Goal: Transaction & Acquisition: Purchase product/service

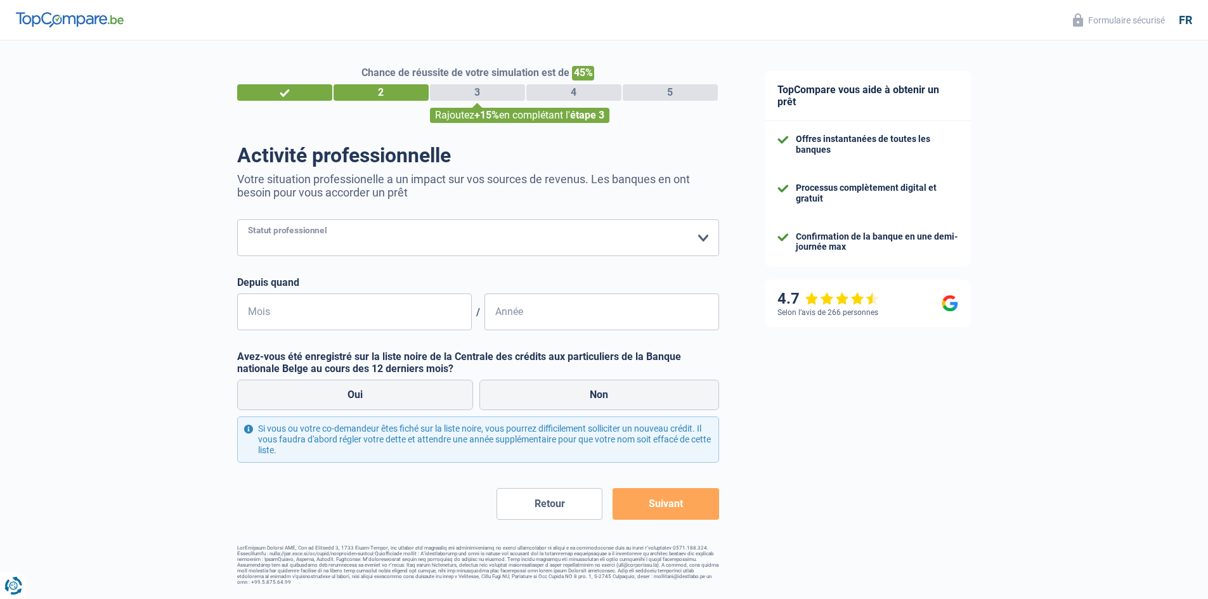
click at [356, 236] on select "Ouvrier Employé privé Employé public Invalide Indépendant Pensionné Chômeur Mut…" at bounding box center [478, 237] width 482 height 37
select select "publicEmployee"
click at [237, 221] on select "Ouvrier Employé privé Employé public Invalide Indépendant Pensionné Chômeur Mut…" at bounding box center [478, 237] width 482 height 37
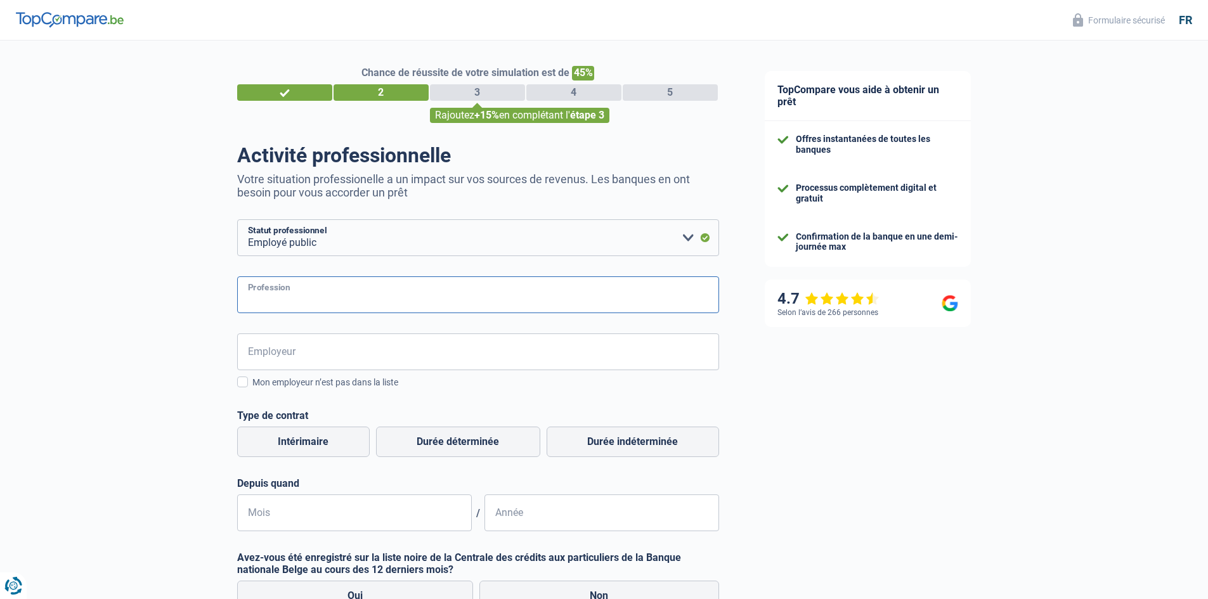
click at [312, 295] on input "Profession" at bounding box center [478, 295] width 482 height 37
type input "fonctionnaire"
click at [290, 353] on input "Employeur" at bounding box center [478, 352] width 482 height 37
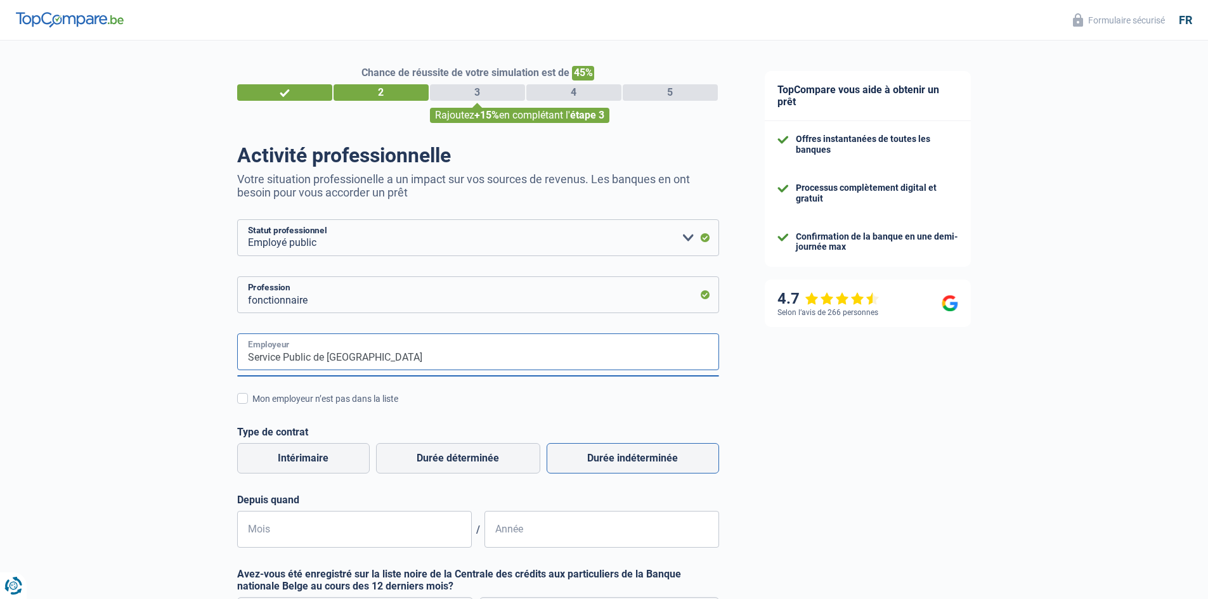
type input "Service Public de [GEOGRAPHIC_DATA]"
click at [639, 457] on label "Durée indéterminée" at bounding box center [633, 458] width 172 height 30
click at [639, 457] on input "Durée indéterminée" at bounding box center [633, 458] width 172 height 30
radio input "true"
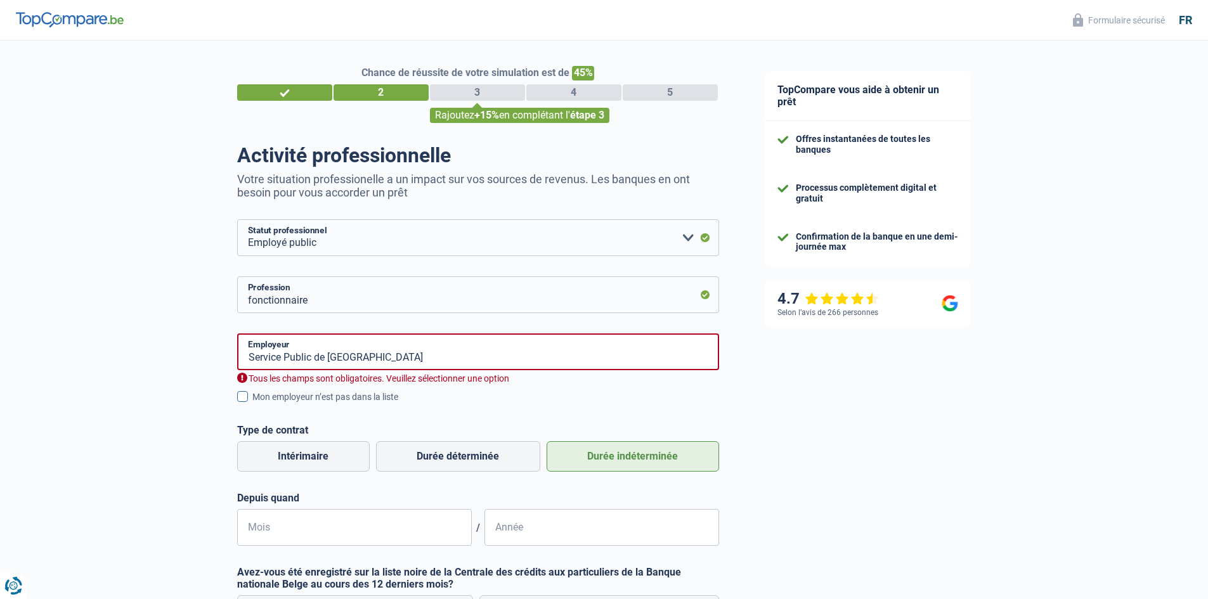
click at [240, 393] on span at bounding box center [242, 396] width 11 height 11
click at [252, 404] on input "Mon employeur n’est pas dans la liste" at bounding box center [252, 404] width 0 height 0
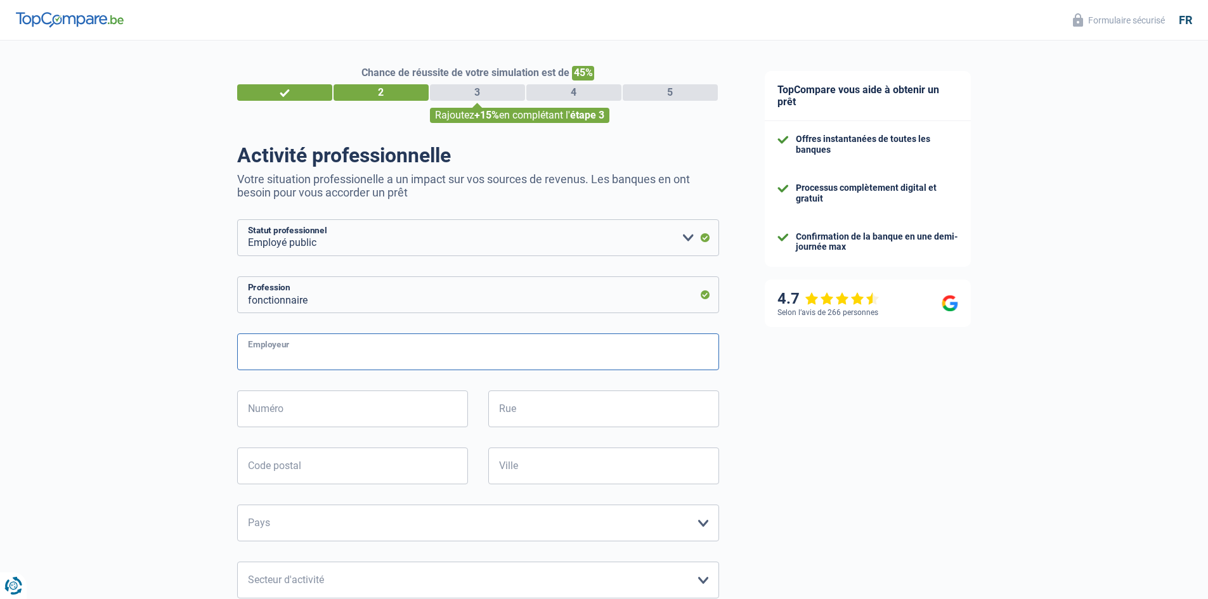
click at [304, 355] on input "Employeur" at bounding box center [478, 352] width 482 height 37
type input "Service Public de [GEOGRAPHIC_DATA]"
click at [302, 410] on input "Numéro" at bounding box center [352, 409] width 231 height 37
type input "8"
click at [543, 405] on input "Rue" at bounding box center [603, 409] width 231 height 37
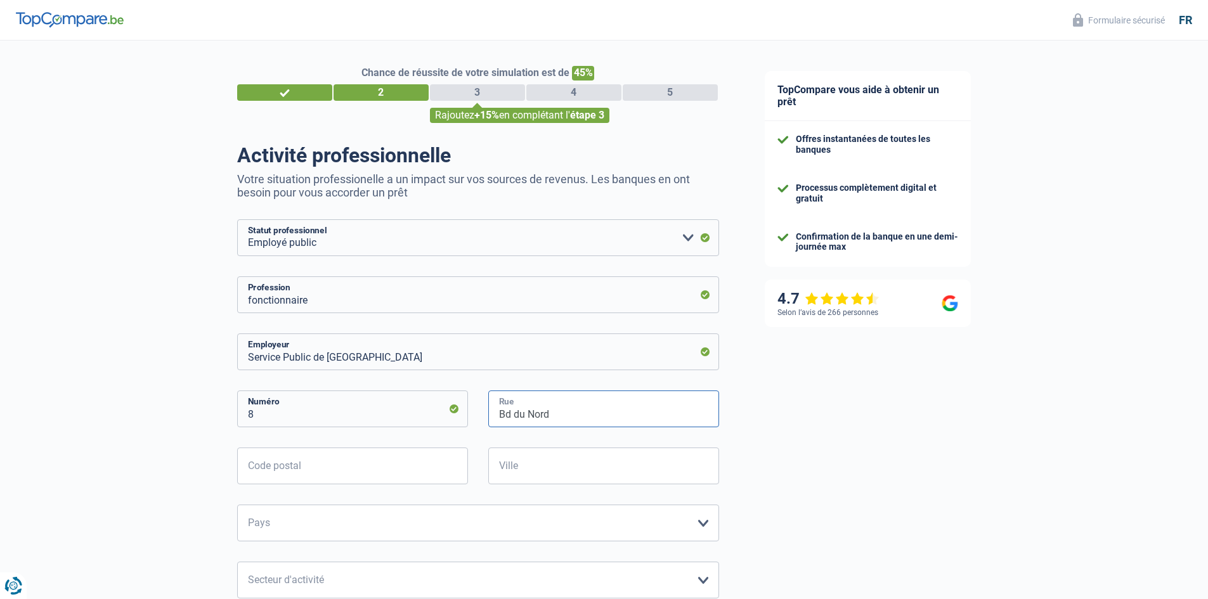
type input "Bd du Nord"
click at [408, 461] on input "Code postal" at bounding box center [352, 466] width 231 height 37
type input "5000"
click at [620, 472] on input "Ville" at bounding box center [603, 466] width 231 height 37
type input "[GEOGRAPHIC_DATA]"
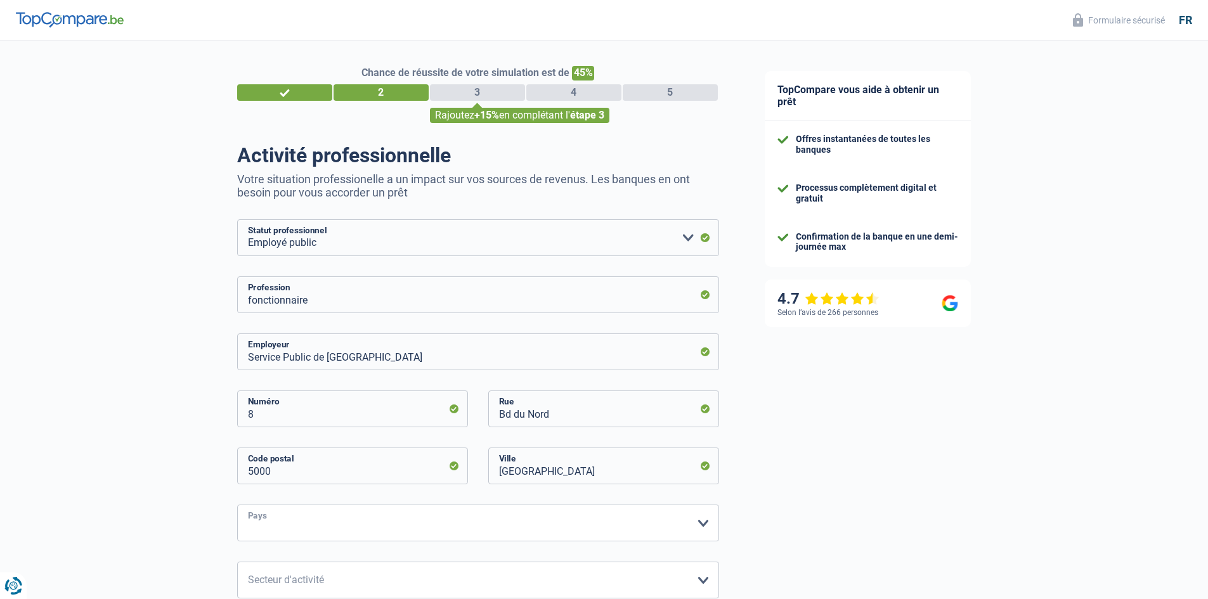
click at [339, 523] on select "[GEOGRAPHIC_DATA] [GEOGRAPHIC_DATA] [GEOGRAPHIC_DATA] [GEOGRAPHIC_DATA] [GEOGRA…" at bounding box center [478, 523] width 482 height 37
select select "BE"
click at [237, 506] on select "[GEOGRAPHIC_DATA] [GEOGRAPHIC_DATA] [GEOGRAPHIC_DATA] [GEOGRAPHIC_DATA] [GEOGRA…" at bounding box center [478, 523] width 482 height 37
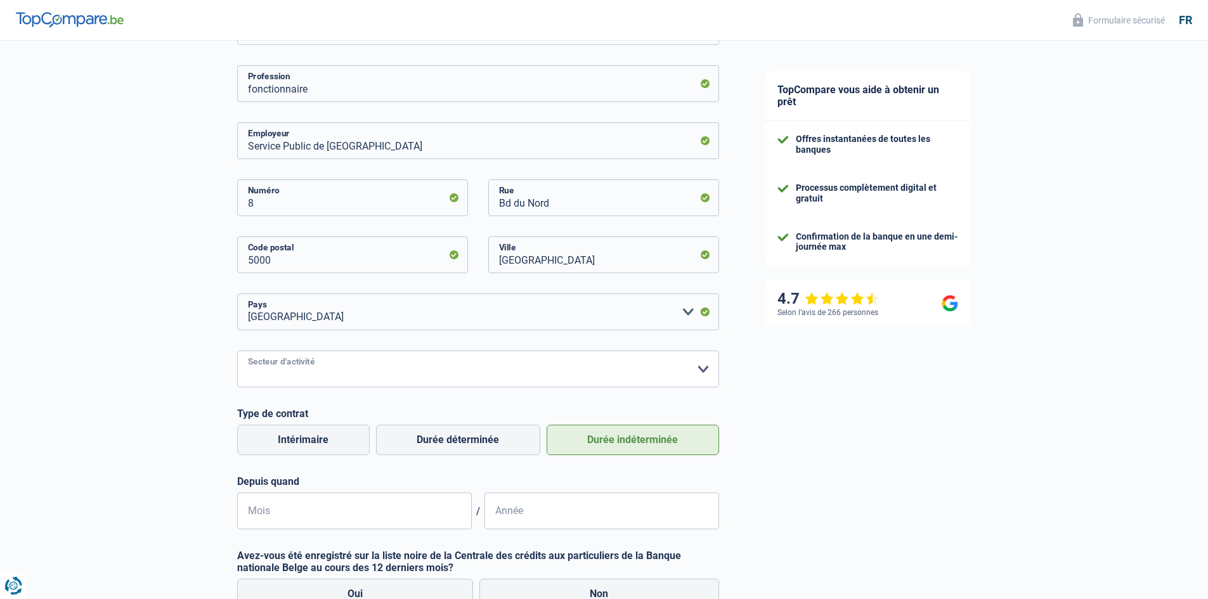
click at [361, 372] on select "Agriculture/Pêche Industrie Horeca Courier/Fitness/Taxi Construction Banques/As…" at bounding box center [478, 369] width 482 height 37
select select "stateUniversityEu"
click at [237, 352] on select "Agriculture/Pêche Industrie Horeca Courier/Fitness/Taxi Construction Banques/As…" at bounding box center [478, 369] width 482 height 37
click at [306, 513] on input "Mois" at bounding box center [354, 511] width 235 height 37
type input "12"
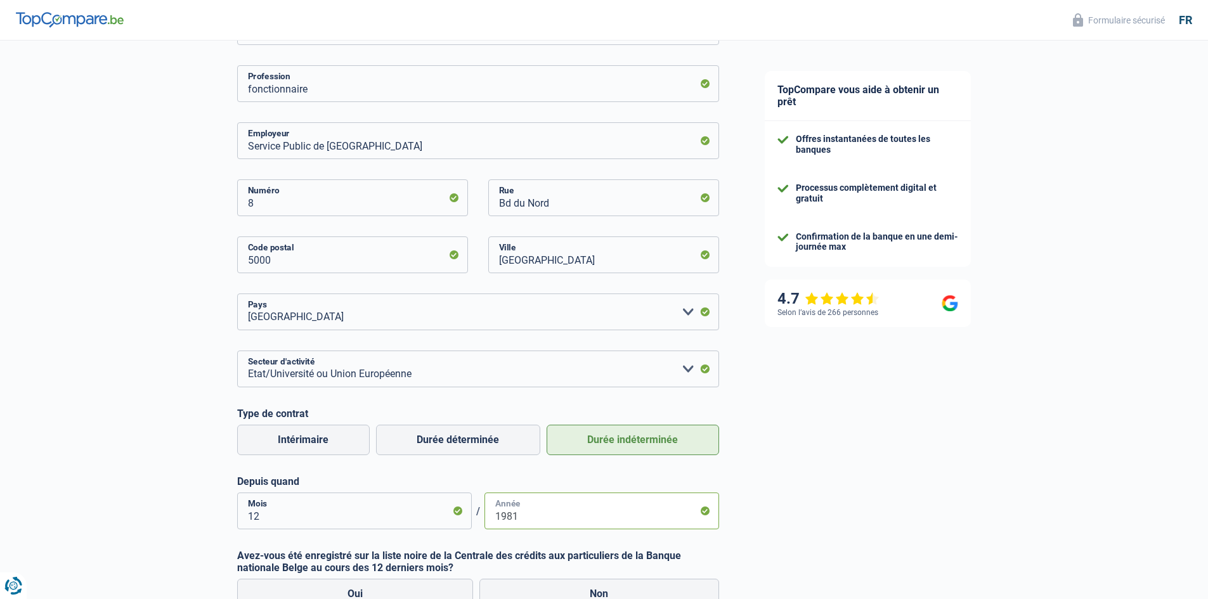
type input "1981"
click at [885, 498] on div "TopCompare vous aide à obtenir un prêt Offres instantanées de toutes les banque…" at bounding box center [975, 311] width 467 height 965
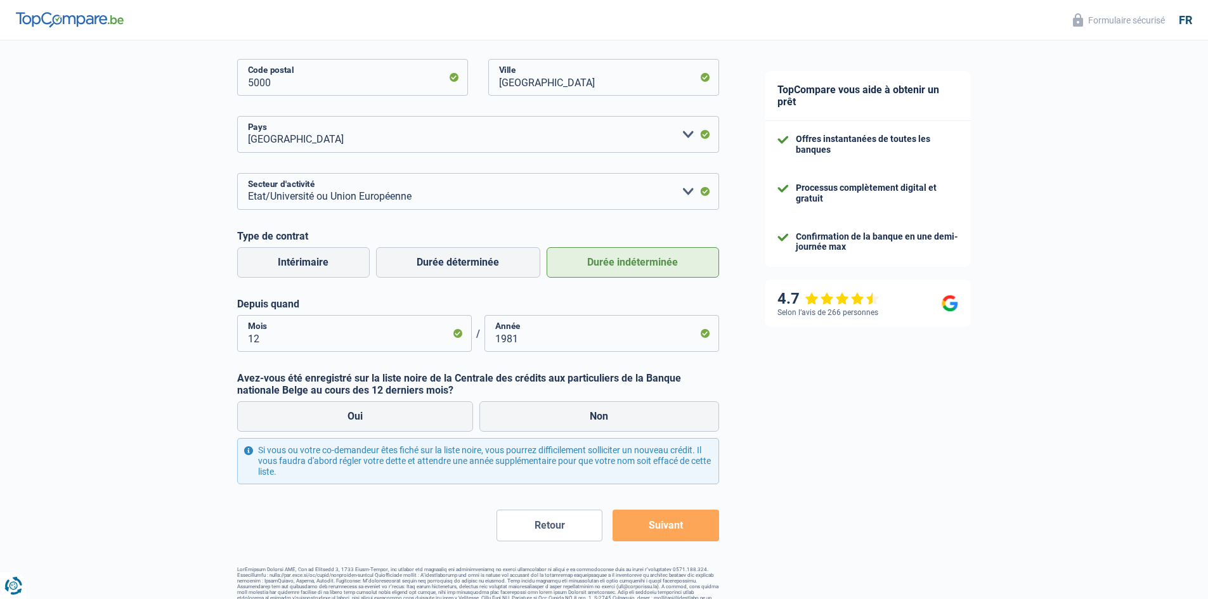
scroll to position [406, 0]
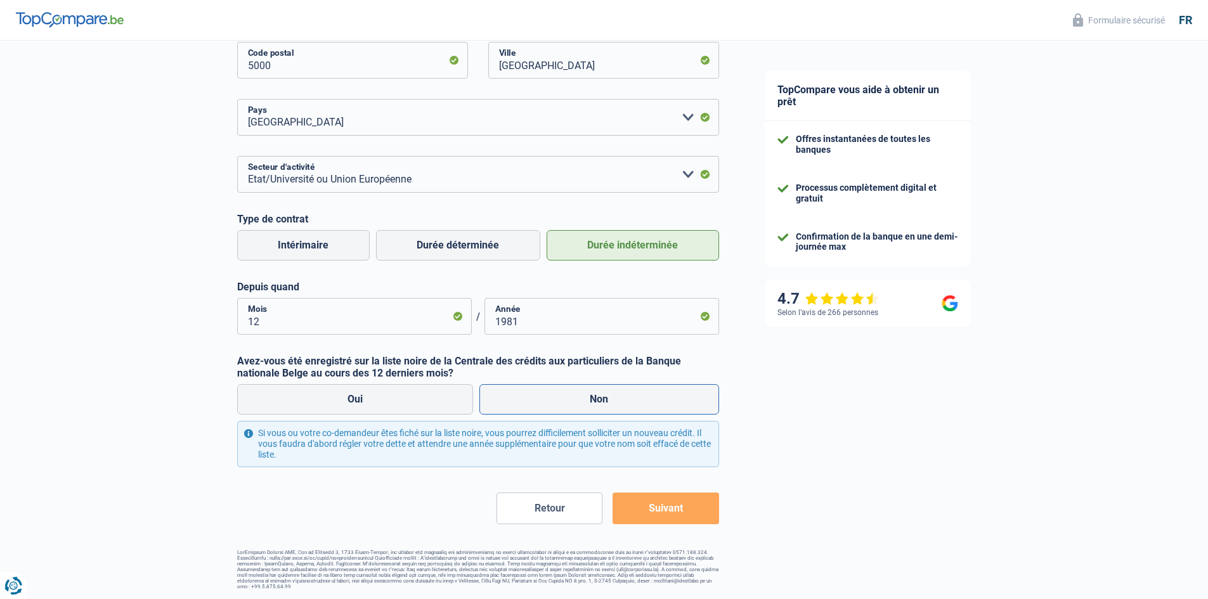
click at [601, 399] on label "Non" at bounding box center [599, 399] width 240 height 30
click at [601, 399] on input "Non" at bounding box center [599, 399] width 240 height 30
radio input "true"
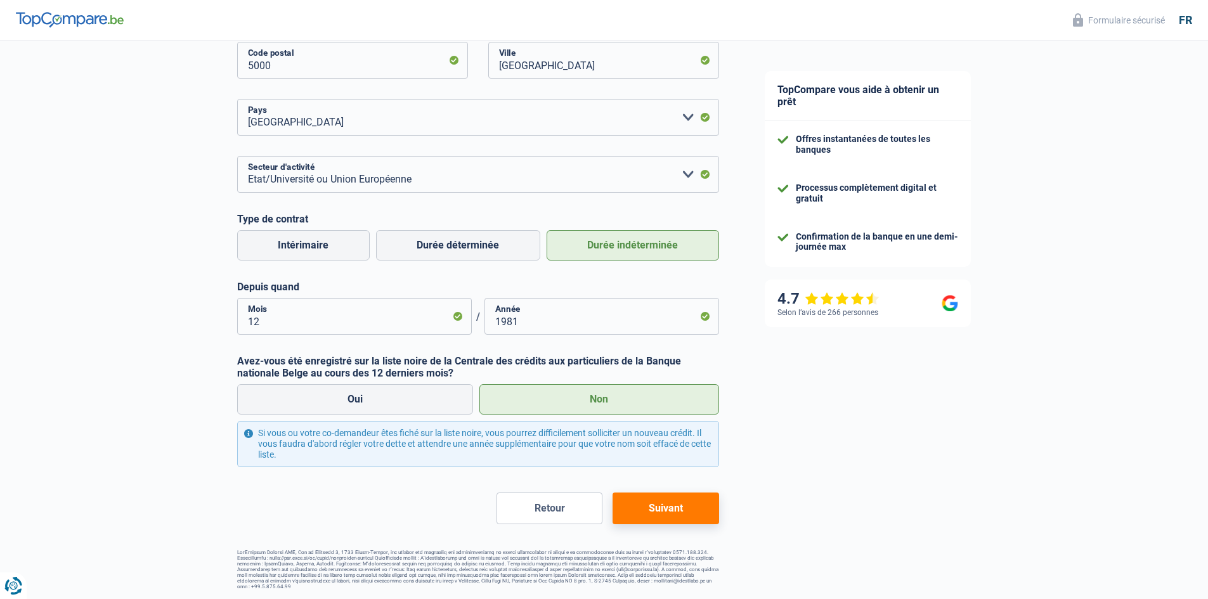
click at [665, 505] on button "Suivant" at bounding box center [666, 509] width 106 height 32
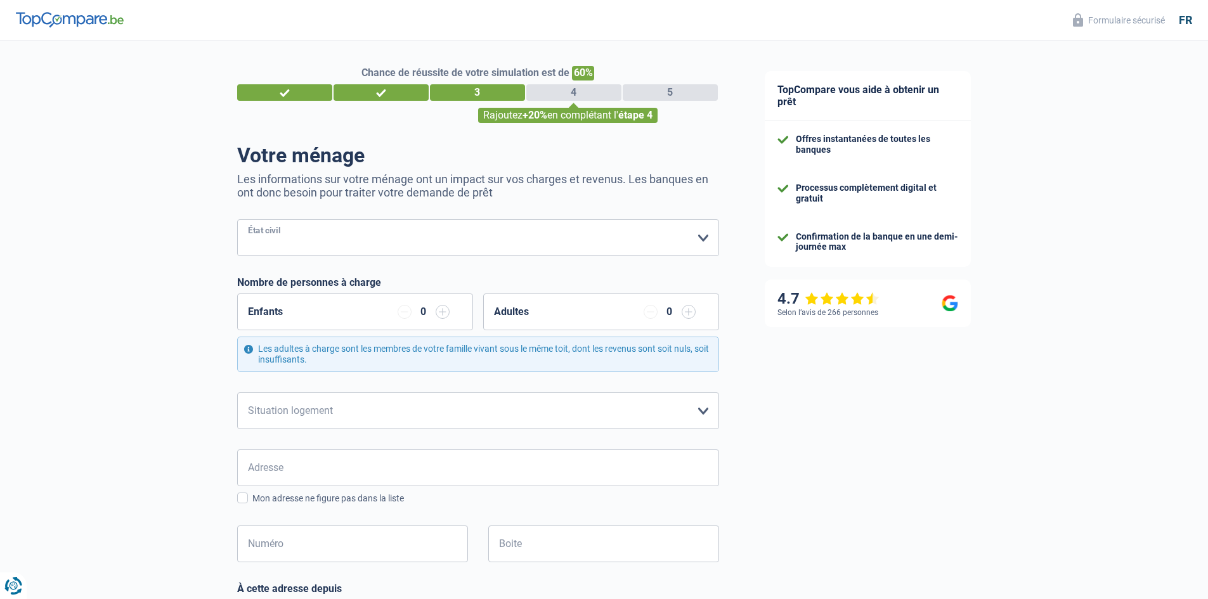
click at [302, 235] on select "[PERSON_NAME](e) Cohabitant(e) légal(e) Divorcé(e) Veuf(ve) Séparé (de fait) Ve…" at bounding box center [478, 237] width 482 height 37
select select "cohabitation"
click at [237, 221] on select "[PERSON_NAME](e) Cohabitant(e) légal(e) Divorcé(e) Veuf(ve) Séparé (de fait) Ve…" at bounding box center [478, 237] width 482 height 37
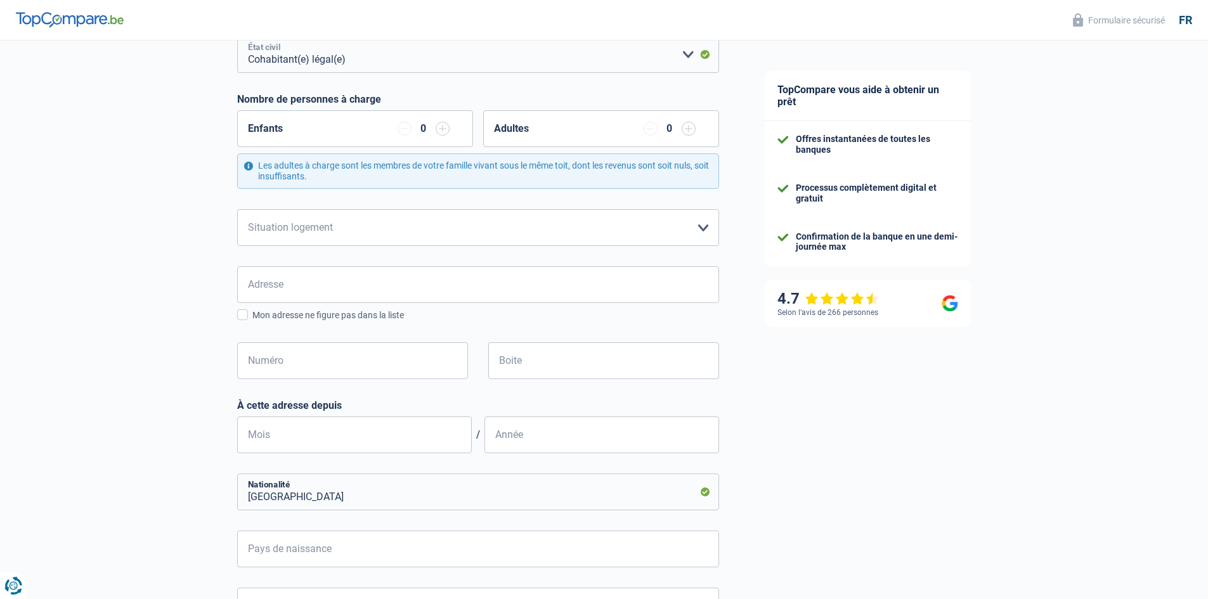
scroll to position [211, 0]
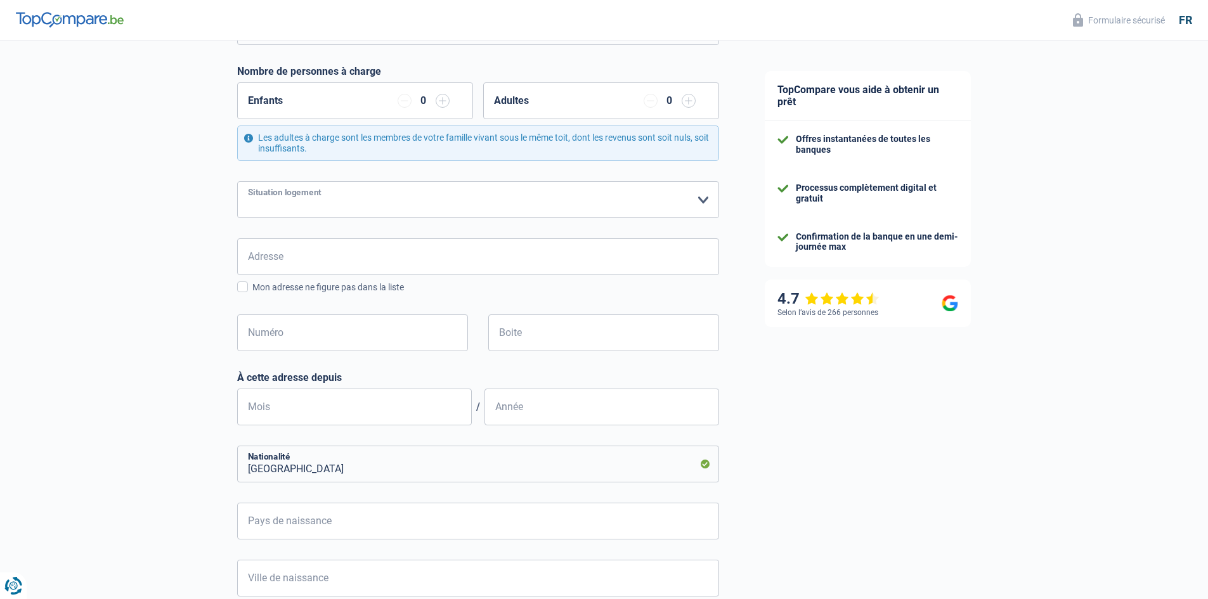
click at [404, 200] on select "Locataire Propriétaire avec prêt hypothécaire Propriétaire sans prêt hypothécai…" at bounding box center [478, 199] width 482 height 37
select select "ownerWithMortgage"
click at [237, 182] on select "Locataire Propriétaire avec prêt hypothécaire Propriétaire sans prêt hypothécai…" at bounding box center [478, 199] width 482 height 37
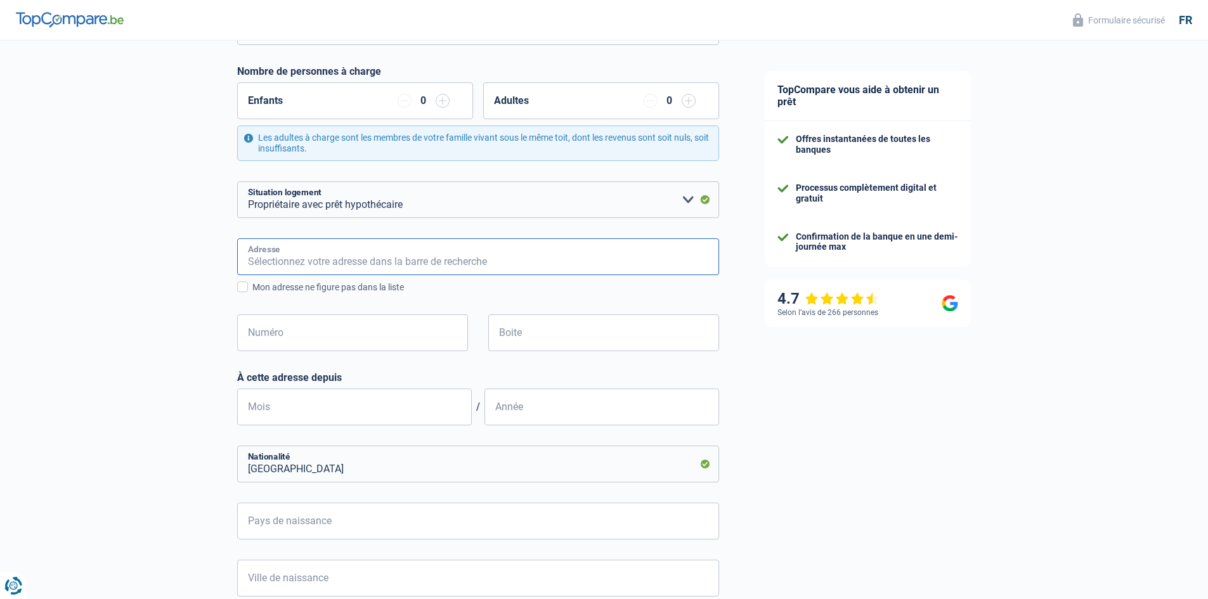
click at [325, 261] on input "Adresse" at bounding box center [478, 256] width 482 height 37
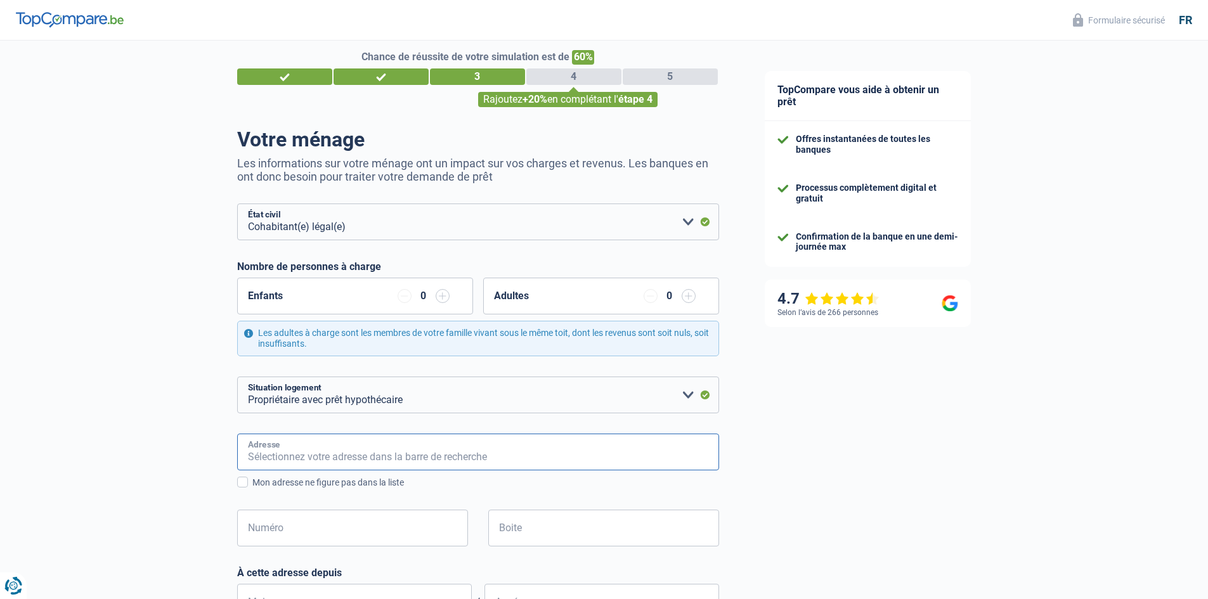
scroll to position [0, 0]
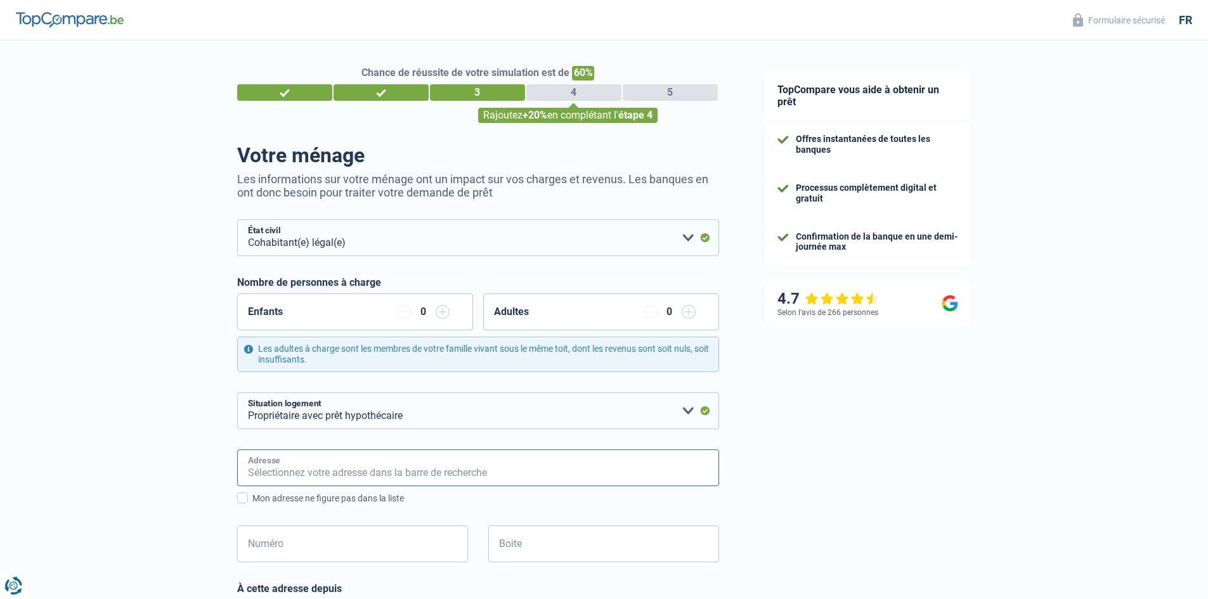
click at [305, 461] on input "Adresse" at bounding box center [478, 468] width 482 height 37
type input "[STREET_ADDRESS]"
type input "[GEOGRAPHIC_DATA]"
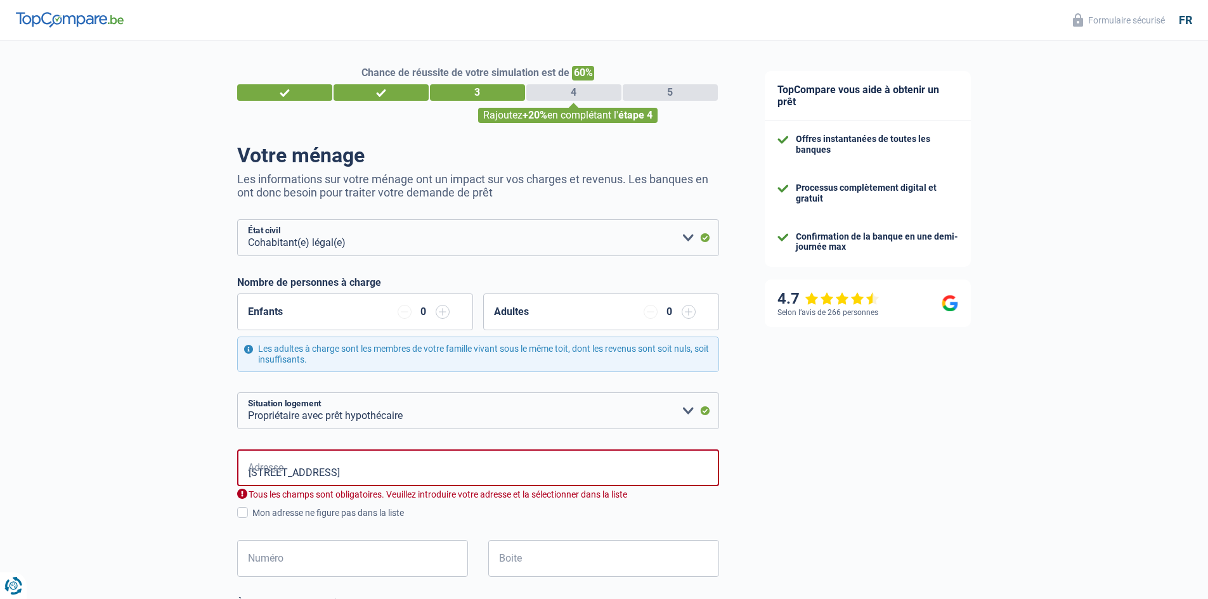
type input "[GEOGRAPHIC_DATA]"
click at [273, 474] on input "[STREET_ADDRESS]" at bounding box center [478, 468] width 482 height 37
click at [302, 563] on input "Numéro" at bounding box center [352, 558] width 231 height 37
click at [268, 473] on input "[STREET_ADDRESS]" at bounding box center [478, 468] width 482 height 37
click at [335, 472] on input "[STREET_ADDRESS]" at bounding box center [478, 468] width 482 height 37
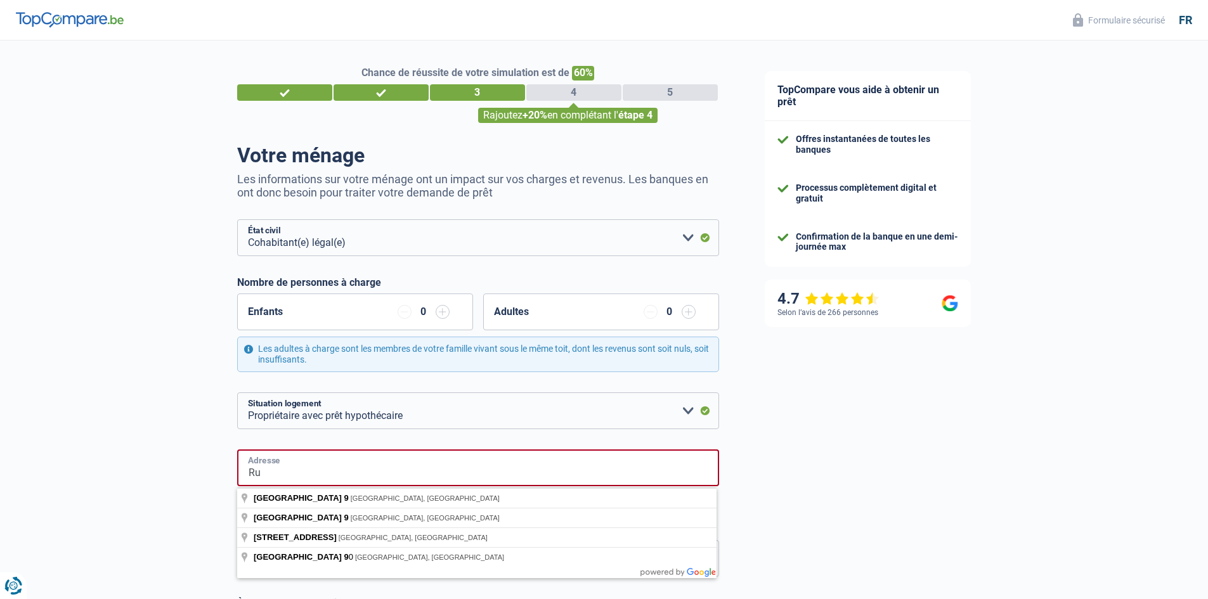
type input "R"
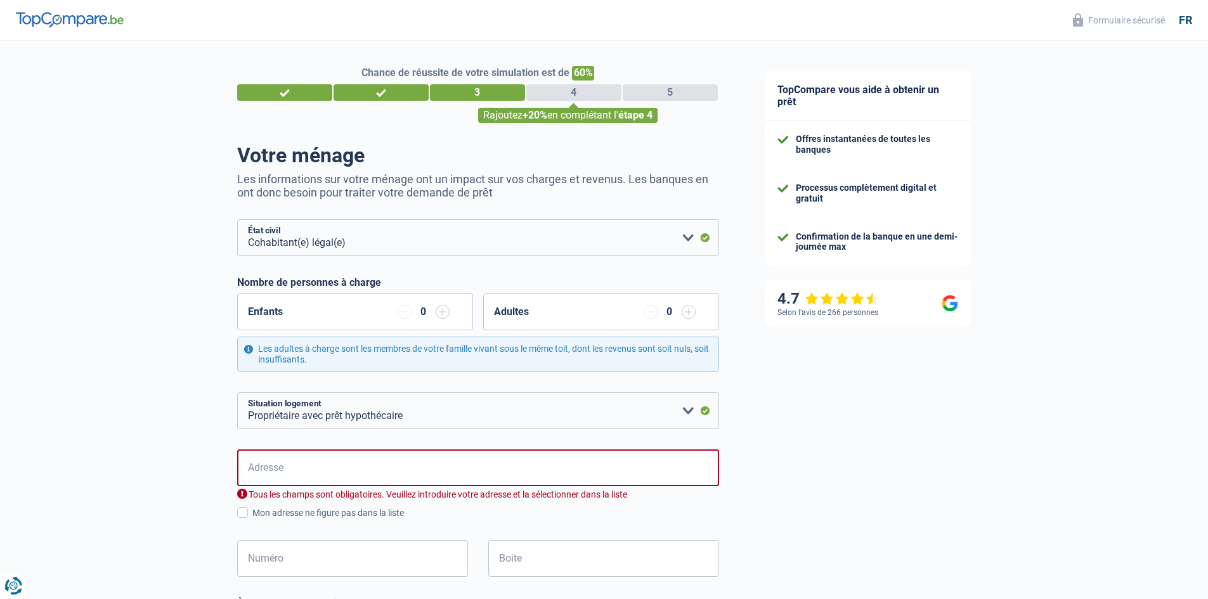
click at [787, 501] on div "TopCompare vous aide à obtenir un prêt Offres instantanées de toutes les banque…" at bounding box center [975, 534] width 467 height 986
click at [302, 470] on input "Adresse" at bounding box center [478, 468] width 482 height 37
type input "[STREET_ADDRESS]"
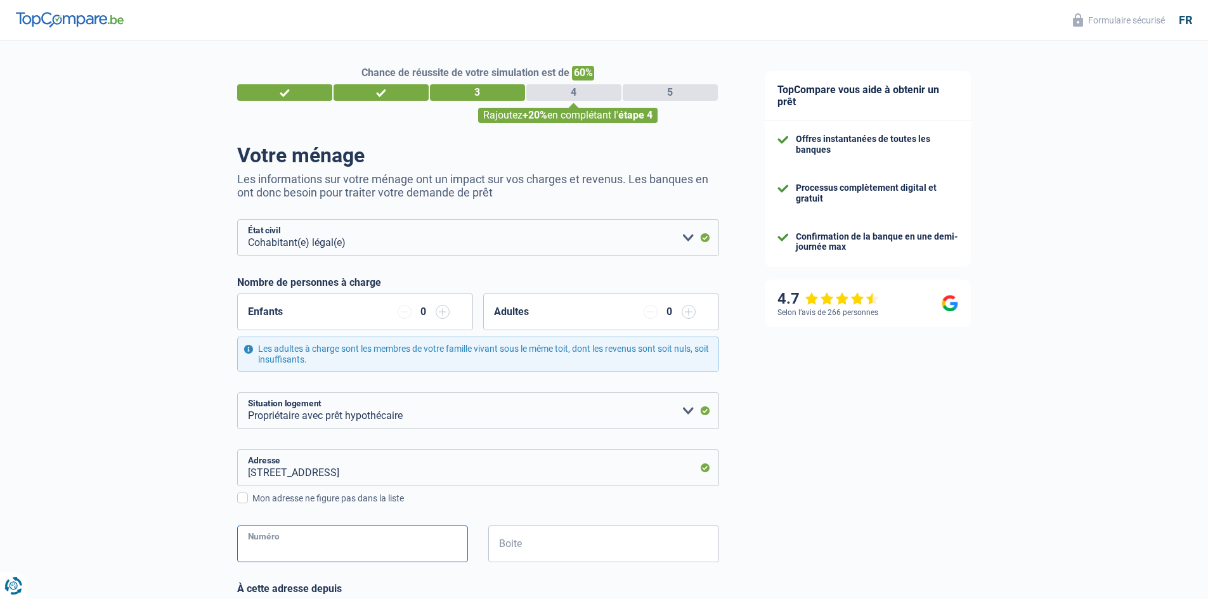
click at [299, 545] on input "Numéro" at bounding box center [352, 544] width 231 height 37
click at [136, 488] on div "Chance de réussite de votre simulation est de 60% 1 2 3 4 5 Rajoutez +20% en co…" at bounding box center [371, 522] width 742 height 972
click at [281, 550] on input "Numéro" at bounding box center [352, 544] width 231 height 37
type input "90"
click at [534, 540] on input "Boite" at bounding box center [603, 544] width 231 height 37
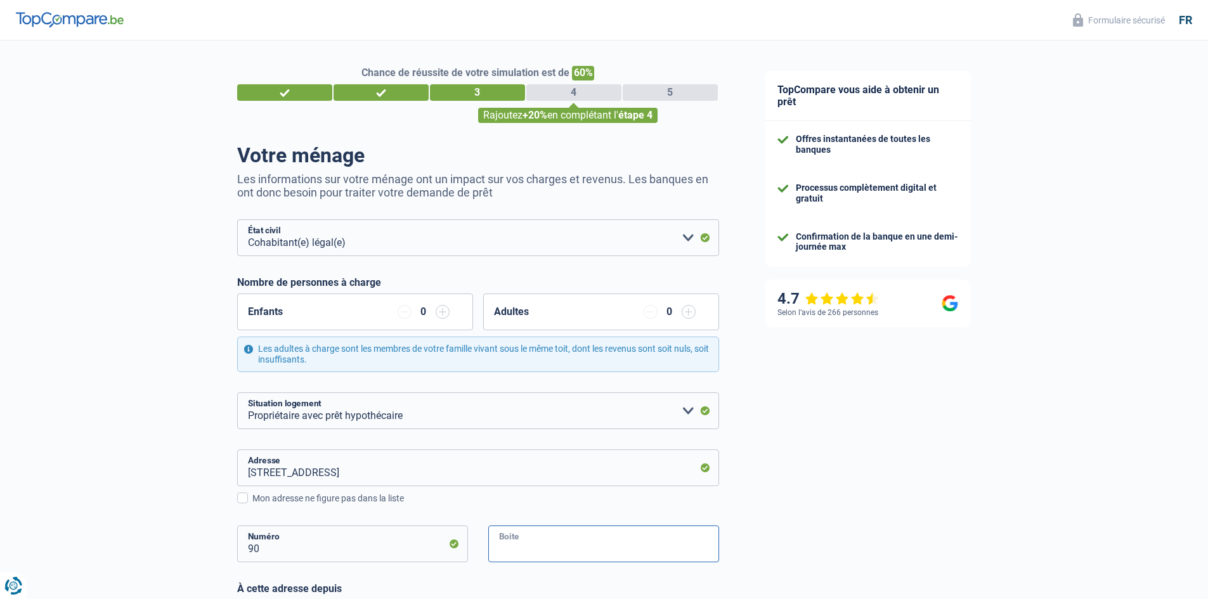
scroll to position [211, 0]
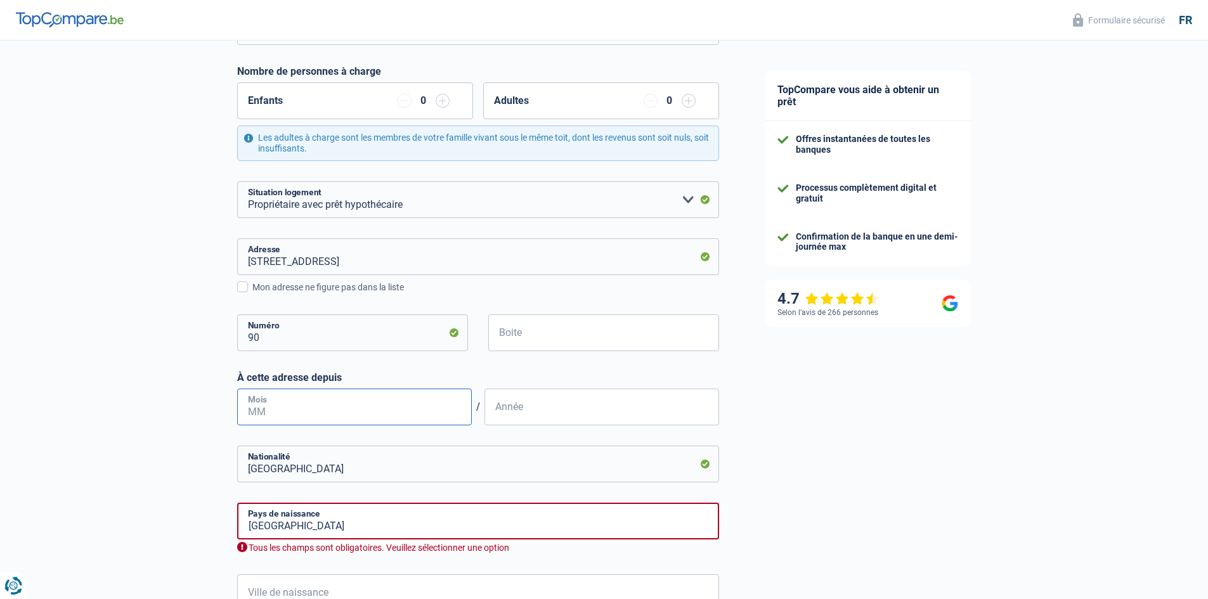
click at [304, 412] on input "Mois" at bounding box center [354, 407] width 235 height 37
type input "05"
click at [545, 415] on input "Année" at bounding box center [602, 407] width 235 height 37
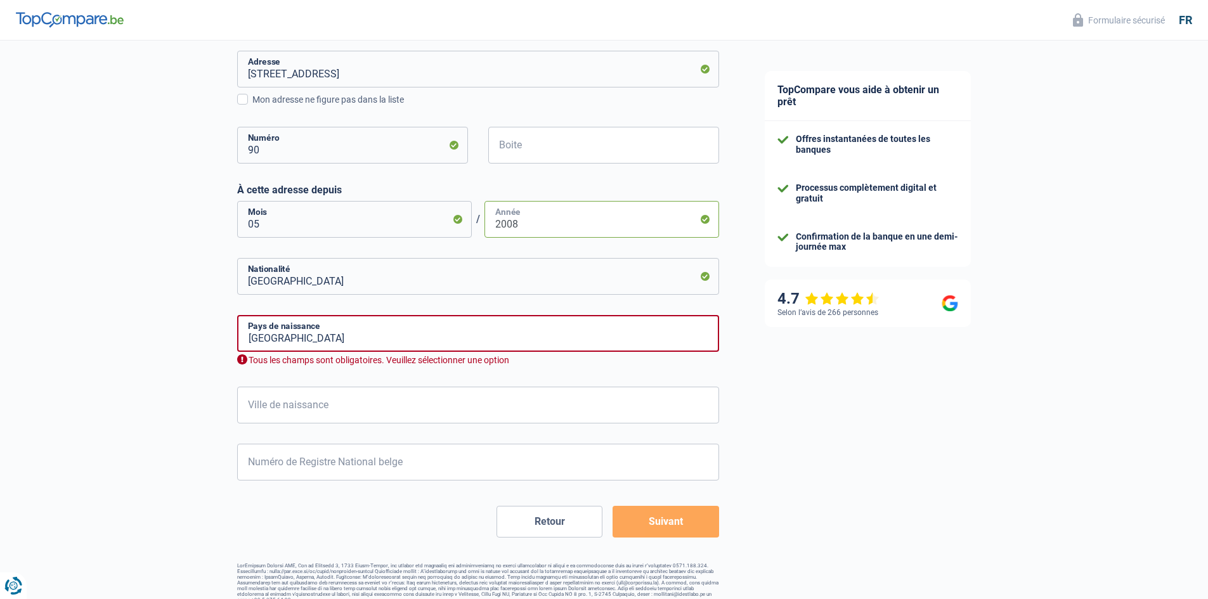
scroll to position [412, 0]
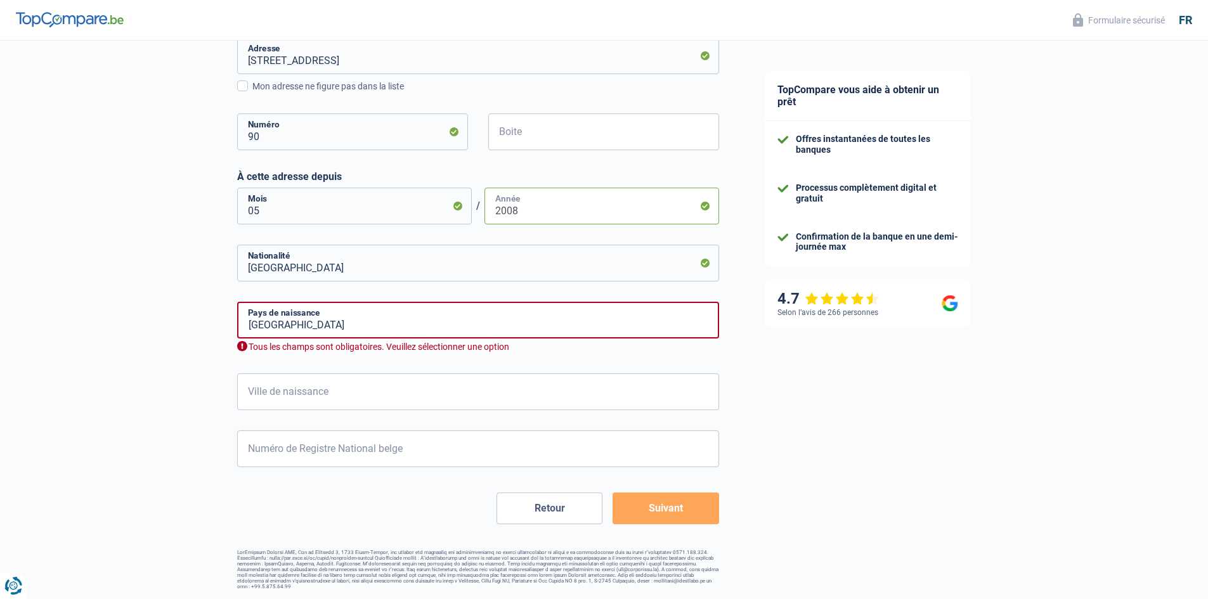
type input "2008"
click at [358, 329] on input "[GEOGRAPHIC_DATA]" at bounding box center [478, 320] width 482 height 37
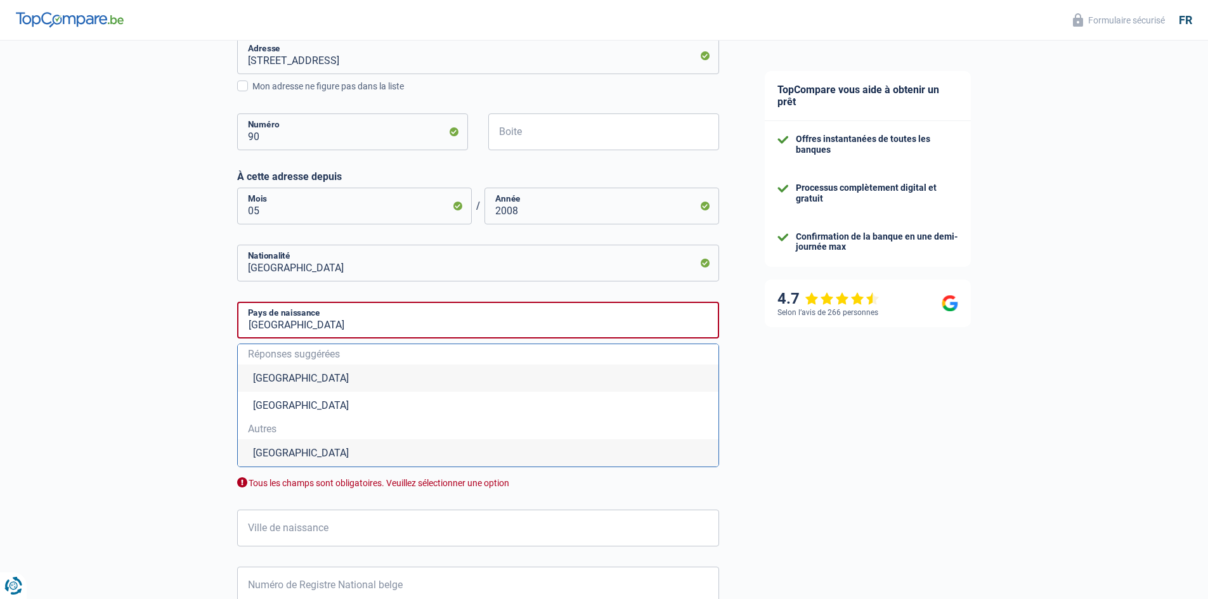
click at [291, 379] on li "[GEOGRAPHIC_DATA]" at bounding box center [478, 378] width 481 height 27
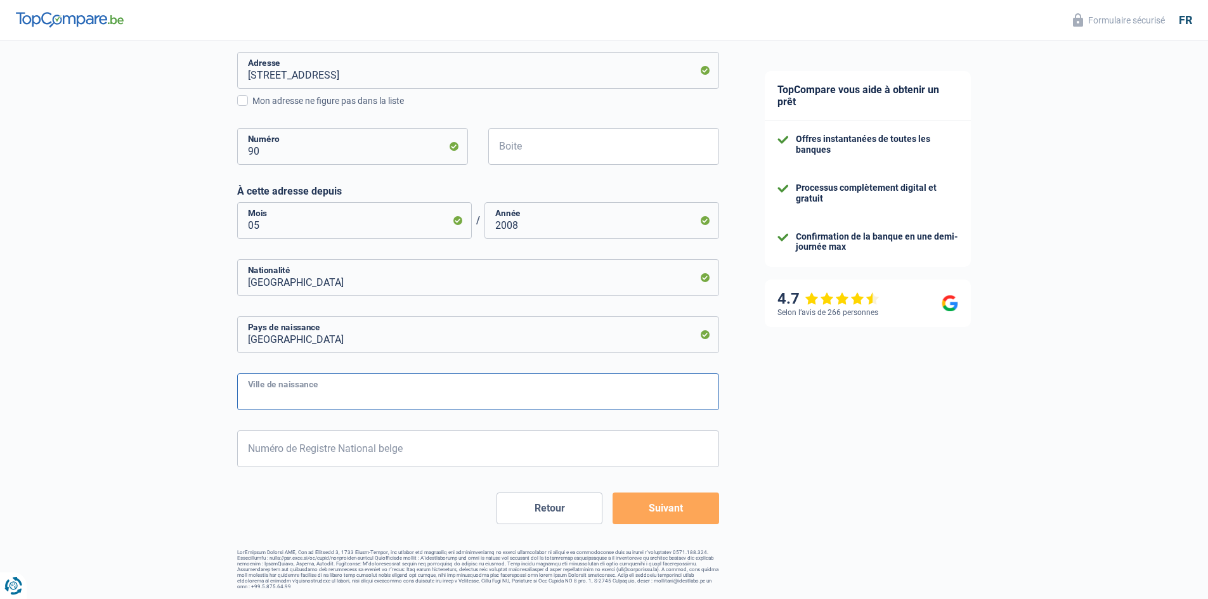
click at [337, 391] on input "Ville de naissance" at bounding box center [478, 392] width 482 height 37
type input "Herchies"
click at [298, 451] on input "Numéro de Registre National belge" at bounding box center [478, 449] width 482 height 37
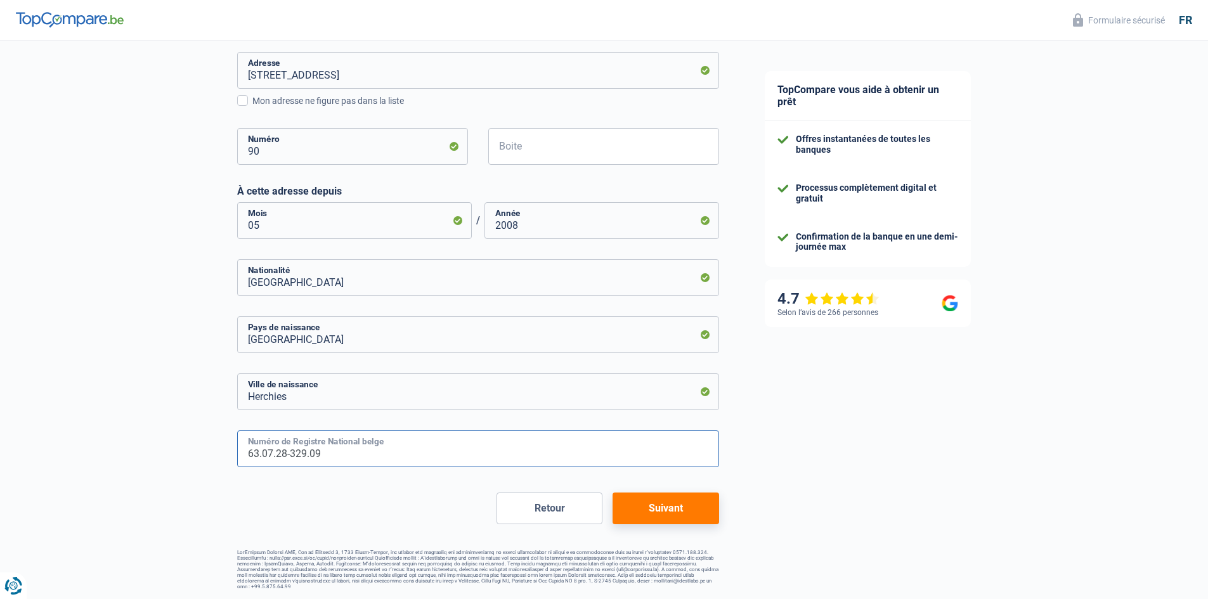
type input "63.07.28-329.09"
click at [661, 507] on button "Suivant" at bounding box center [666, 509] width 106 height 32
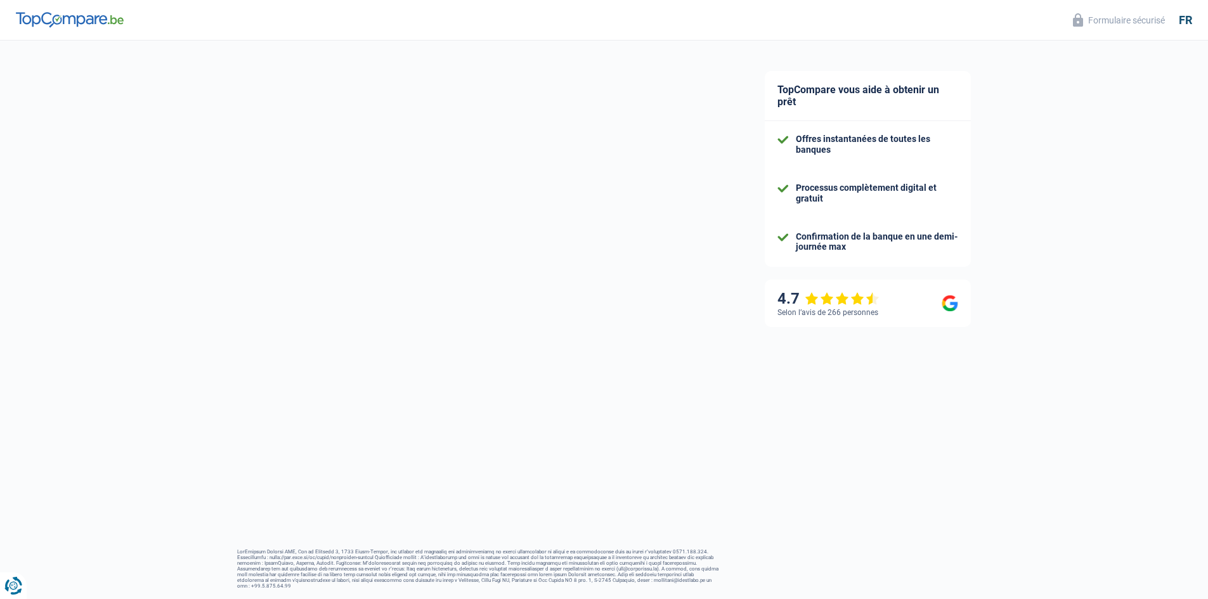
select select "netSalary"
select select "mealVouchers"
select select "mortgage"
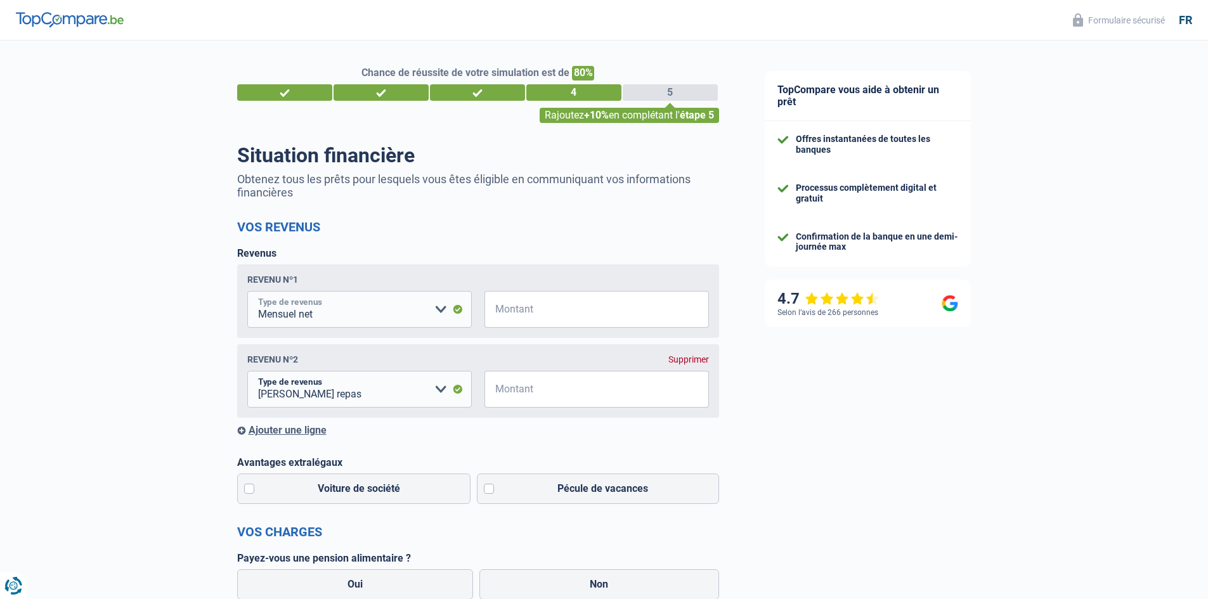
click at [364, 309] on select "Allocation d'handicap Allocations chômage Allocations familiales Chèques repas …" at bounding box center [359, 309] width 225 height 37
click at [247, 293] on select "Allocation d'handicap Allocations chômage Allocations familiales Chèques repas …" at bounding box center [359, 309] width 225 height 37
click at [546, 313] on input "Montant" at bounding box center [604, 309] width 209 height 37
type input "2.483"
click at [358, 393] on select "Allocation d'handicap Allocations chômage Allocations familiales Chèques repas …" at bounding box center [359, 389] width 225 height 37
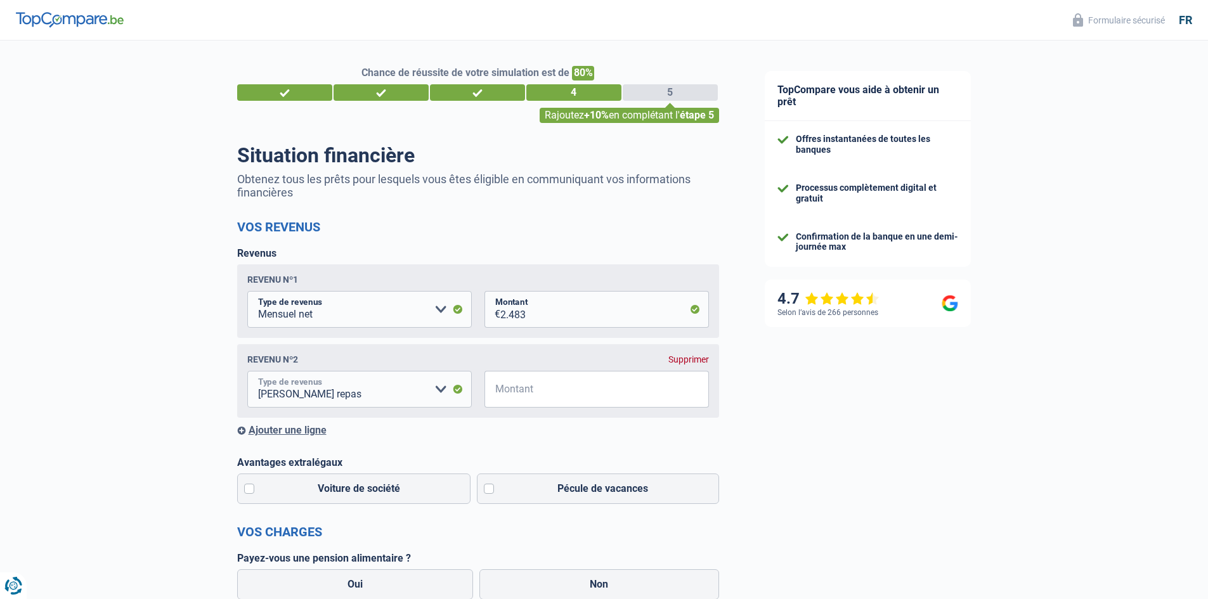
click at [247, 374] on select "Allocation d'handicap Allocations chômage Allocations familiales Chèques repas …" at bounding box center [359, 389] width 225 height 37
click at [593, 385] on input "Montant" at bounding box center [604, 389] width 209 height 37
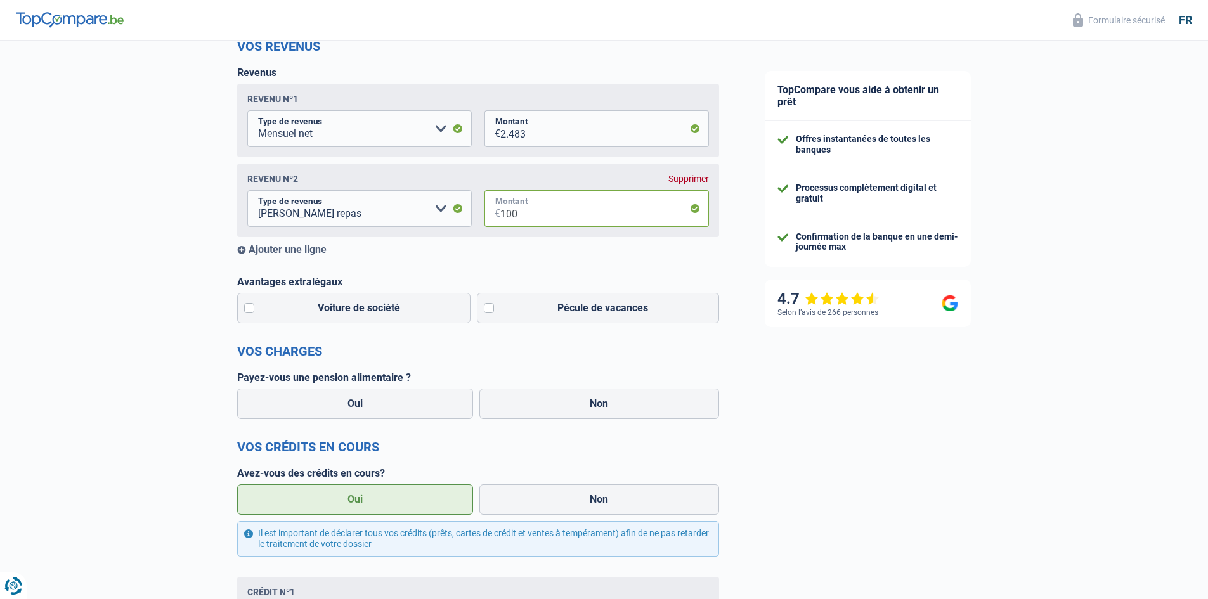
scroll to position [211, 0]
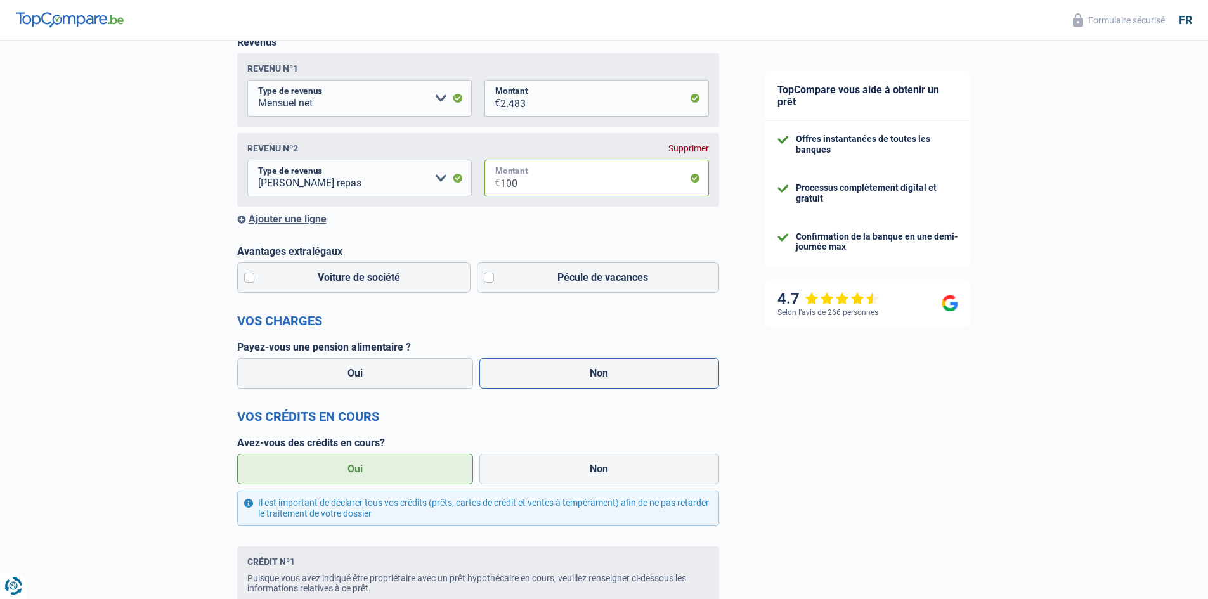
type input "100"
click at [609, 374] on label "Non" at bounding box center [599, 373] width 240 height 30
click at [609, 374] on input "Non" at bounding box center [599, 373] width 240 height 30
radio input "true"
click at [355, 468] on label "Oui" at bounding box center [355, 469] width 237 height 30
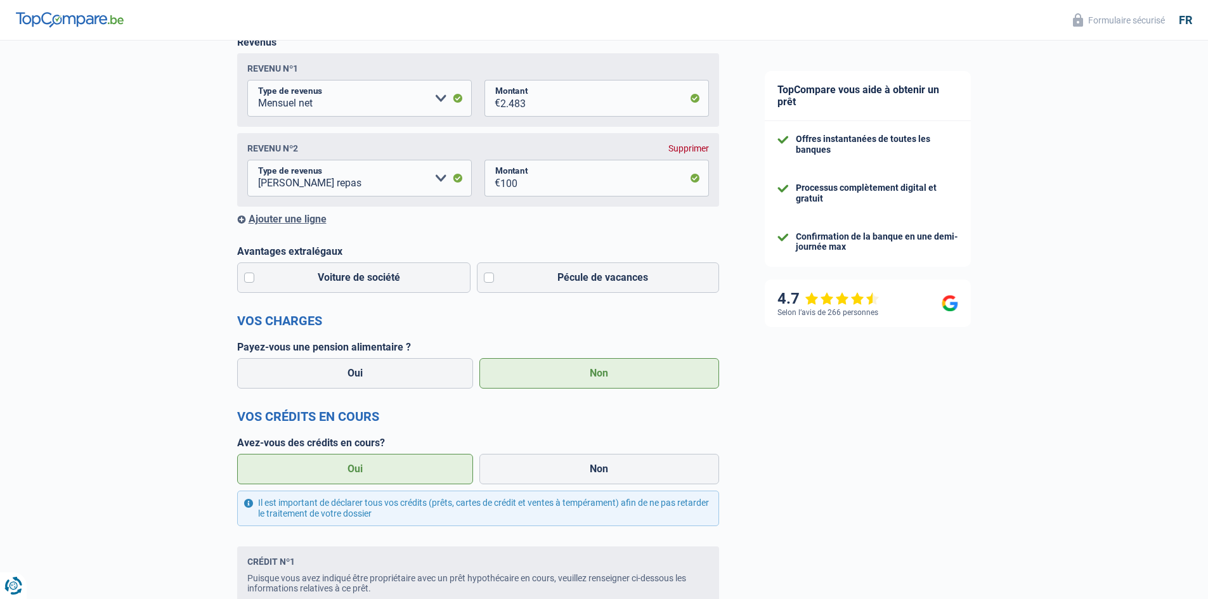
click at [355, 468] on input "Oui" at bounding box center [355, 469] width 237 height 30
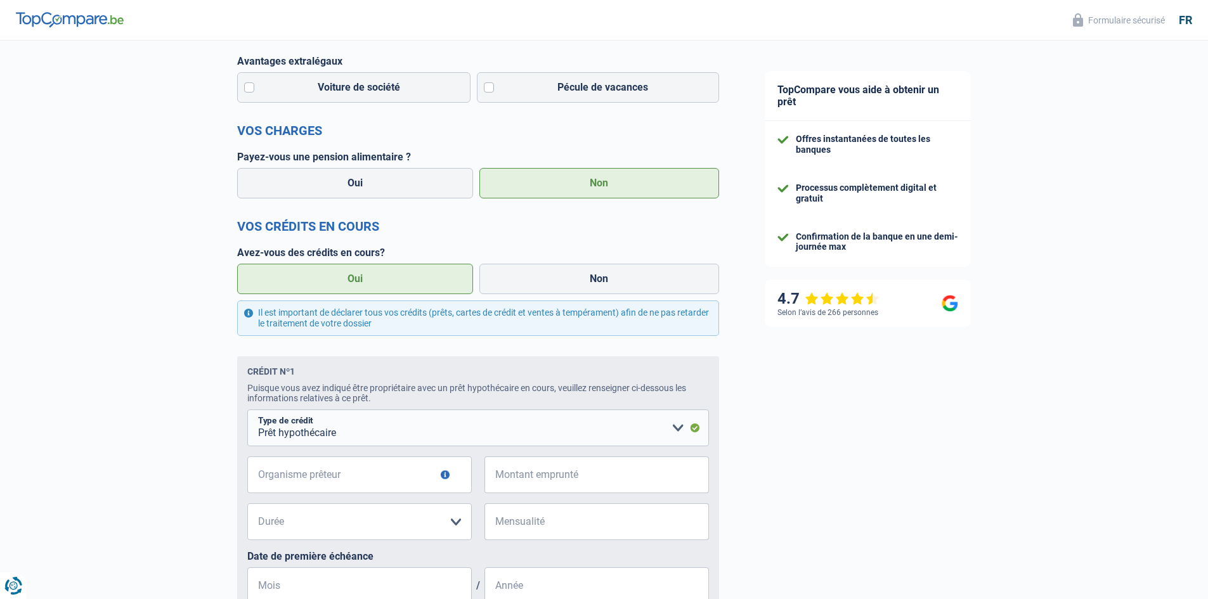
scroll to position [423, 0]
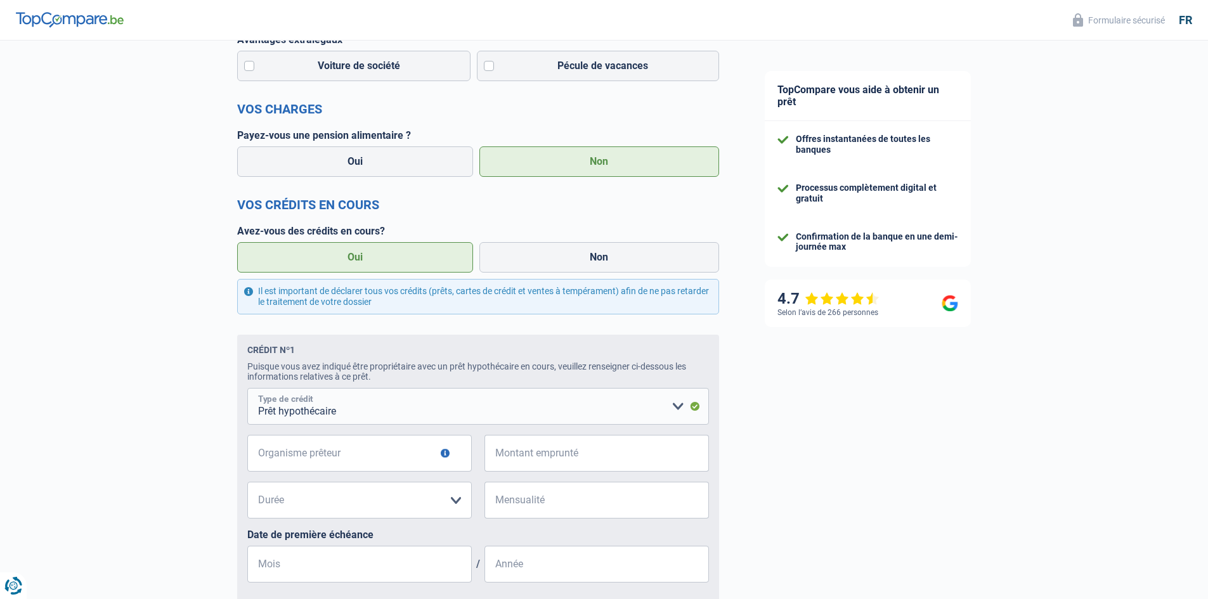
click at [376, 407] on select "Carte ou ouverture de crédit Prêt hypothécaire Vente à tempérament Prêt à tempé…" at bounding box center [478, 406] width 462 height 37
click at [247, 392] on select "Carte ou ouverture de crédit Prêt hypothécaire Vente à tempérament Prêt à tempé…" at bounding box center [478, 406] width 462 height 37
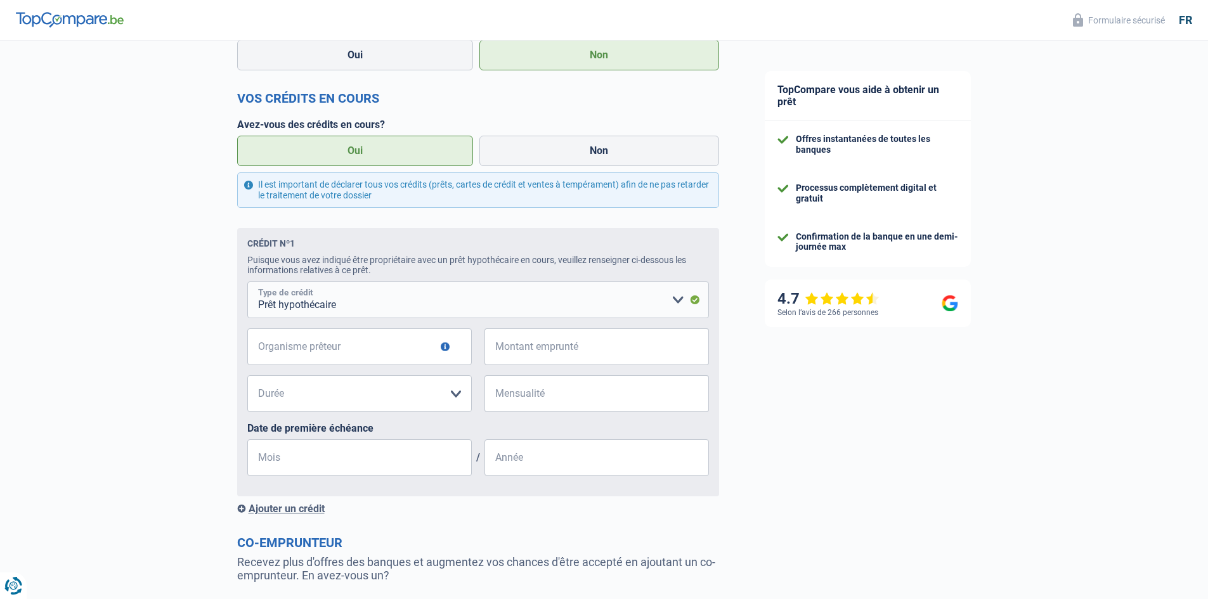
scroll to position [634, 0]
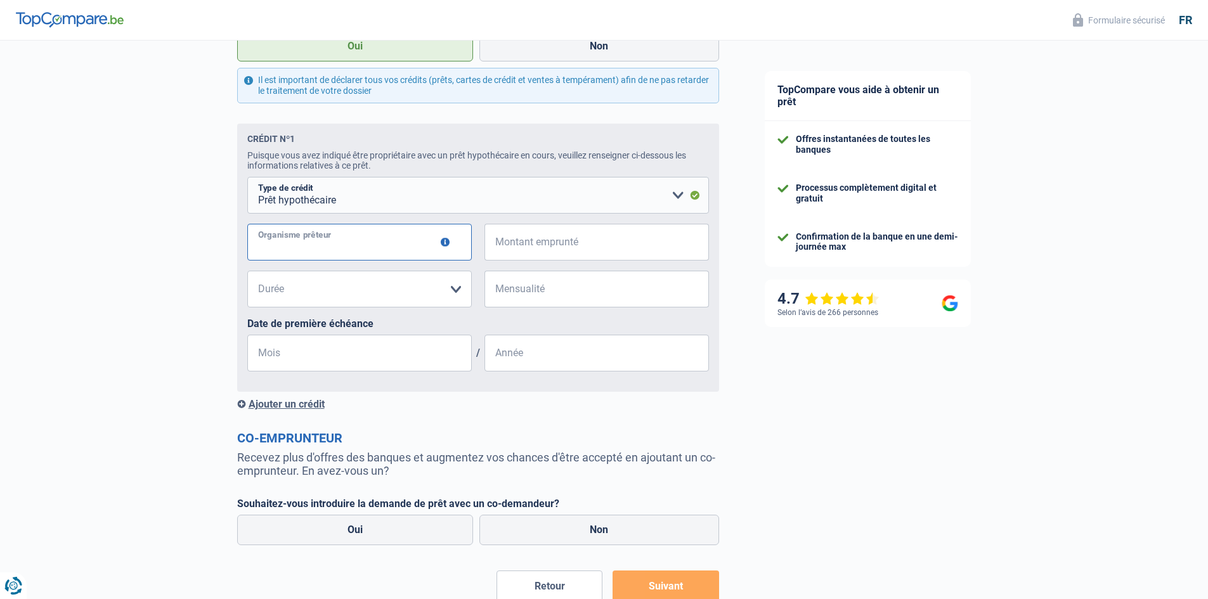
click at [369, 245] on input "Organisme prêteur" at bounding box center [359, 242] width 225 height 37
type input "Argenta"
click at [556, 246] on input "Montant emprunté" at bounding box center [604, 242] width 209 height 37
type input "5"
type input "65.000"
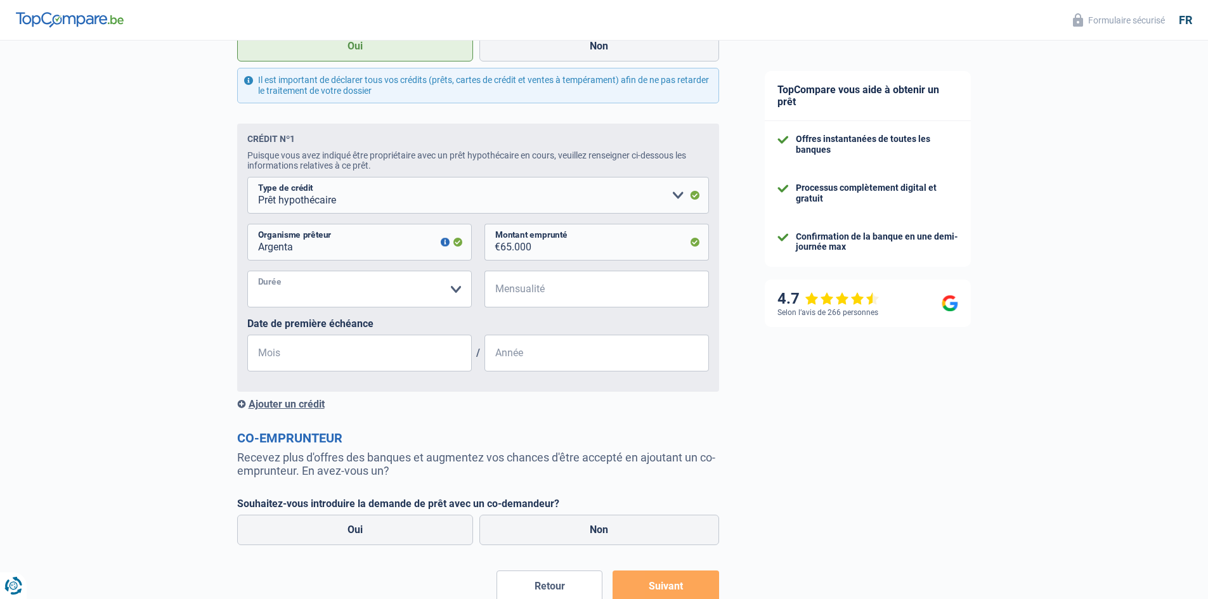
click at [417, 289] on select "120 mois 180 mois 240 mois 300 mois 360 mois 420 mois Veuillez sélectionner une…" at bounding box center [359, 289] width 225 height 37
click at [552, 294] on input "Mensualité" at bounding box center [604, 289] width 209 height 37
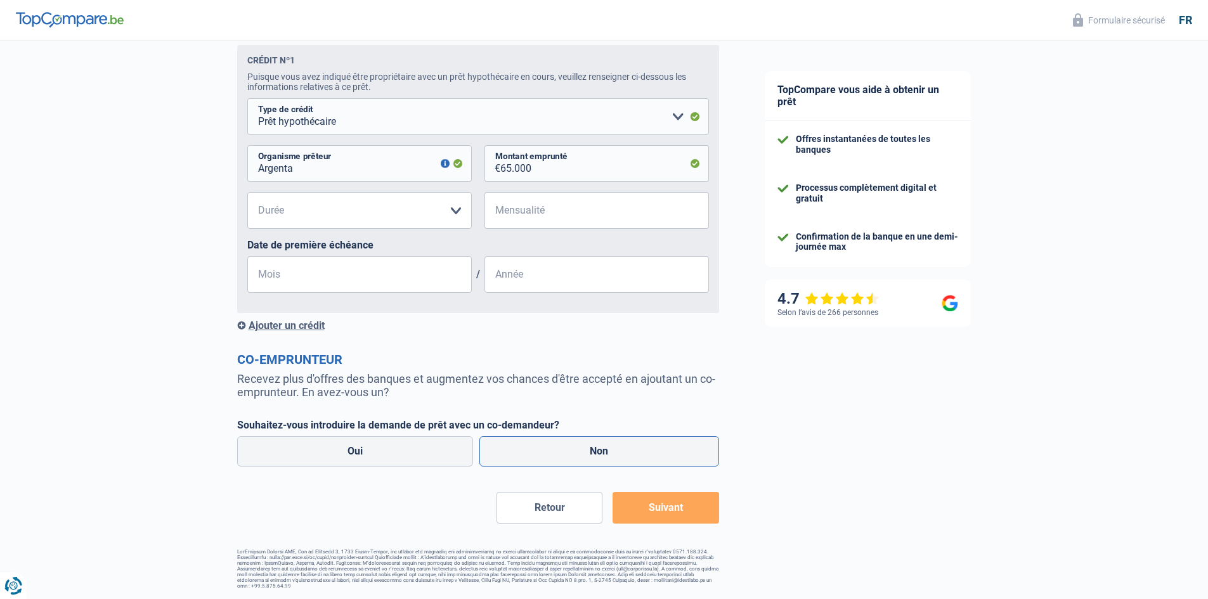
click at [601, 451] on label "Non" at bounding box center [599, 451] width 240 height 30
click at [601, 451] on input "Non" at bounding box center [599, 451] width 240 height 30
radio input "true"
click at [323, 207] on select "120 mois 180 mois 240 mois 300 mois 360 mois 420 mois Veuillez sélectionner une…" at bounding box center [359, 210] width 225 height 37
click at [324, 207] on select "120 mois 180 mois 240 mois 300 mois 360 mois 420 mois Veuillez sélectionner une…" at bounding box center [359, 210] width 225 height 37
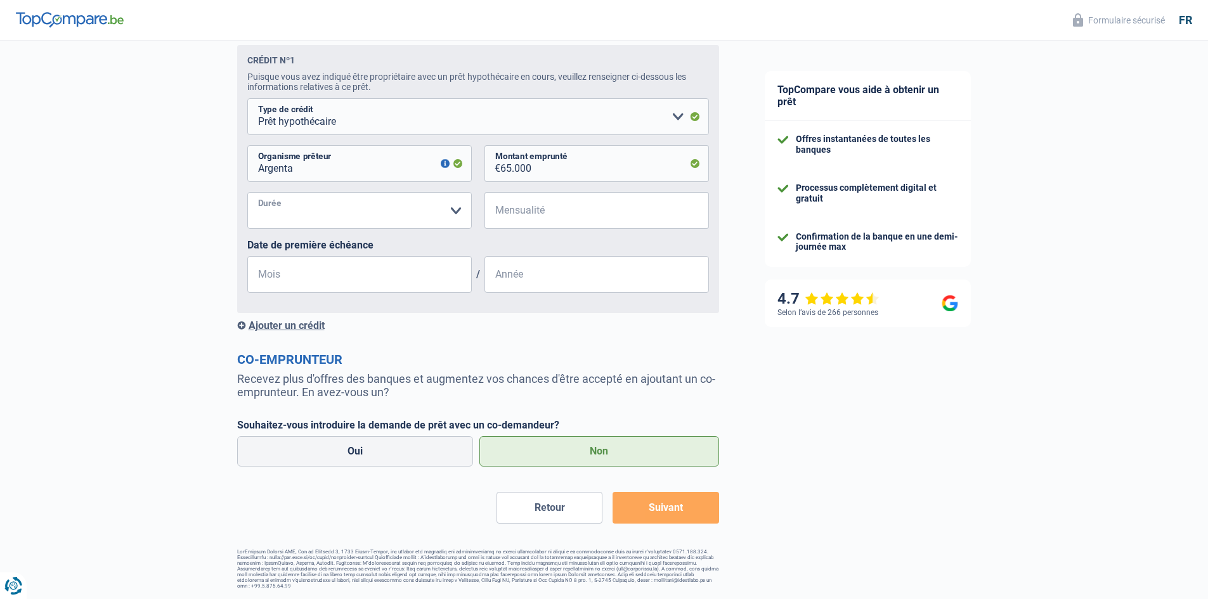
click at [384, 210] on select "120 mois 180 mois 240 mois 300 mois 360 mois 420 mois Veuillez sélectionner une…" at bounding box center [359, 210] width 225 height 37
select select "180"
click at [247, 192] on select "120 mois 180 mois 240 mois 300 mois 360 mois 420 mois Veuillez sélectionner une…" at bounding box center [359, 210] width 225 height 37
click at [562, 211] on input "Mensualité" at bounding box center [604, 210] width 209 height 37
click at [387, 205] on select "120 mois 180 mois 240 mois 300 mois 360 mois 420 mois Veuillez sélectionner une…" at bounding box center [359, 210] width 225 height 37
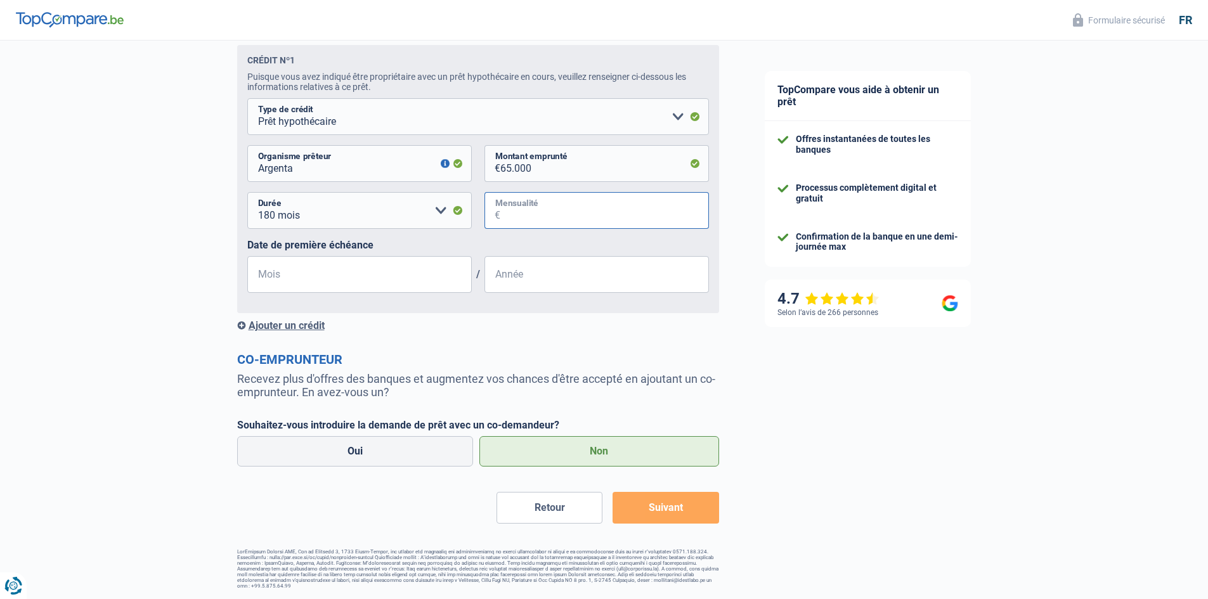
click at [548, 212] on input "Mensualité" at bounding box center [604, 210] width 209 height 37
type input "550"
click at [320, 278] on input "Mois" at bounding box center [359, 274] width 225 height 37
type input "11"
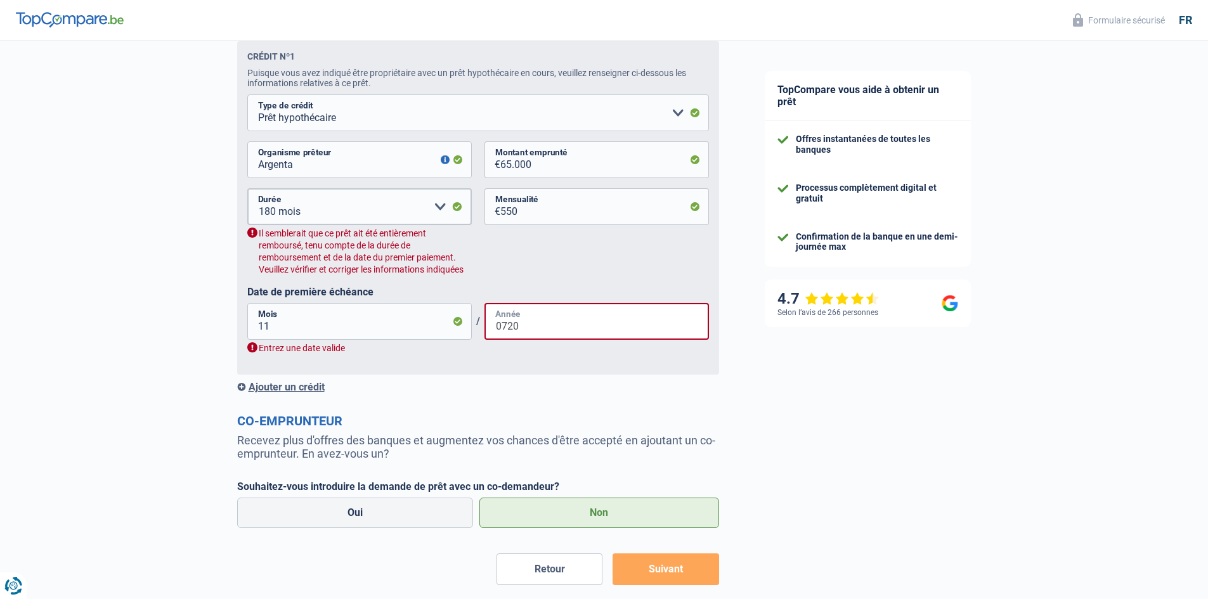
type input "0720"
click at [292, 328] on input "11" at bounding box center [359, 321] width 225 height 37
click at [529, 329] on input "0720" at bounding box center [597, 321] width 225 height 37
click at [528, 329] on input "0720" at bounding box center [597, 321] width 225 height 37
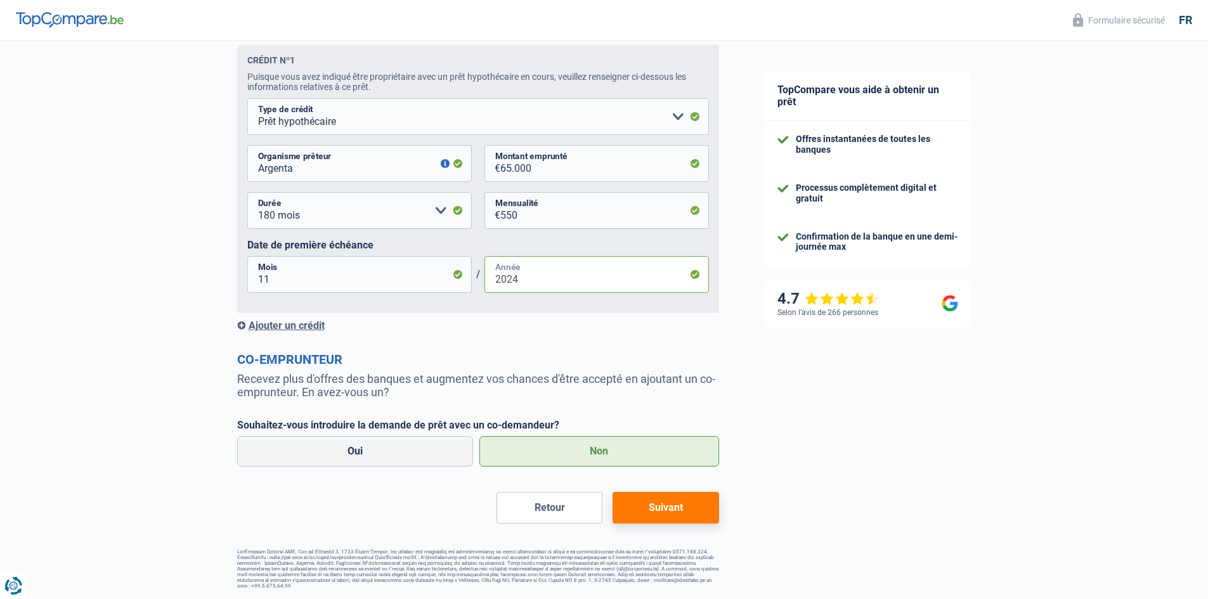
type input "2024"
click at [660, 505] on button "Suivant" at bounding box center [666, 508] width 106 height 32
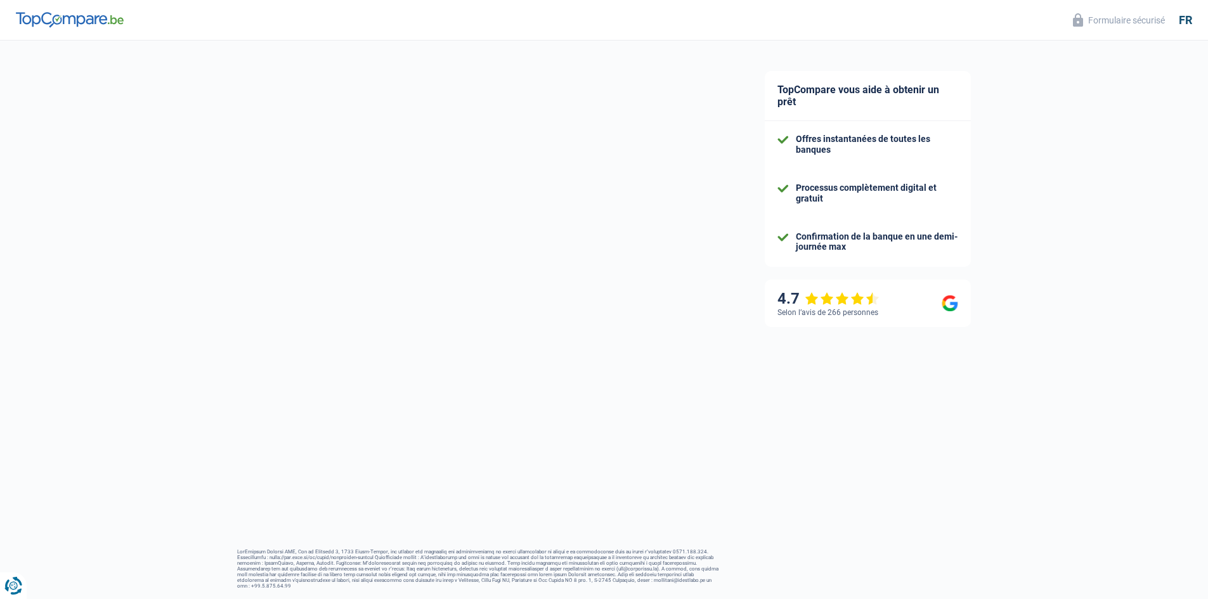
select select "60"
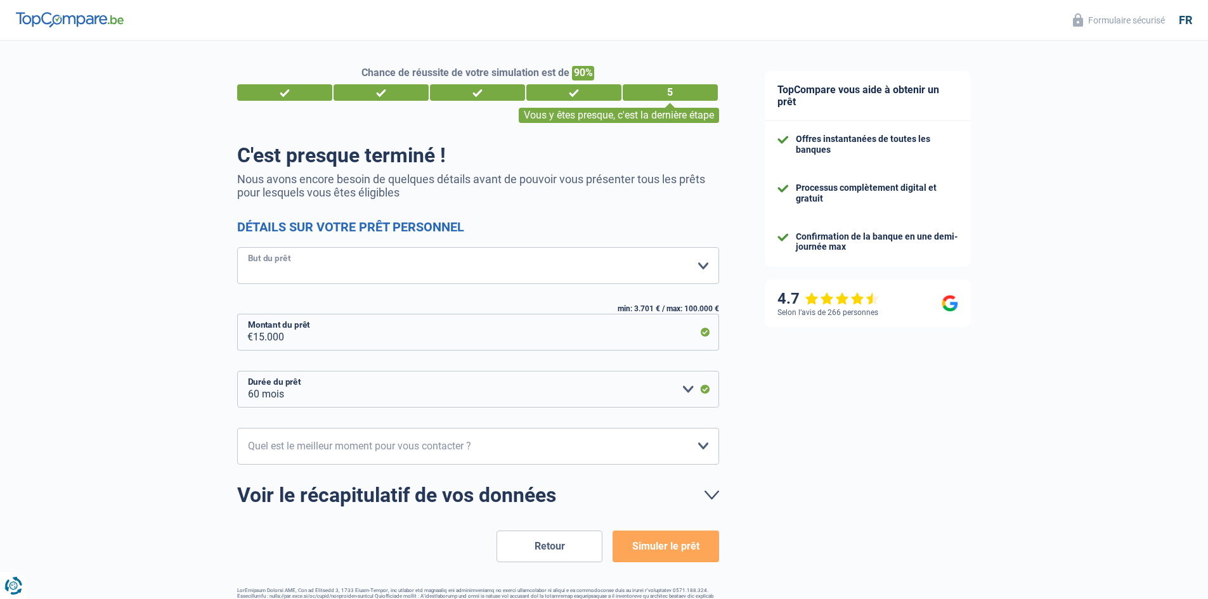
click at [407, 268] on select "Confort maison: meubles, textile, peinture, électroménager, outillage non-profe…" at bounding box center [478, 265] width 482 height 37
select select "other"
click at [237, 249] on select "Confort maison: meubles, textile, peinture, électroménager, outillage non-profe…" at bounding box center [478, 265] width 482 height 37
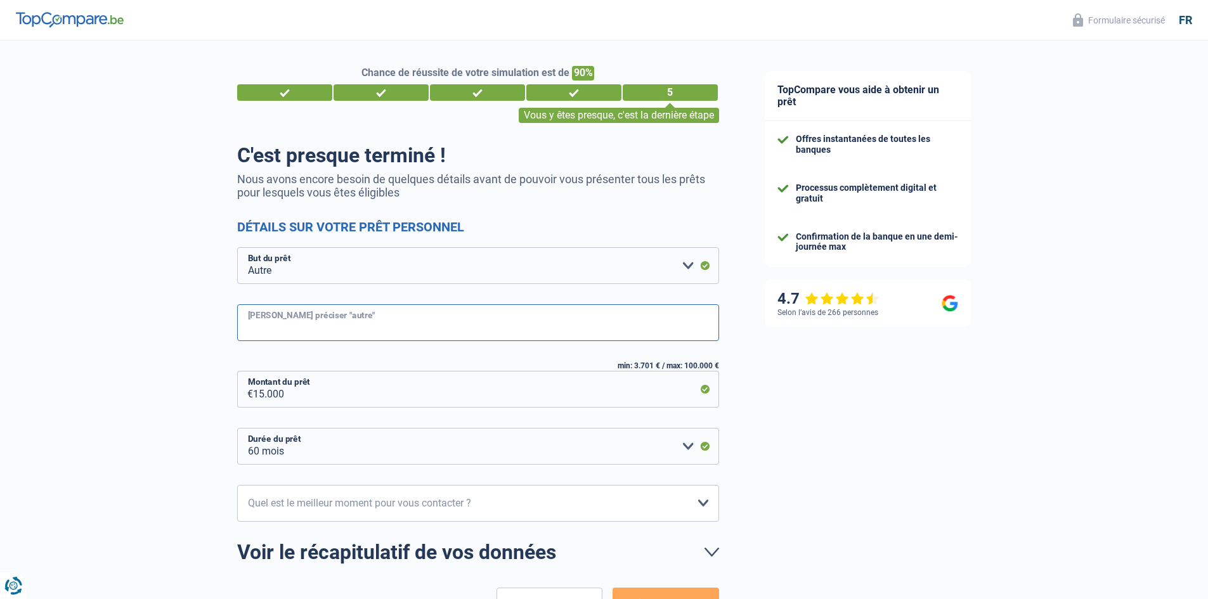
click at [350, 321] on input "[PERSON_NAME] préciser "autre"" at bounding box center [478, 322] width 482 height 37
click at [540, 262] on select "Confort maison: meubles, textile, peinture, électroménager, outillage non-profe…" at bounding box center [478, 265] width 482 height 37
click at [453, 264] on select "Confort maison: meubles, textile, peinture, électroménager, outillage non-profe…" at bounding box center [478, 265] width 482 height 37
click at [237, 249] on select "Confort maison: meubles, textile, peinture, électroménager, outillage non-profe…" at bounding box center [478, 265] width 482 height 37
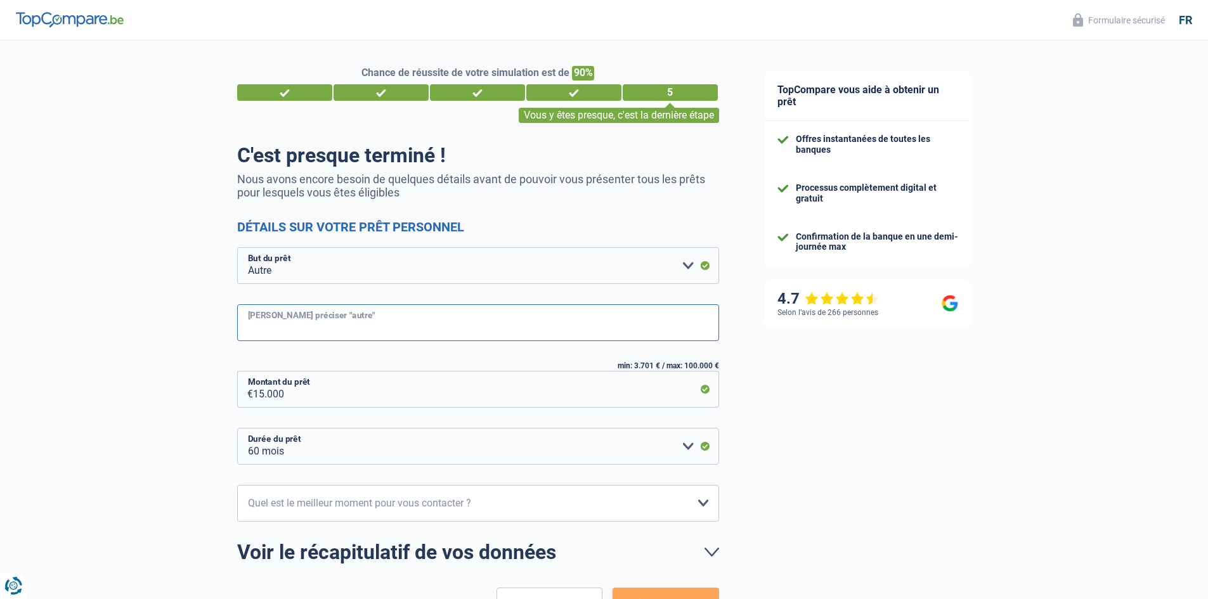
click at [300, 320] on input "[PERSON_NAME] préciser "autre"" at bounding box center [478, 322] width 482 height 37
type input "a"
click at [384, 315] on input "[PERSON_NAME] préciser "autre"" at bounding box center [478, 322] width 482 height 37
click at [370, 259] on select "Confort maison: meubles, textile, peinture, électroménager, outillage non-profe…" at bounding box center [478, 265] width 482 height 37
click at [237, 249] on select "Confort maison: meubles, textile, peinture, électroménager, outillage non-profe…" at bounding box center [478, 265] width 482 height 37
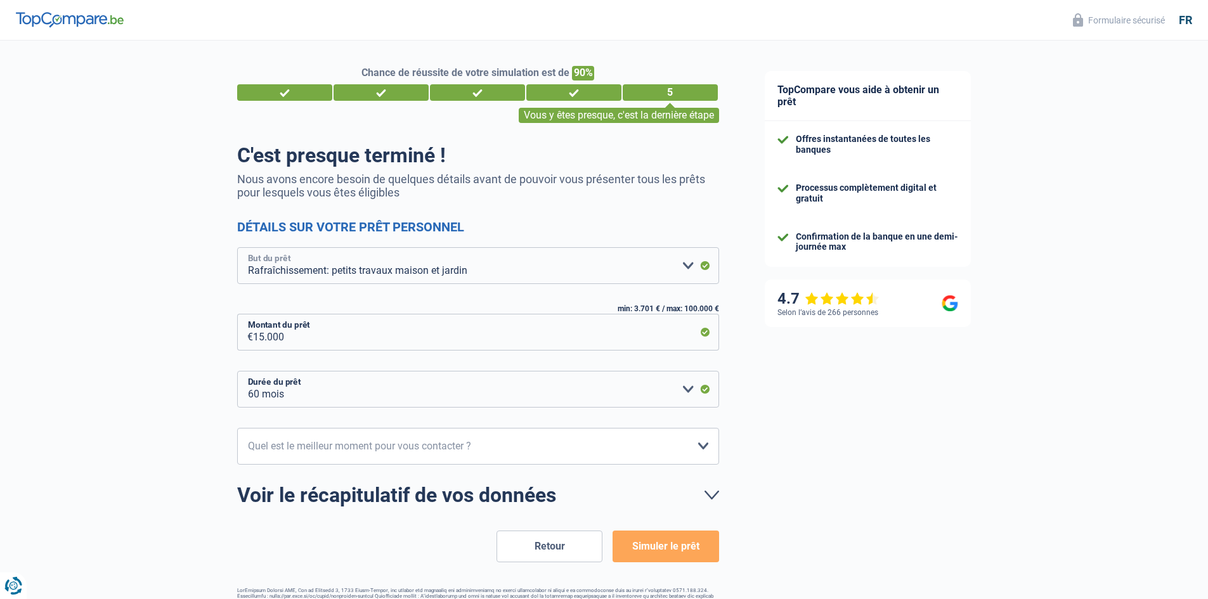
click at [483, 267] on select "Confort maison: meubles, textile, peinture, électroménager, outillage non-profe…" at bounding box center [478, 265] width 482 height 37
click at [475, 273] on select "Confort maison: meubles, textile, peinture, électroménager, outillage non-profe…" at bounding box center [478, 265] width 482 height 37
click at [651, 266] on select "Confort maison: meubles, textile, peinture, électroménager, outillage non-profe…" at bounding box center [478, 265] width 482 height 37
select select "other"
click at [237, 249] on select "Confort maison: meubles, textile, peinture, électroménager, outillage non-profe…" at bounding box center [478, 265] width 482 height 37
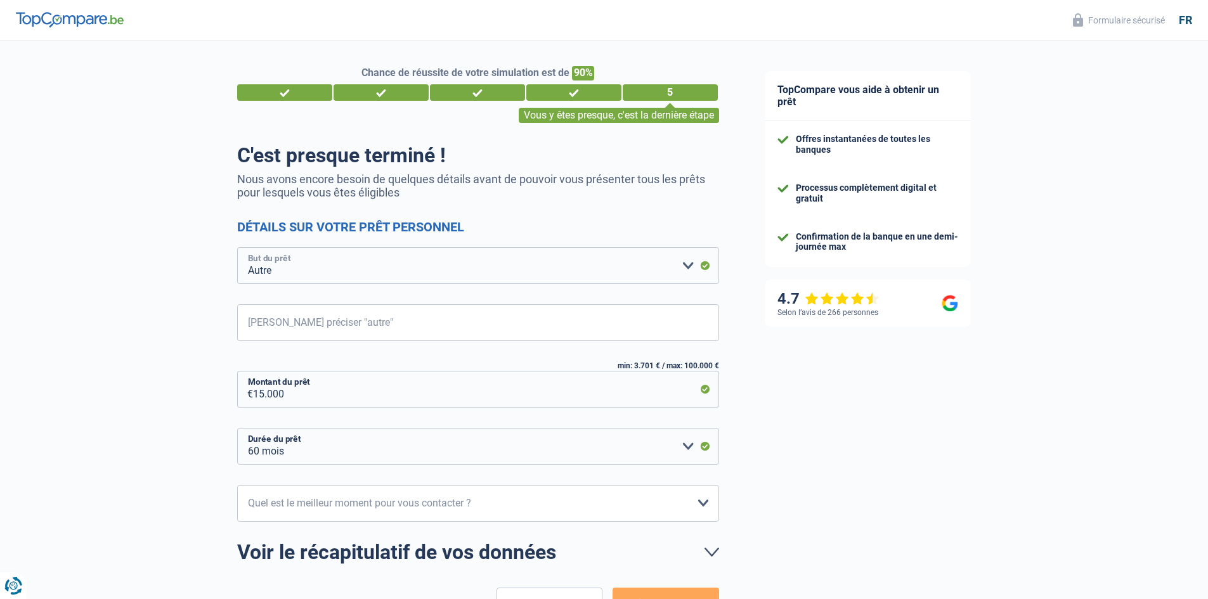
click at [306, 273] on select "Confort maison: meubles, textile, peinture, électroménager, outillage non-profe…" at bounding box center [478, 265] width 482 height 37
click at [287, 270] on select "Confort maison: meubles, textile, peinture, électroménager, outillage non-profe…" at bounding box center [478, 265] width 482 height 37
click at [301, 325] on input "[PERSON_NAME] préciser "autre"" at bounding box center [478, 322] width 482 height 37
click at [430, 331] on input "Aménagement exterieur maison + remb" at bounding box center [478, 322] width 482 height 37
drag, startPoint x: 356, startPoint y: 324, endPoint x: 367, endPoint y: 313, distance: 14.8
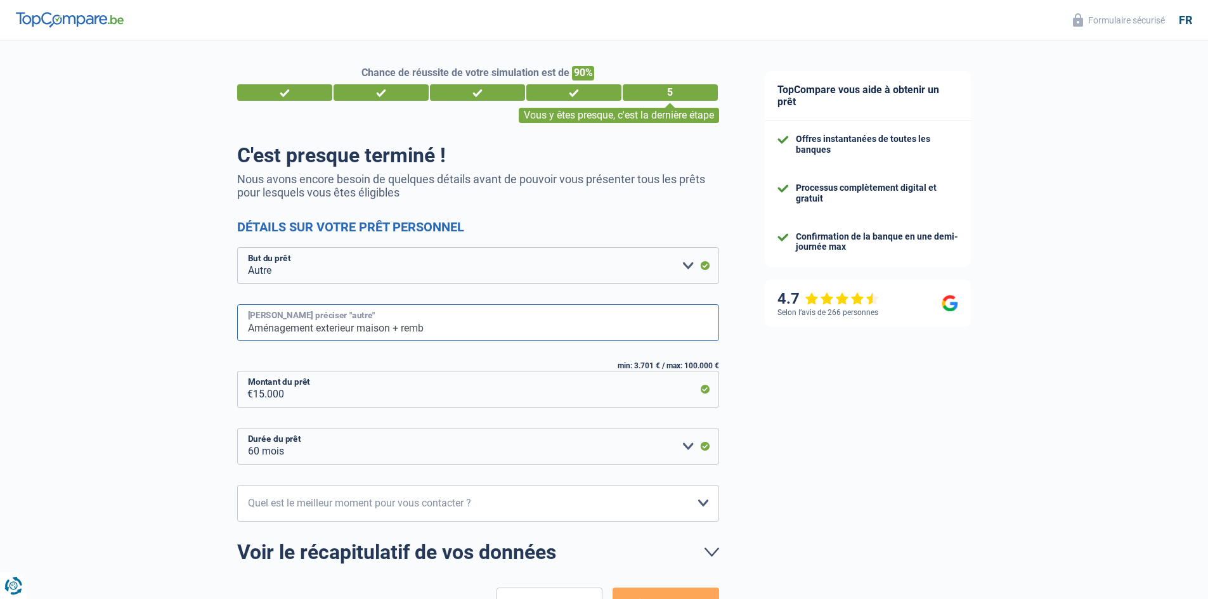
click at [357, 324] on input "Aménagement exterieur maison + remb" at bounding box center [478, 322] width 482 height 37
click at [403, 329] on input "Aménagement ext maison + remb" at bounding box center [478, 322] width 482 height 37
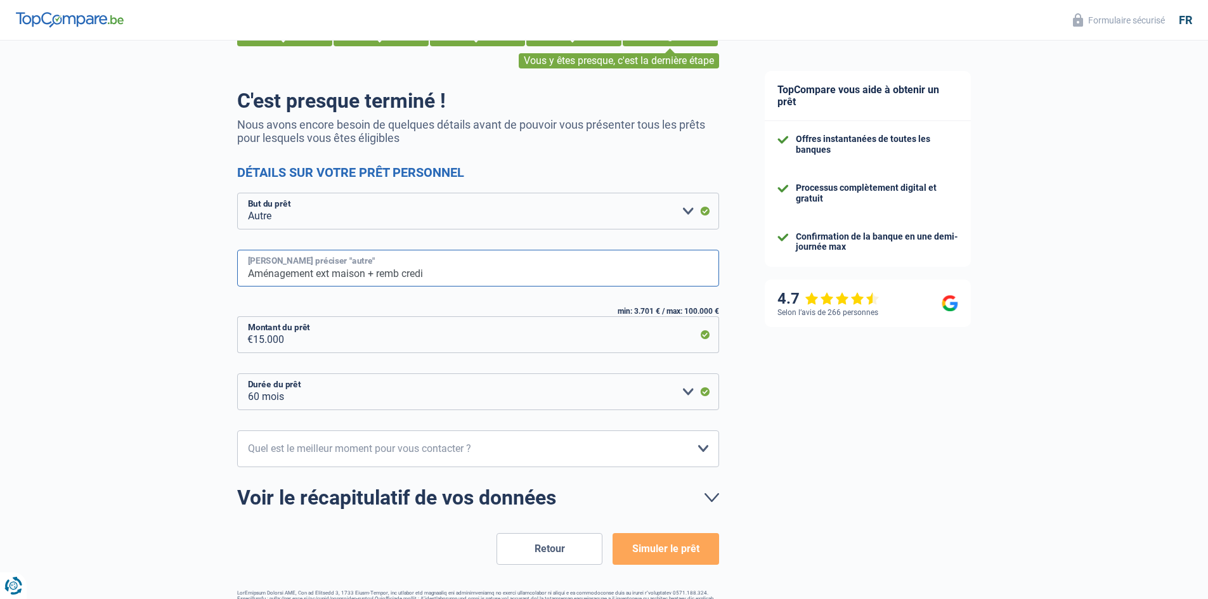
scroll to position [95, 0]
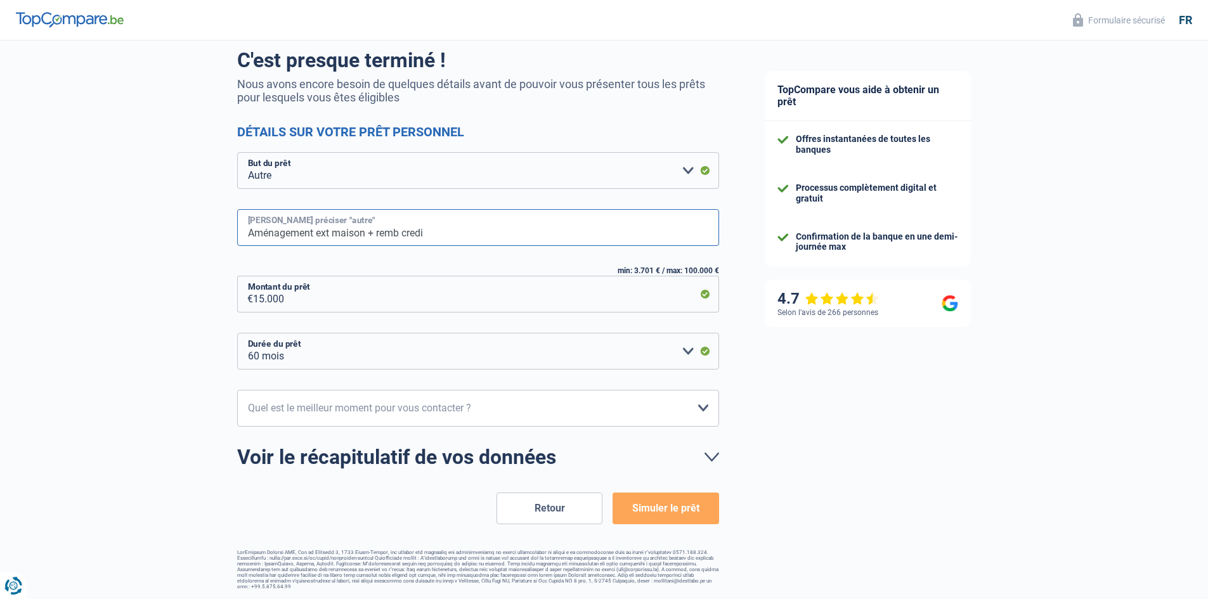
type input "Aménagement ext maison + remb credi"
click at [397, 407] on select "10h-12h 12h-14h 14h-16h 16h-18h Veuillez sélectionner une option" at bounding box center [478, 408] width 482 height 37
select select "10-12"
click at [237, 391] on select "10h-12h 12h-14h 14h-16h 16h-18h Veuillez sélectionner une option" at bounding box center [478, 408] width 482 height 37
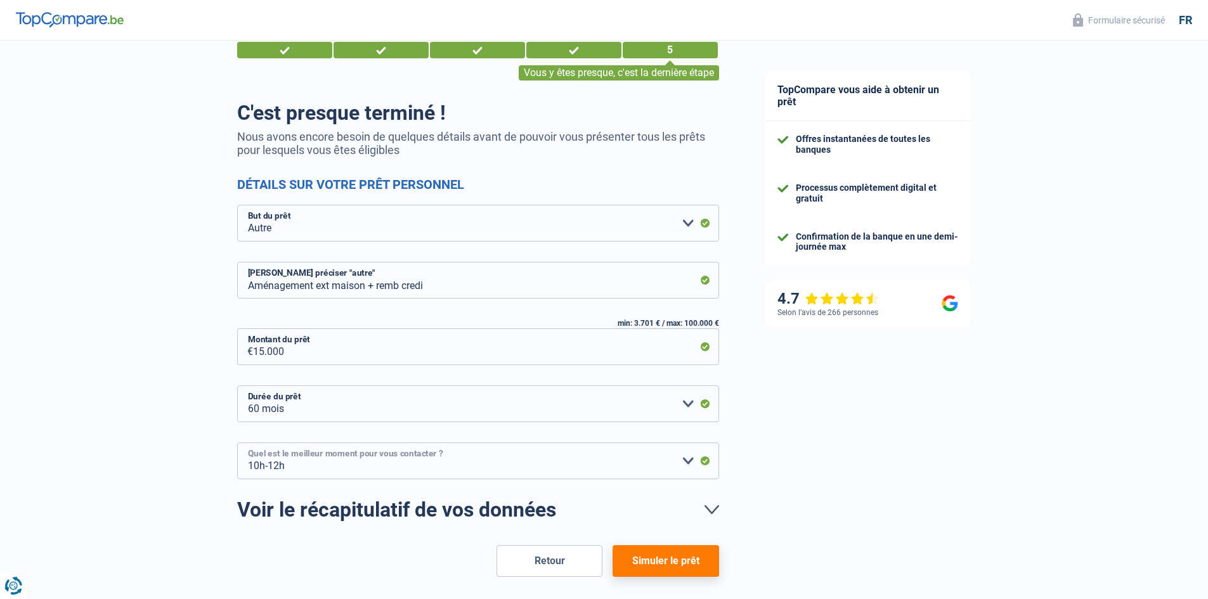
scroll to position [0, 0]
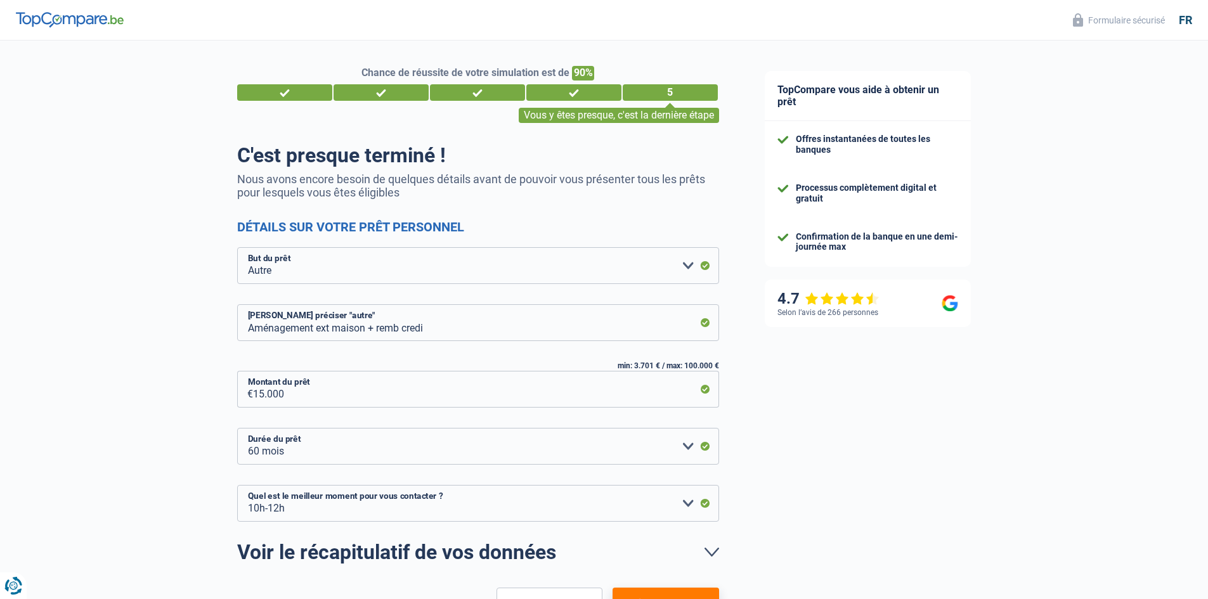
click at [573, 91] on div "4" at bounding box center [573, 92] width 95 height 16
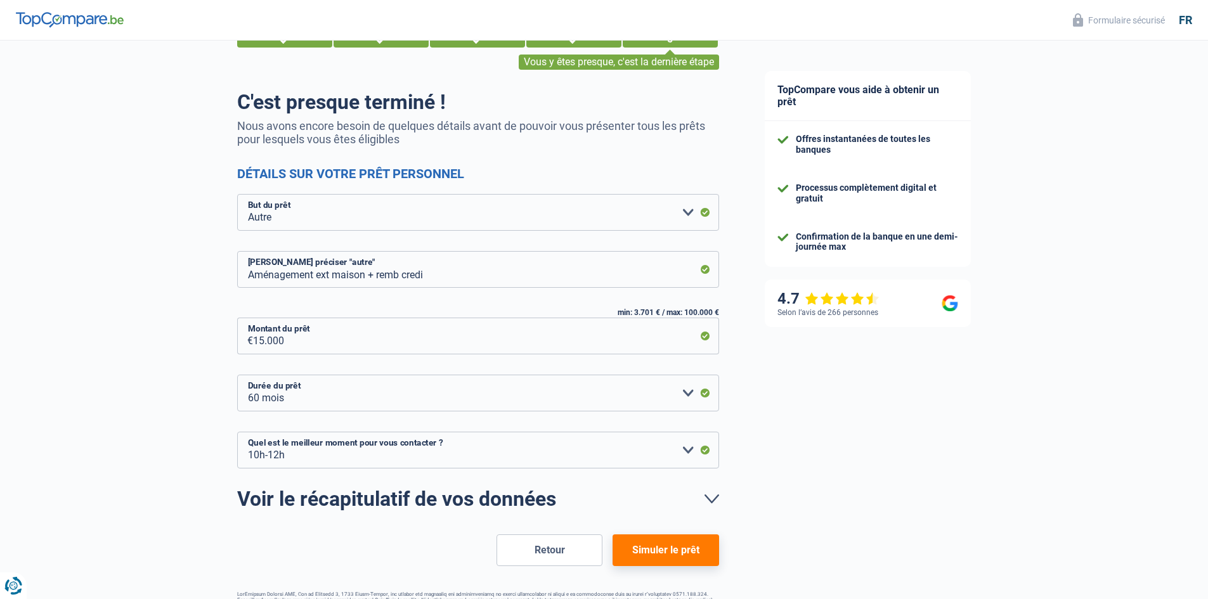
scroll to position [95, 0]
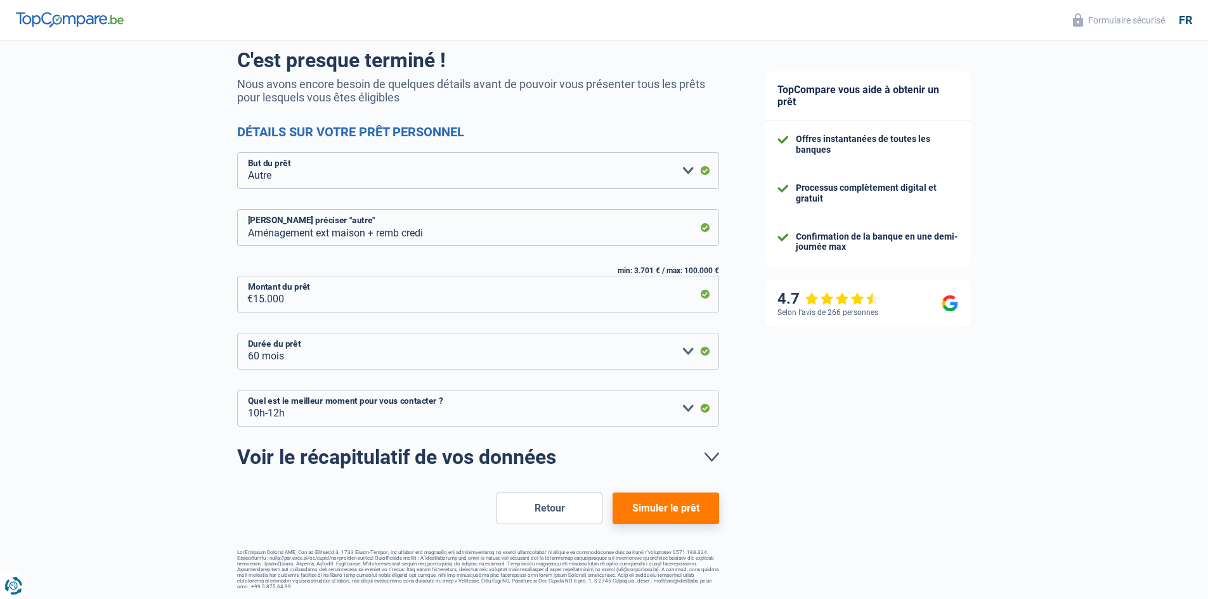
click at [471, 453] on link "Voir le récapitulatif de vos données" at bounding box center [478, 457] width 482 height 20
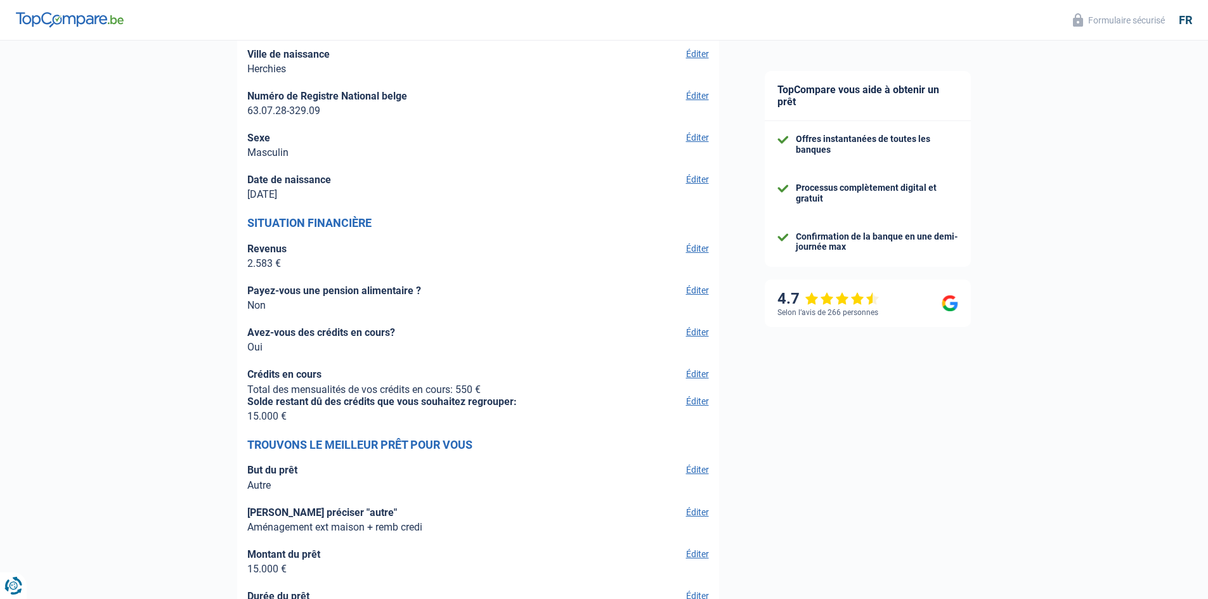
scroll to position [1787, 0]
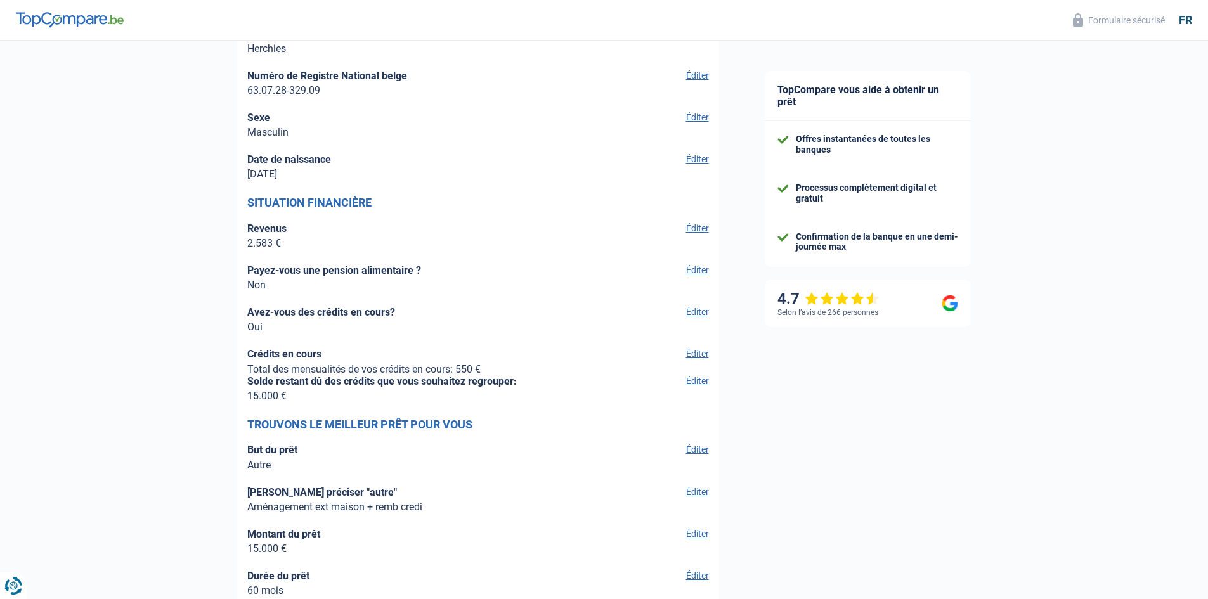
click at [695, 384] on button "Éditer" at bounding box center [695, 380] width 27 height 11
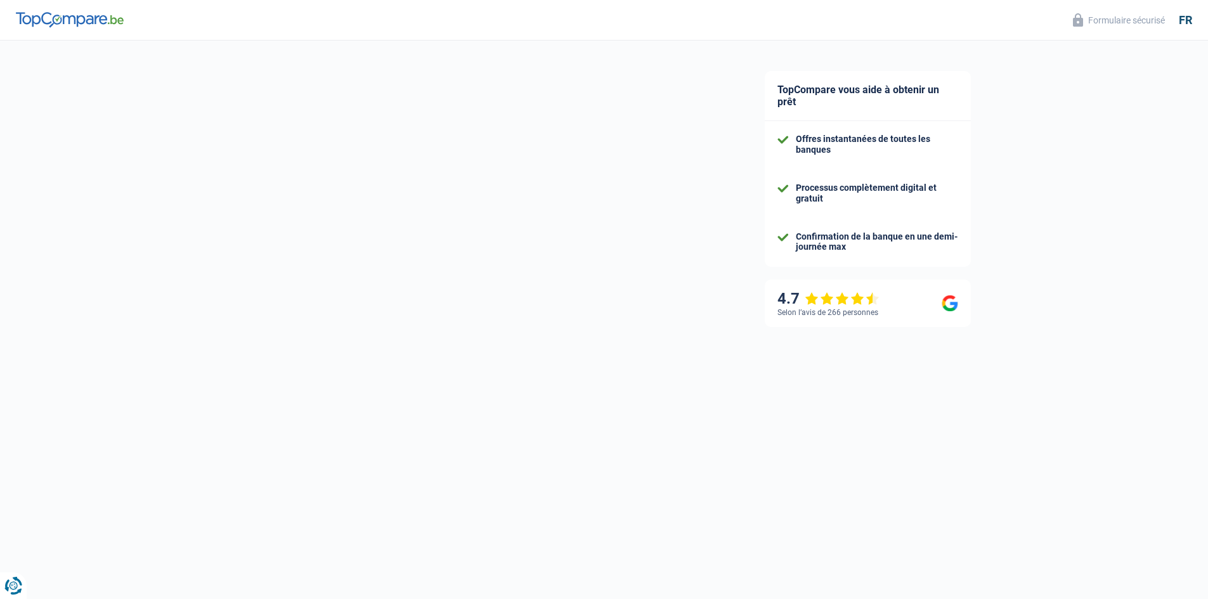
select select "netSalary"
select select "mealVouchers"
select select "mortgage"
select select "180"
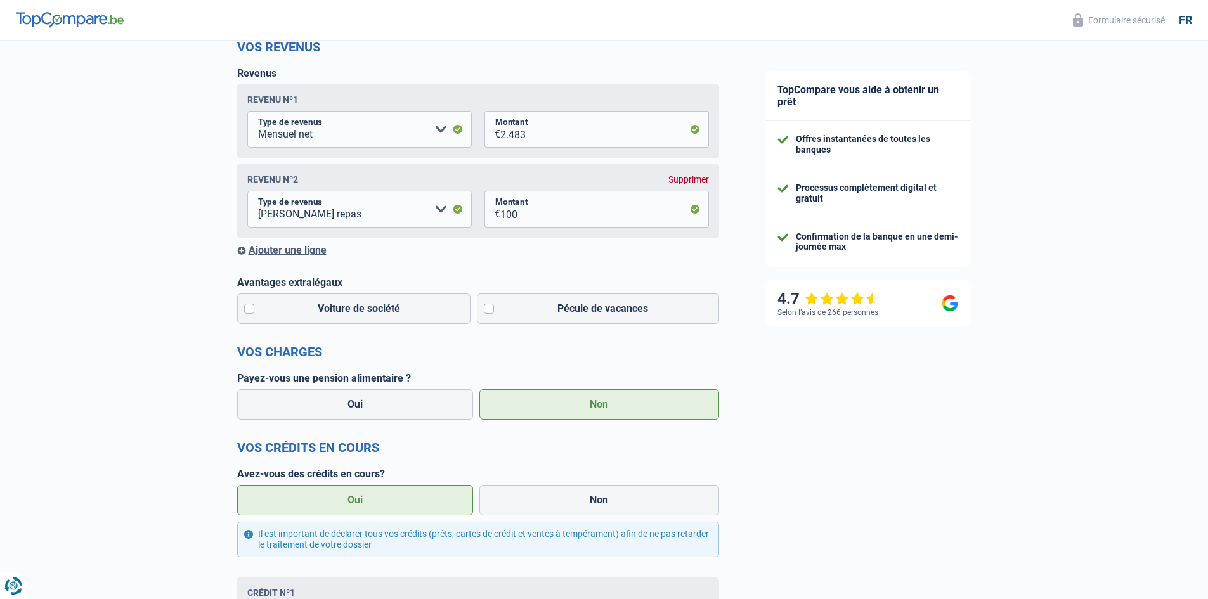
scroll to position [211, 0]
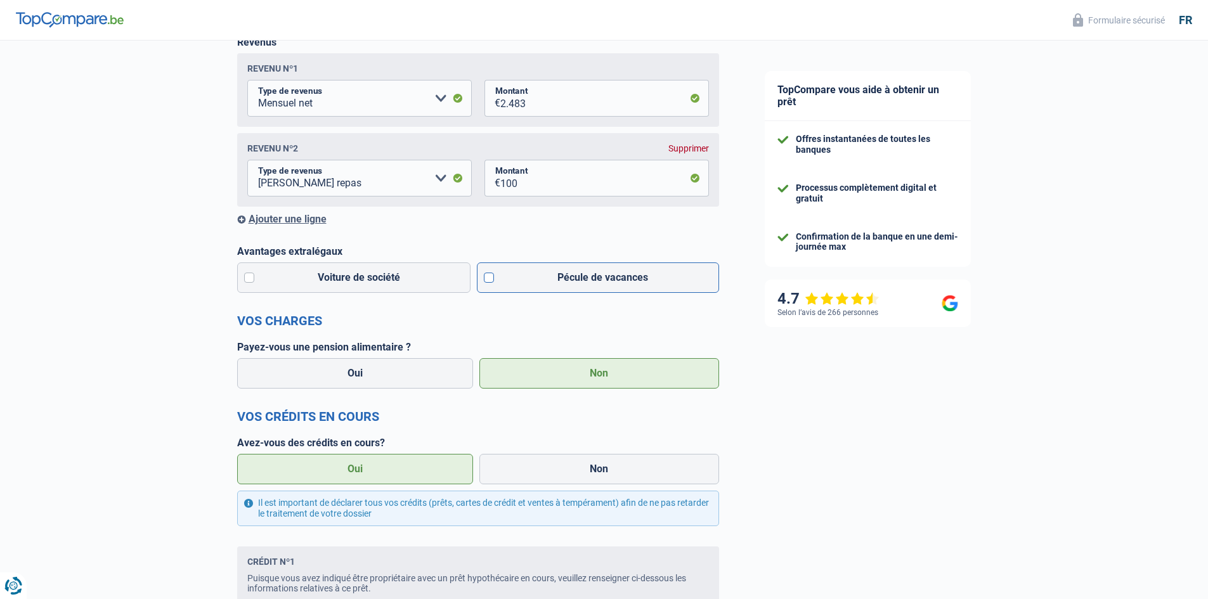
click at [488, 280] on label "Pécule de vacances" at bounding box center [598, 278] width 242 height 30
click at [488, 280] on input "Pécule de vacances" at bounding box center [598, 278] width 242 height 30
checkbox input "true"
click at [247, 278] on label "Voiture de société" at bounding box center [354, 278] width 234 height 30
click at [247, 278] on input "Voiture de société" at bounding box center [354, 278] width 234 height 30
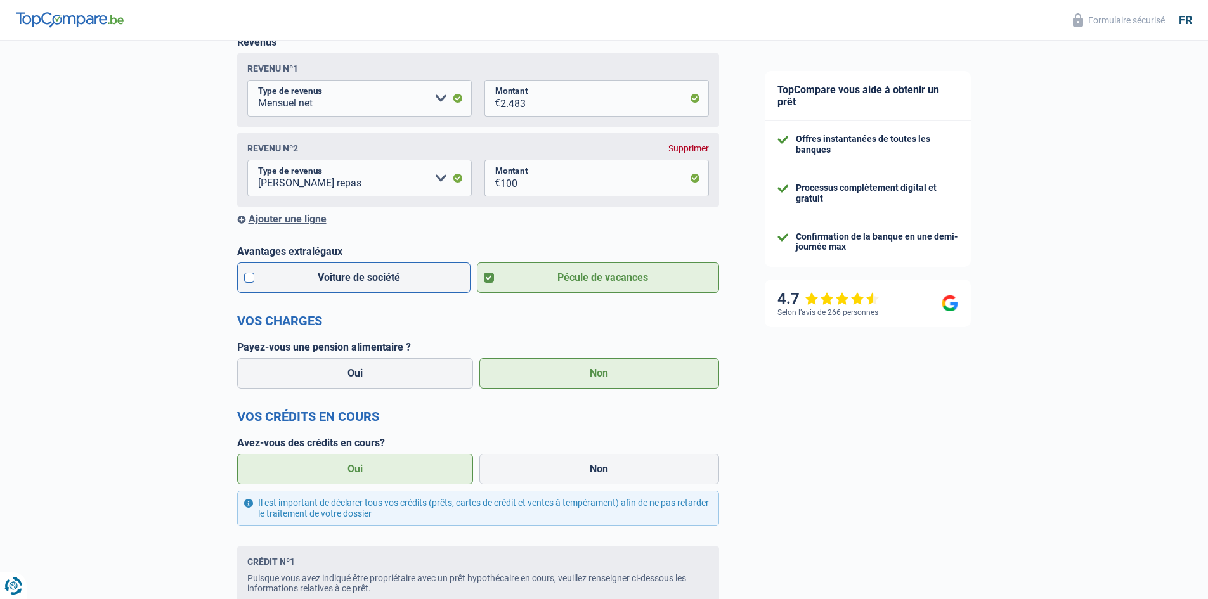
checkbox input "true"
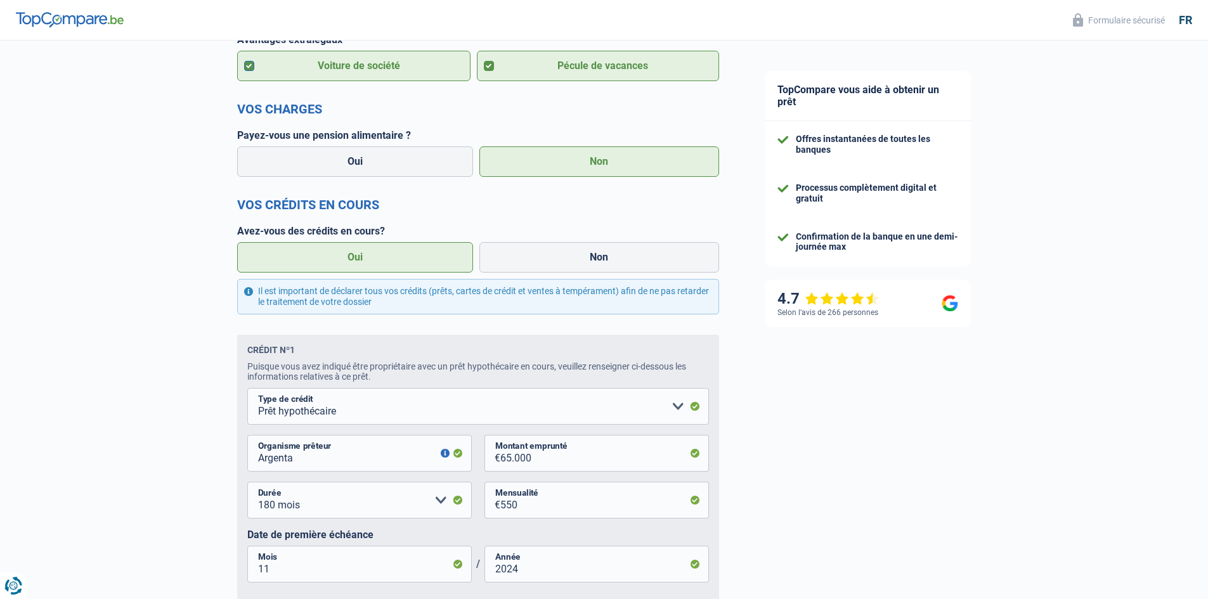
scroll to position [634, 0]
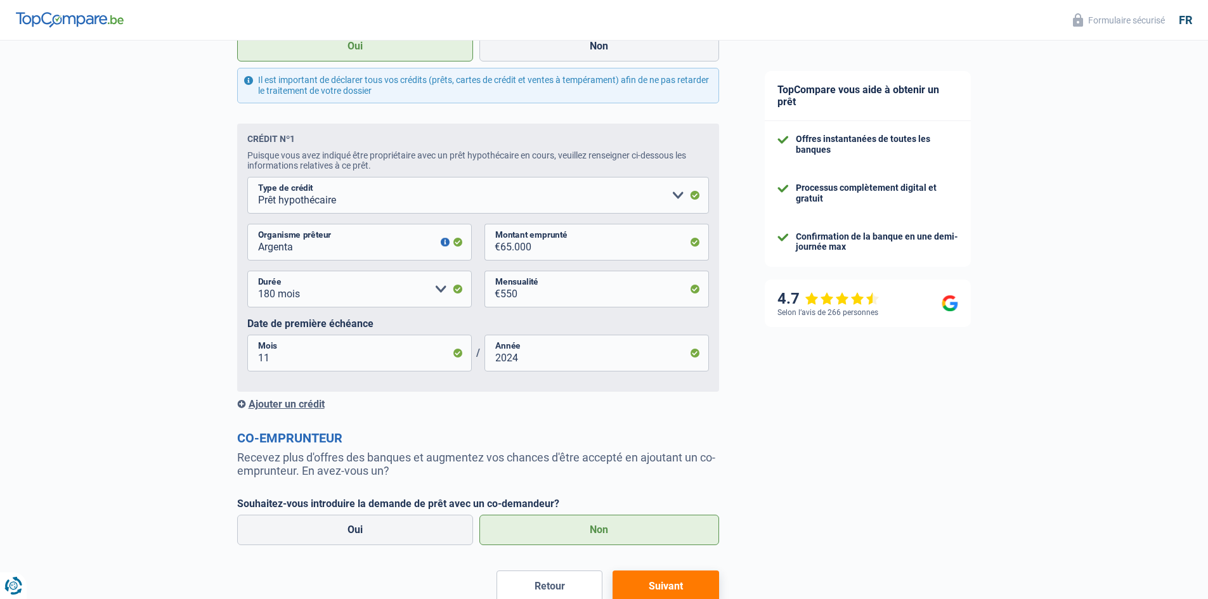
click at [294, 405] on div "Ajouter un crédit" at bounding box center [478, 404] width 482 height 12
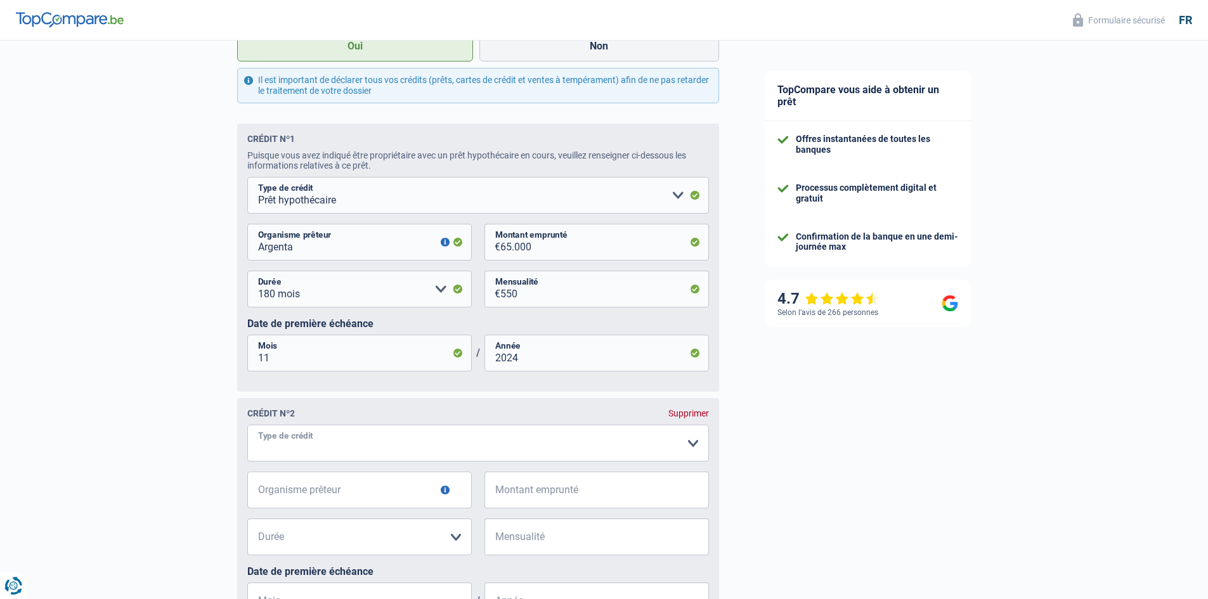
click at [318, 444] on select "Carte ou ouverture de crédit Prêt hypothécaire Vente à tempérament Prêt à tempé…" at bounding box center [478, 443] width 462 height 37
select select "personalLoan"
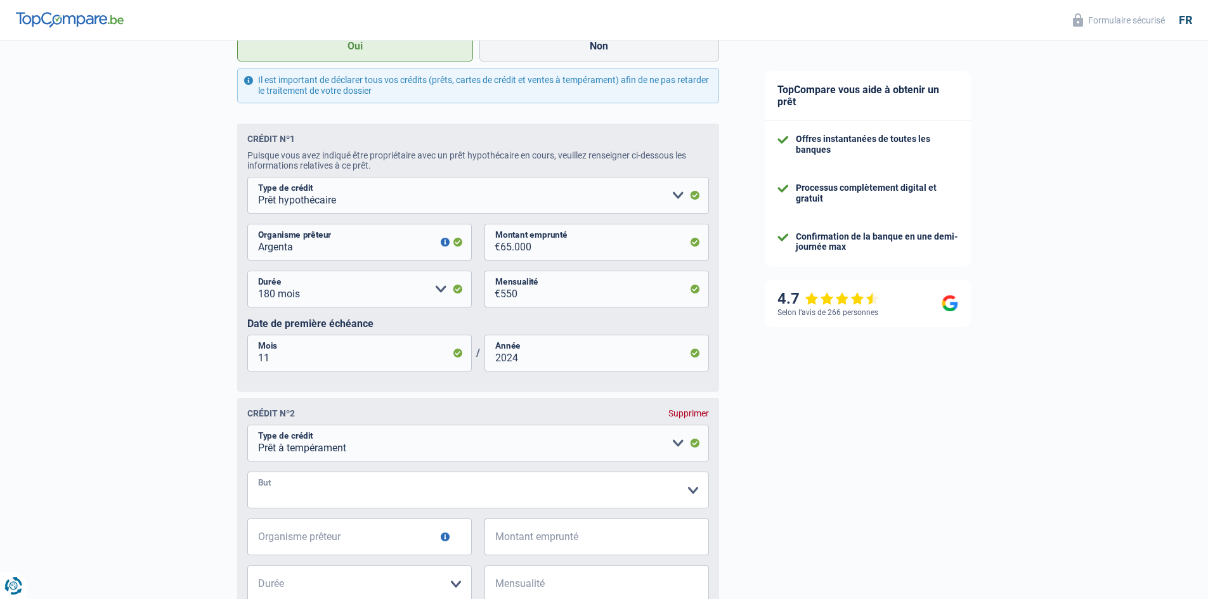
click at [316, 494] on select "Confort maison: meubles, textile, peinture, électroménager, outillage non-profe…" at bounding box center [478, 490] width 462 height 37
click at [188, 460] on div "Chance de réussite de votre simulation est de 90% 1 2 3 4 5 Vous y êtes presque…" at bounding box center [371, 213] width 742 height 1624
click at [302, 497] on select "Confort maison: meubles, textile, peinture, électroménager, outillage non-profe…" at bounding box center [478, 490] width 462 height 37
select select "carRestore"
click at [247, 476] on select "Confort maison: meubles, textile, peinture, électroménager, outillage non-profe…" at bounding box center [478, 490] width 462 height 37
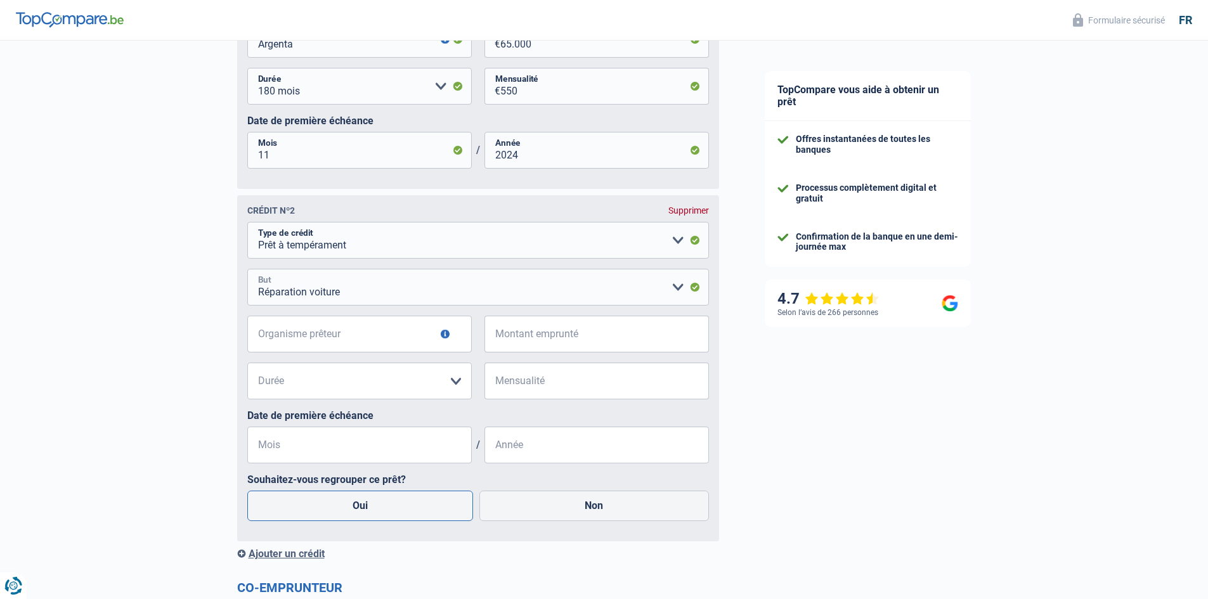
scroll to position [845, 0]
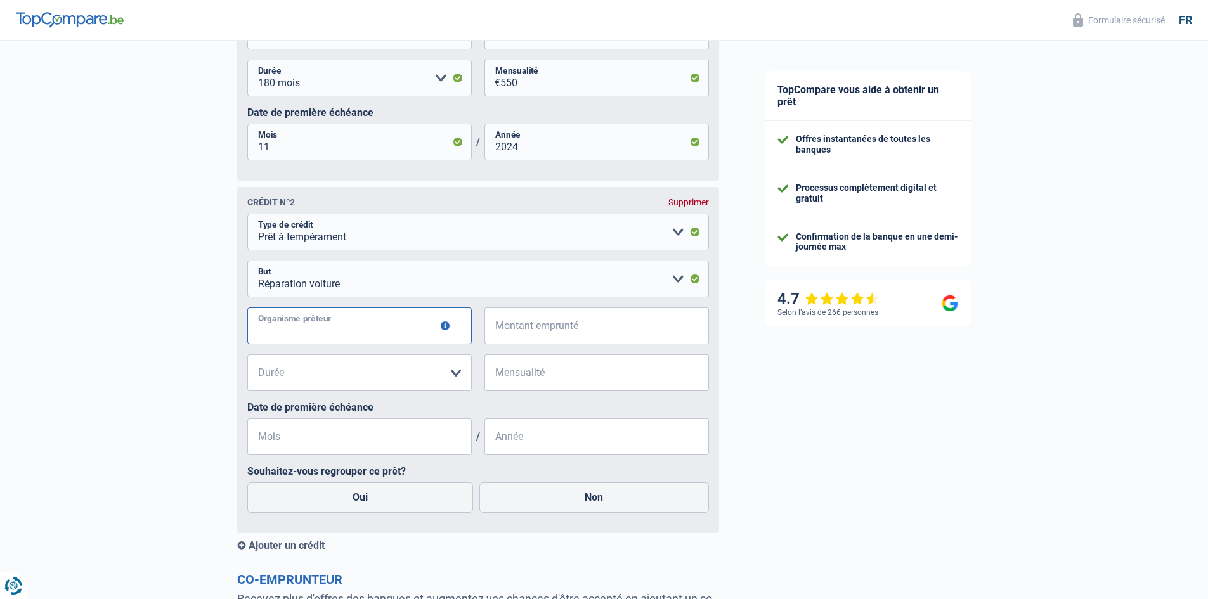
click at [313, 329] on input "Organisme prêteur" at bounding box center [359, 326] width 225 height 37
type input "cofidis"
click at [530, 332] on input "Montant emprunté" at bounding box center [604, 326] width 209 height 37
type input "5.000"
click at [379, 377] on select "12 mois 18 mois 24 mois 30 mois 36 mois Veuillez sélectionner une option" at bounding box center [359, 373] width 225 height 37
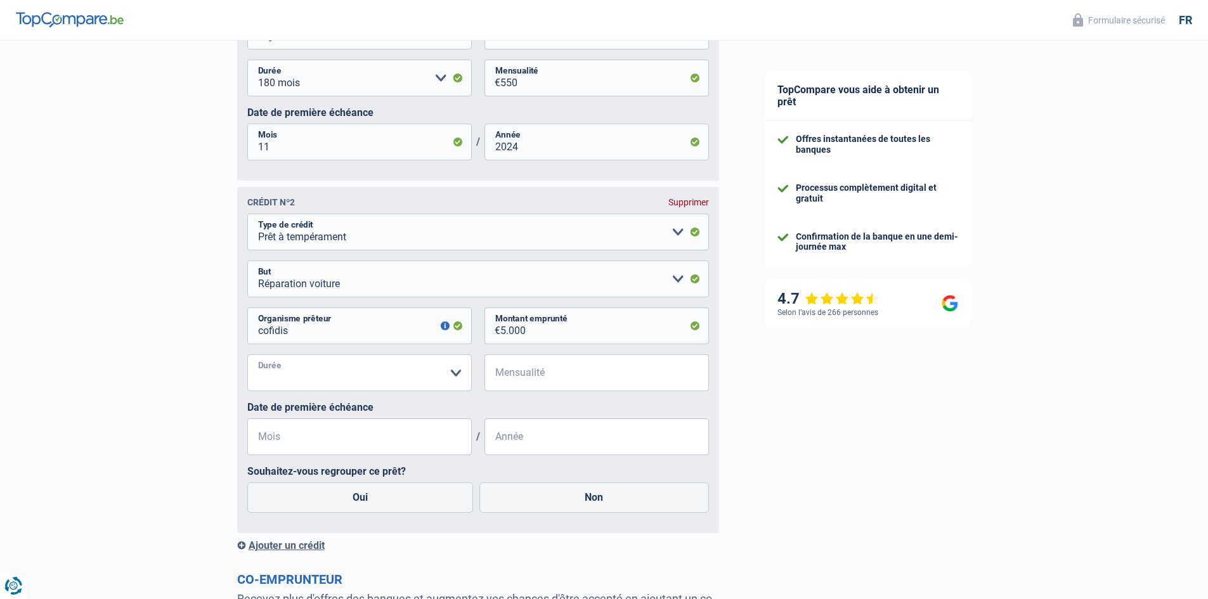
click at [456, 374] on select "12 mois 18 mois 24 mois 30 mois 36 mois Veuillez sélectionner une option" at bounding box center [359, 373] width 225 height 37
select select "36"
click at [247, 359] on select "12 mois 18 mois 24 mois 30 mois 36 mois Veuillez sélectionner une option" at bounding box center [359, 373] width 225 height 37
click at [548, 372] on input "Mensualité" at bounding box center [604, 373] width 209 height 37
type input "225"
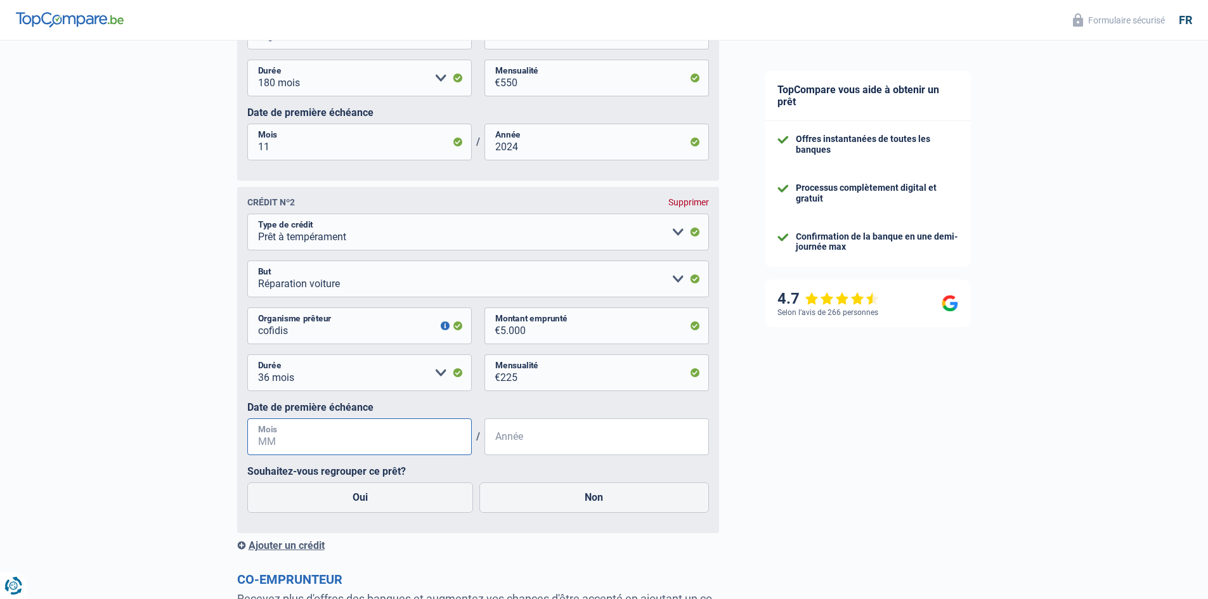
click at [351, 448] on input "Mois" at bounding box center [359, 437] width 225 height 37
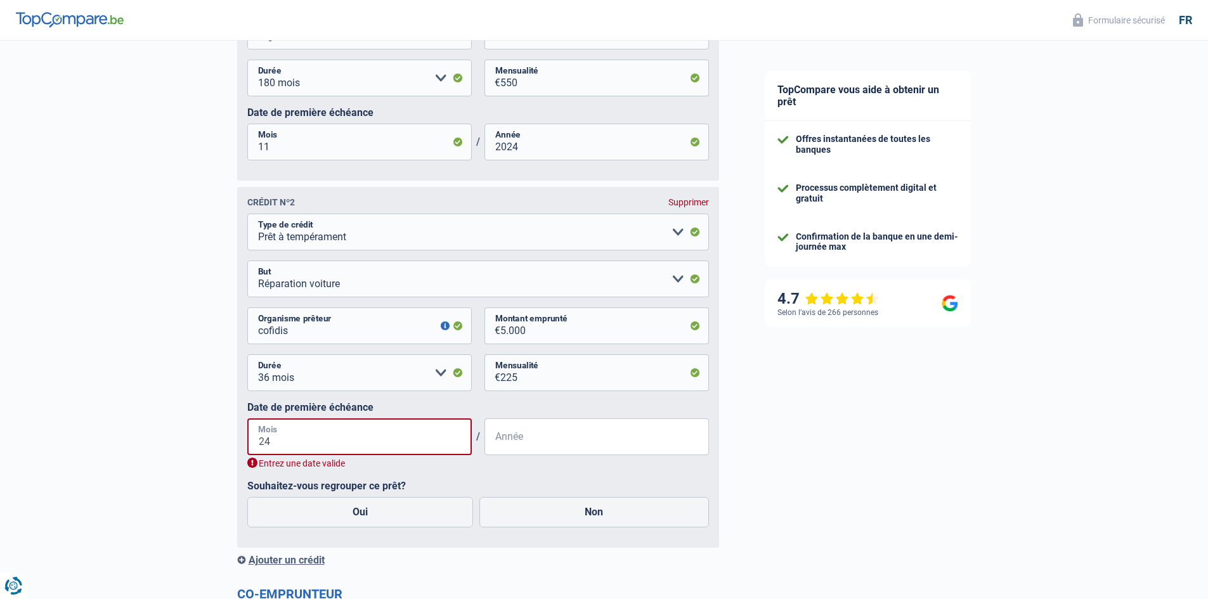
type input "2"
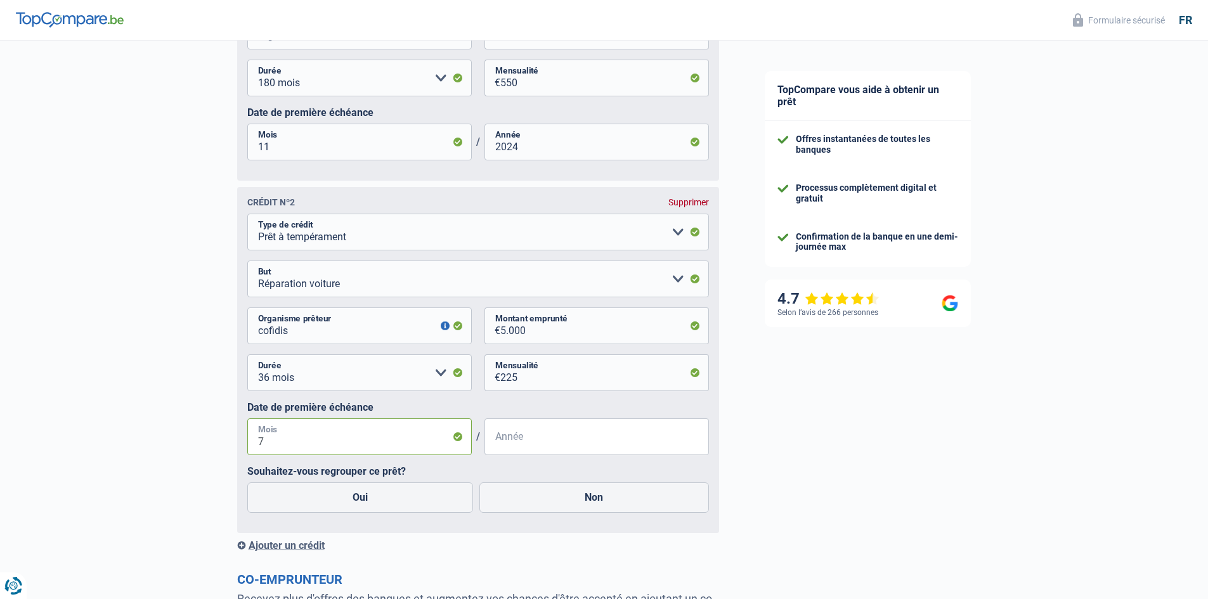
type input "7"
click at [530, 446] on input "Année" at bounding box center [597, 437] width 225 height 37
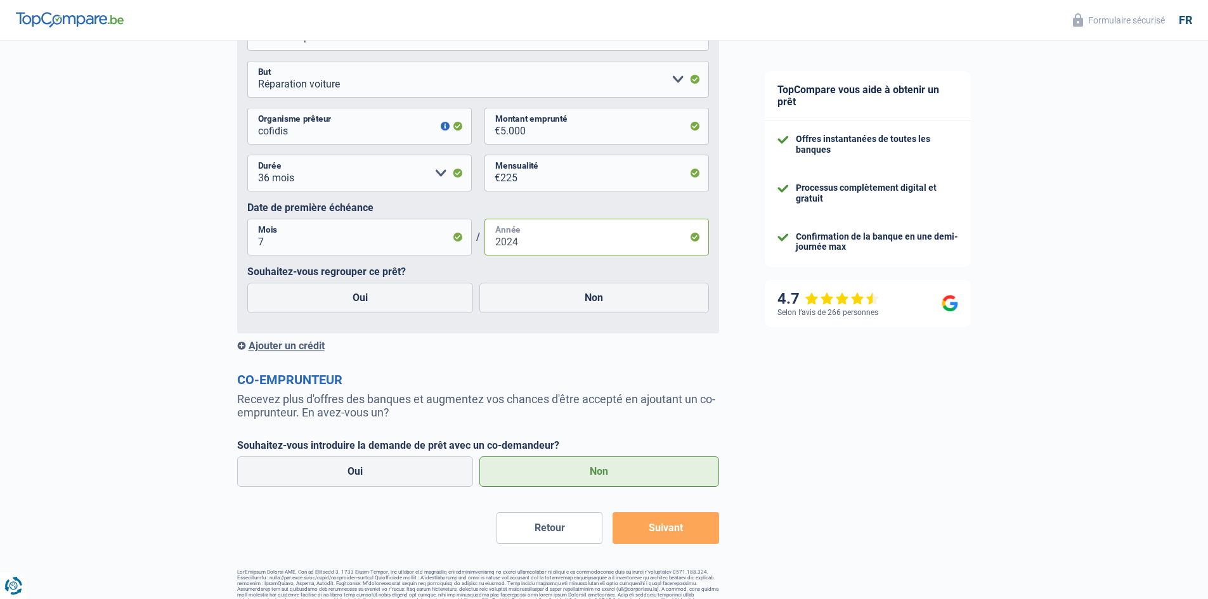
scroll to position [1057, 0]
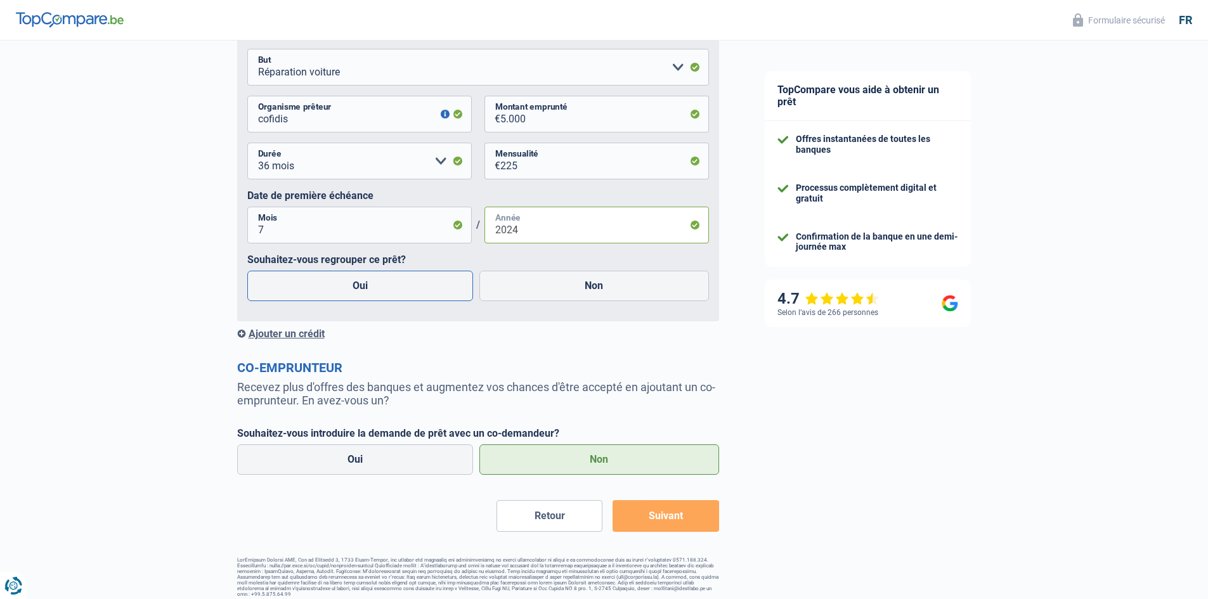
type input "2024"
click at [356, 288] on label "Oui" at bounding box center [360, 286] width 226 height 30
click at [356, 288] on input "Oui" at bounding box center [360, 286] width 226 height 30
radio input "true"
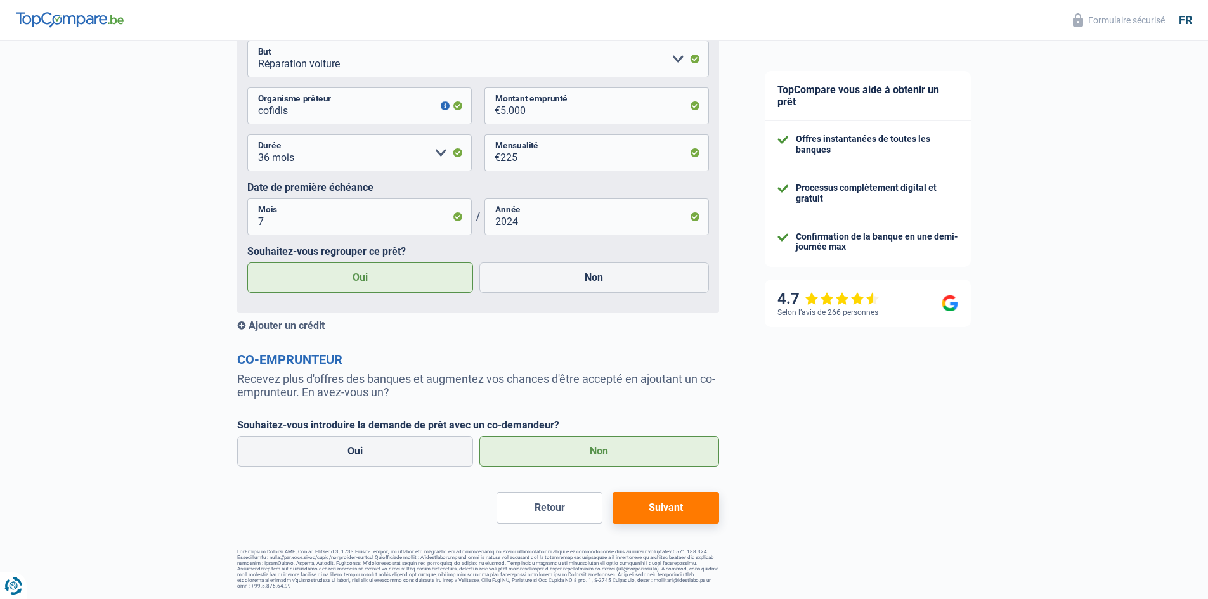
scroll to position [1070, 0]
click at [664, 510] on button "Suivant" at bounding box center [666, 508] width 106 height 32
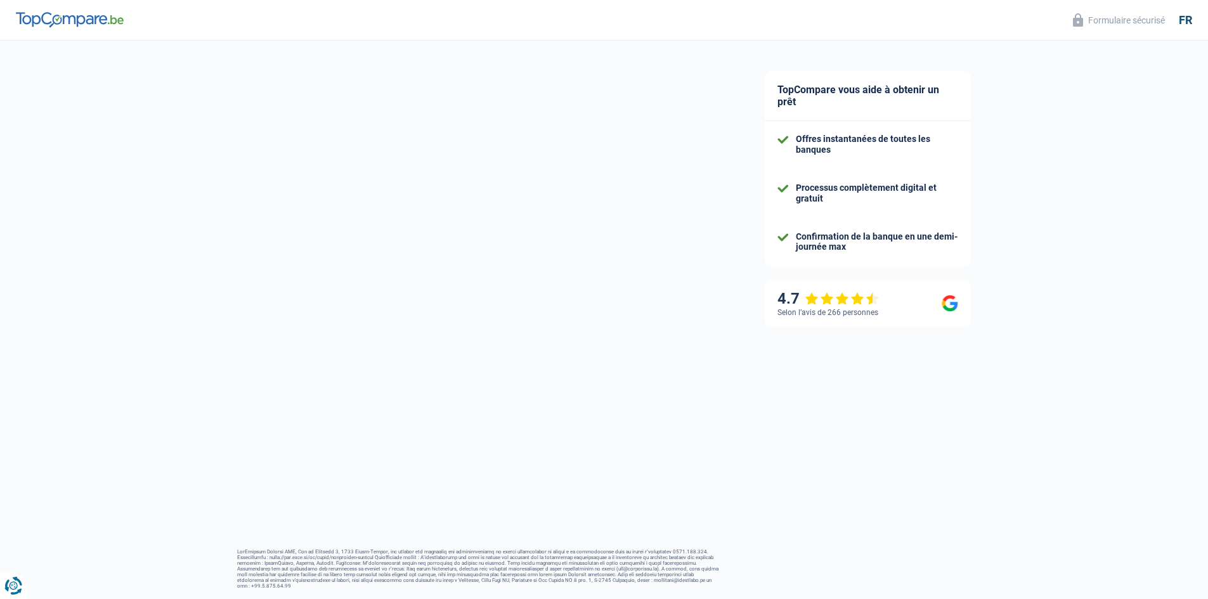
select select "refinancing"
select select "36"
select select "10-12"
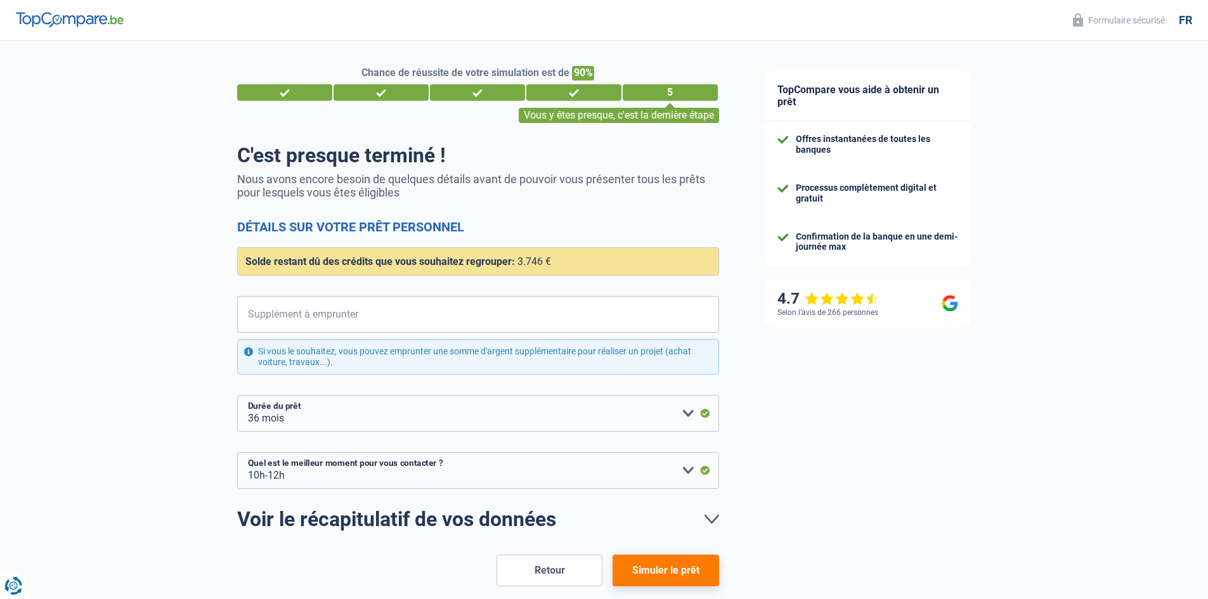
click at [535, 261] on span "3.746 €" at bounding box center [534, 262] width 34 height 12
click at [551, 570] on button "Retour" at bounding box center [550, 571] width 106 height 32
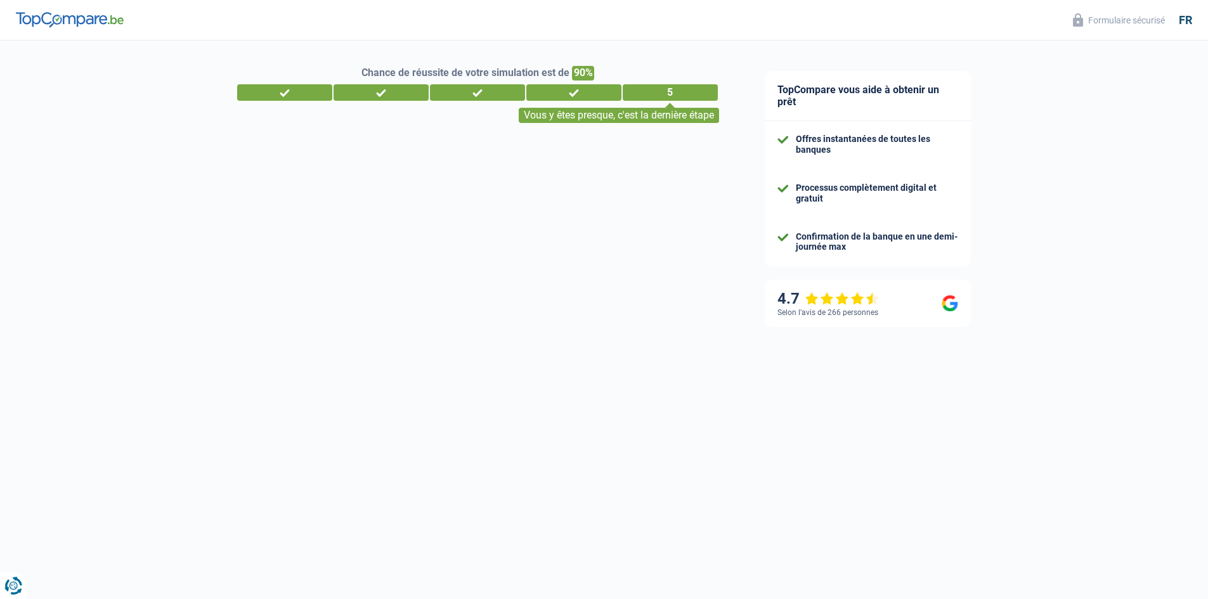
select select "netSalary"
select select "mealVouchers"
select select "mortgage"
select select "180"
select select "personalLoan"
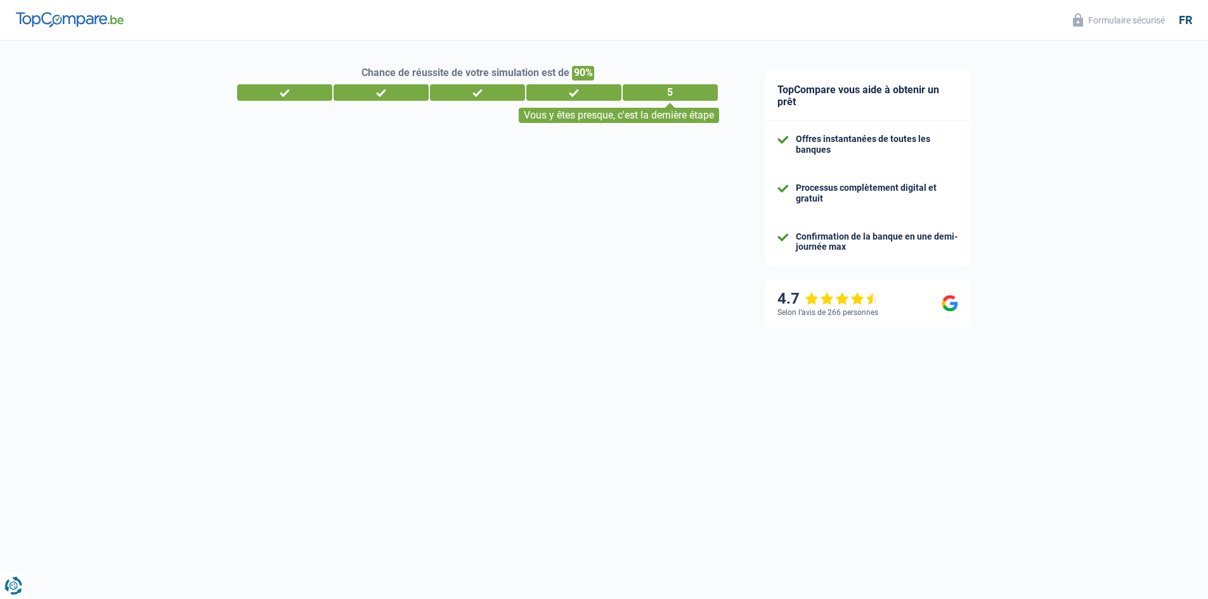
select select "carRestore"
select select "36"
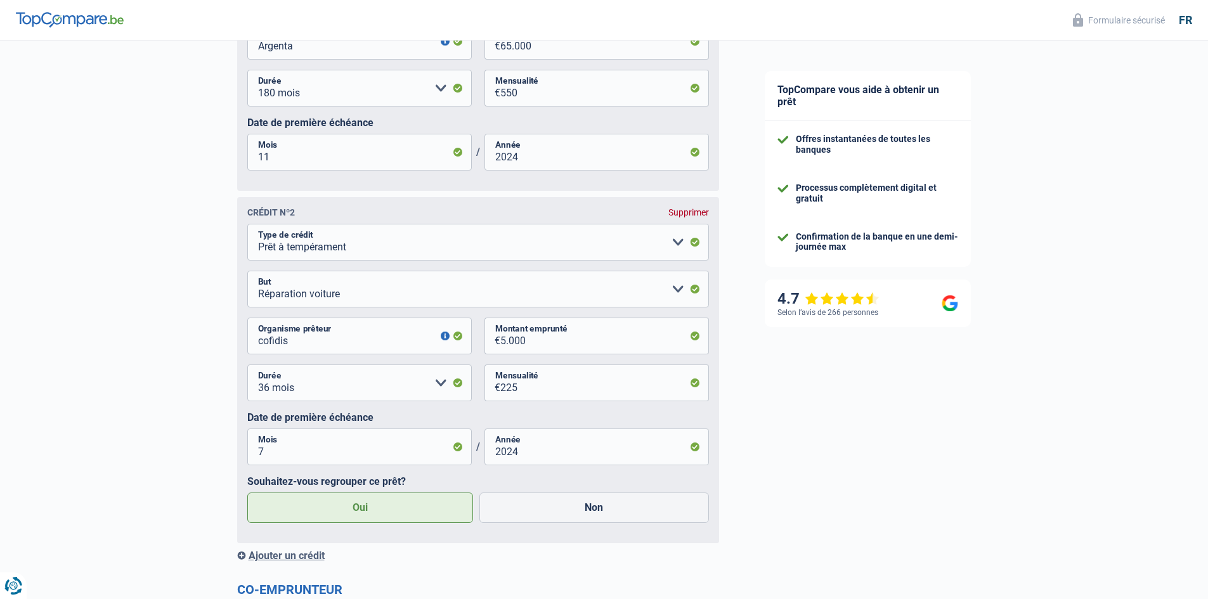
scroll to position [845, 0]
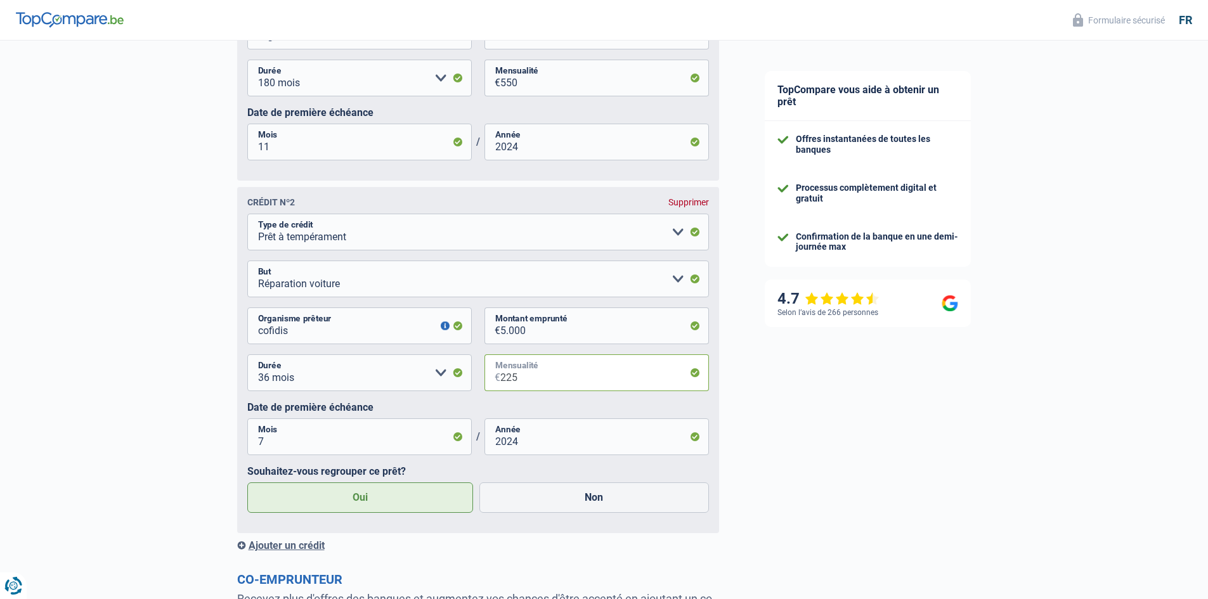
click at [518, 381] on input "225" at bounding box center [604, 373] width 209 height 37
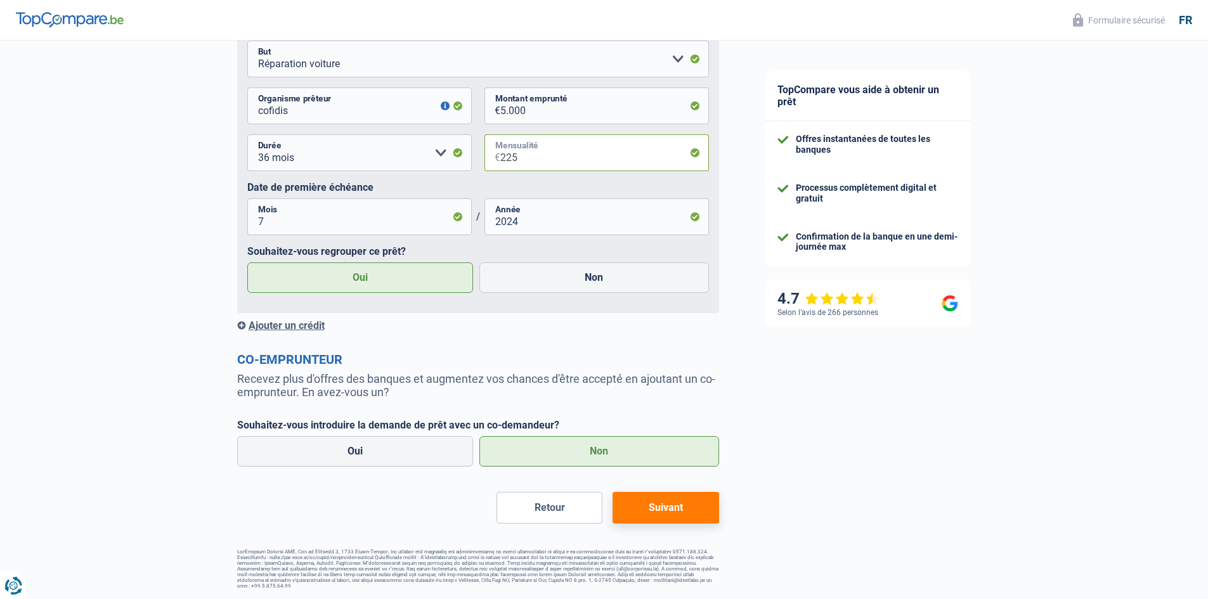
scroll to position [1070, 0]
click at [540, 507] on button "Retour" at bounding box center [550, 508] width 106 height 32
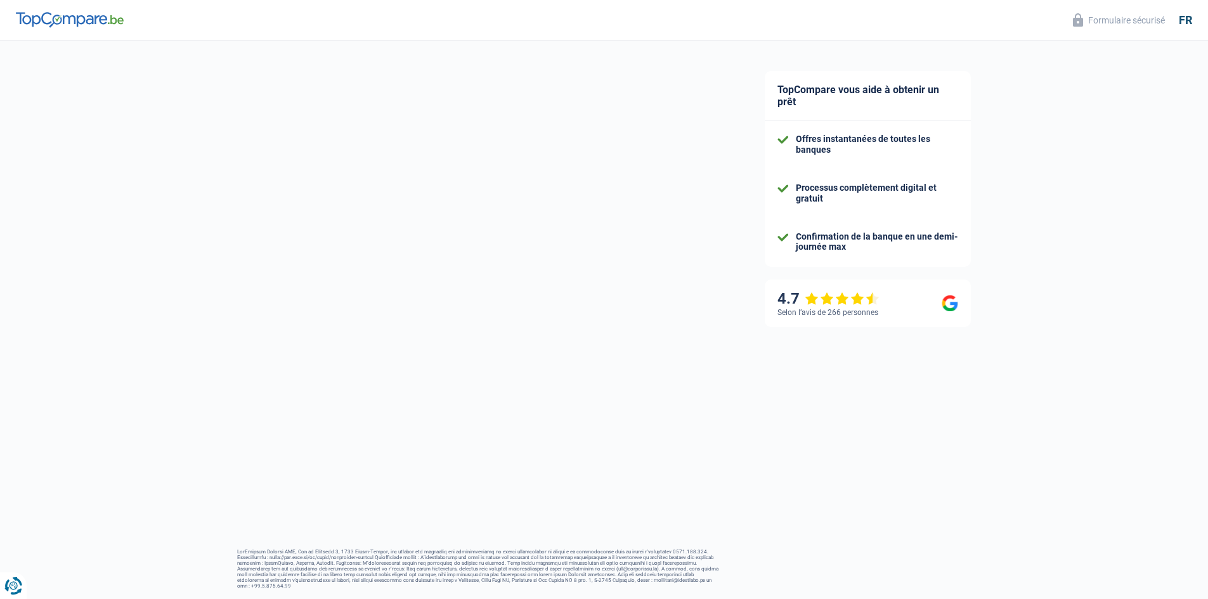
select select "cohabitation"
select select "ownerWithMortgage"
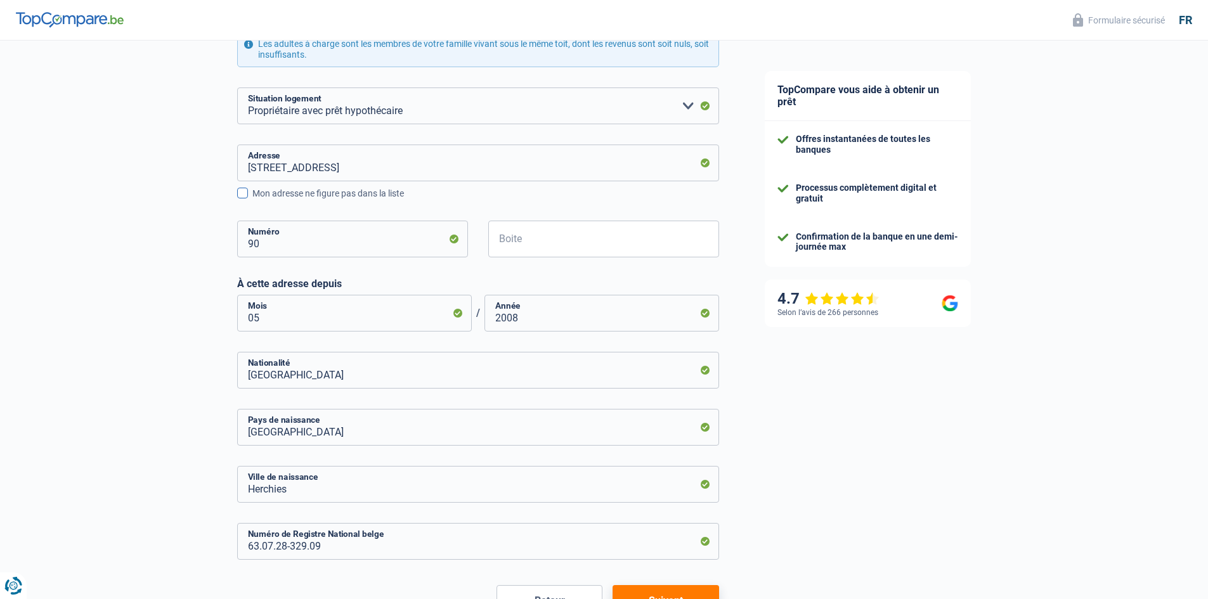
scroll to position [398, 0]
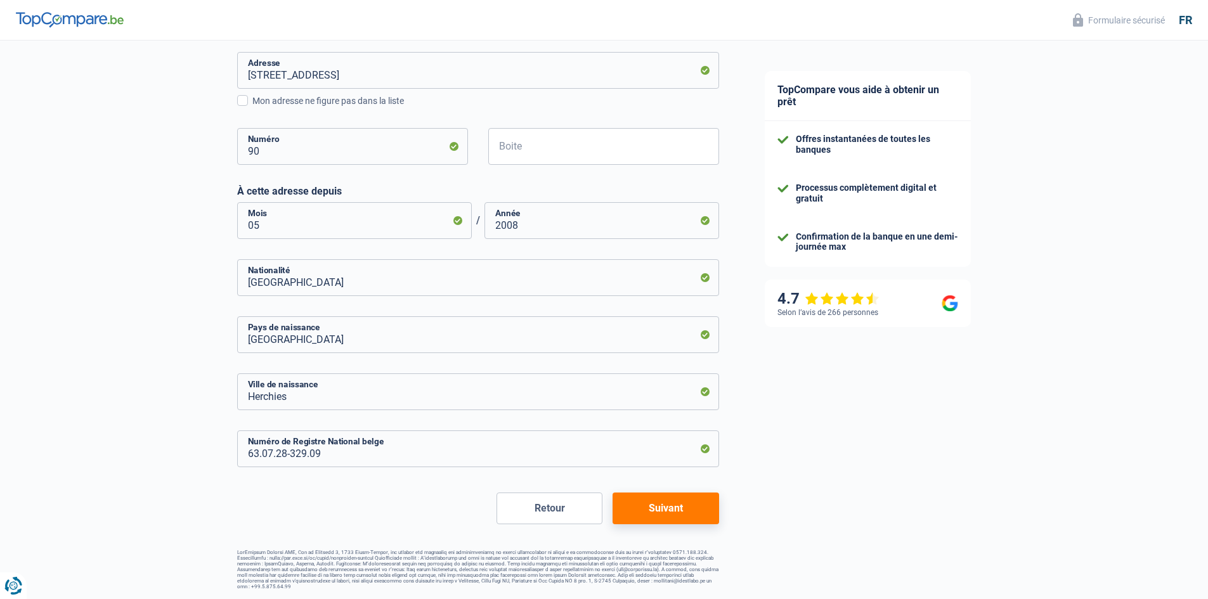
click at [554, 511] on button "Retour" at bounding box center [550, 509] width 106 height 32
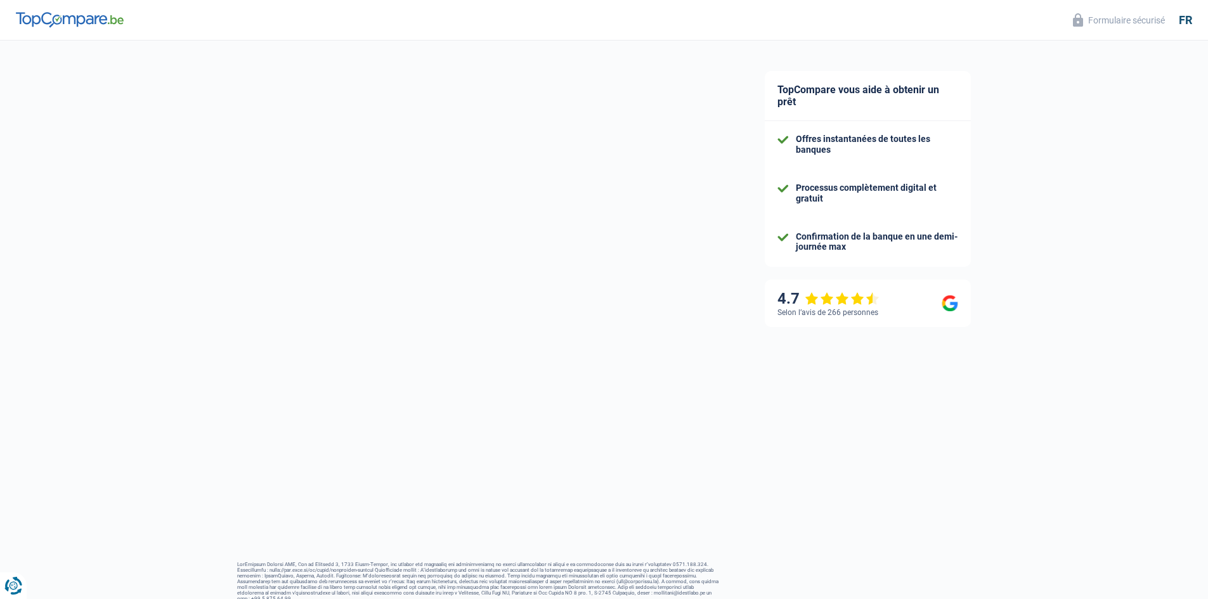
select select "publicEmployee"
select select "BE"
select select "stateUniversityEu"
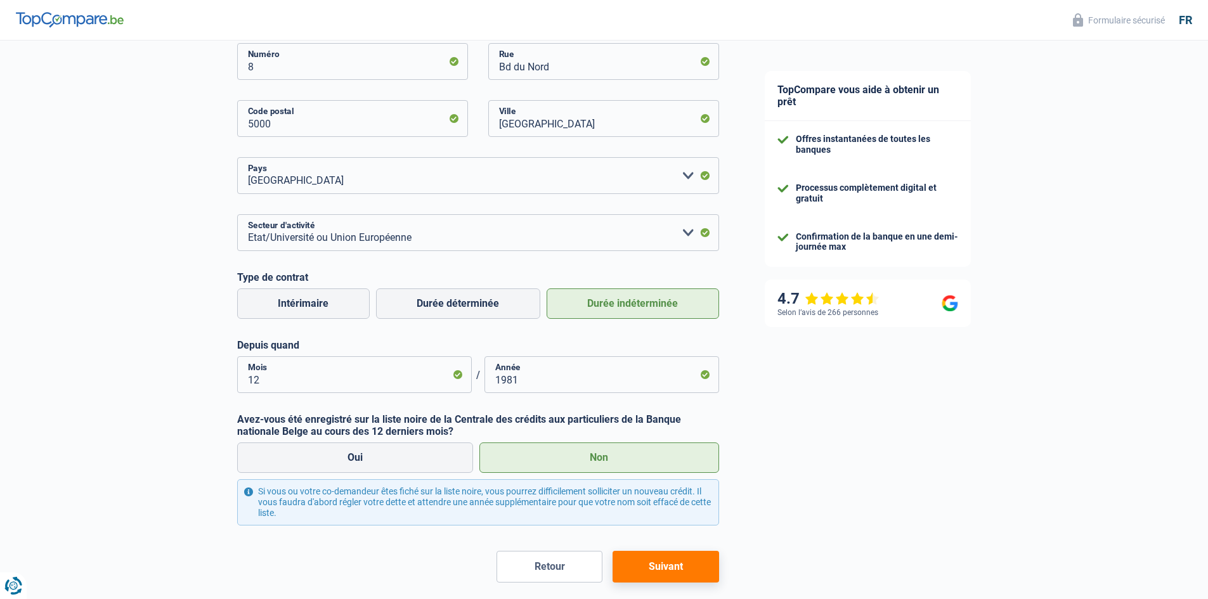
scroll to position [406, 0]
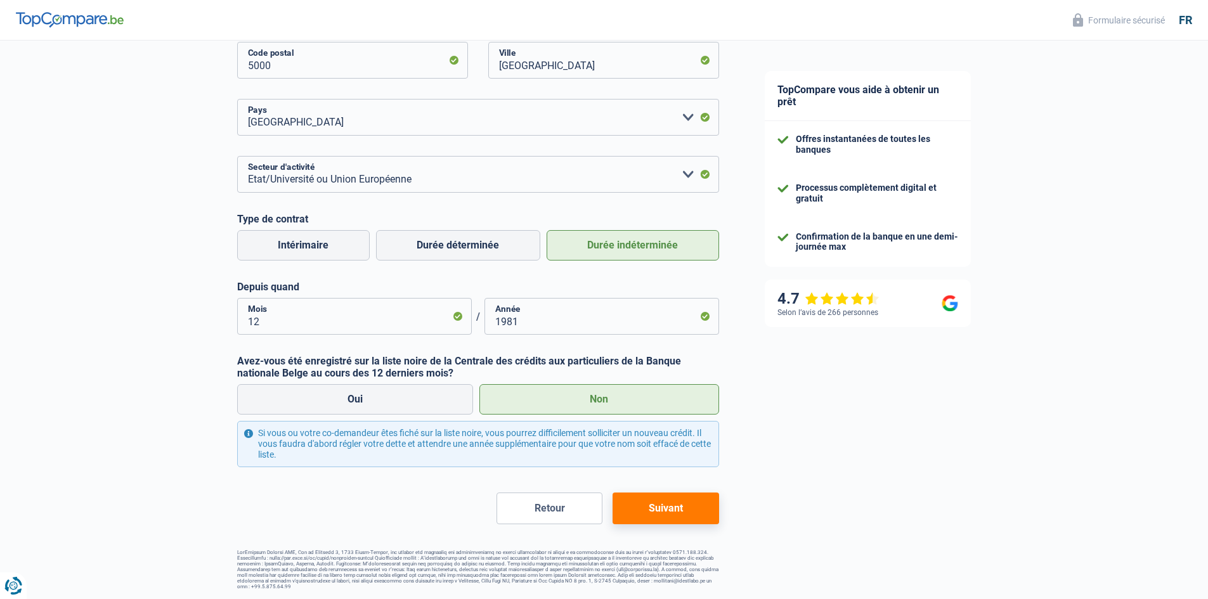
click at [545, 509] on button "Retour" at bounding box center [550, 509] width 106 height 32
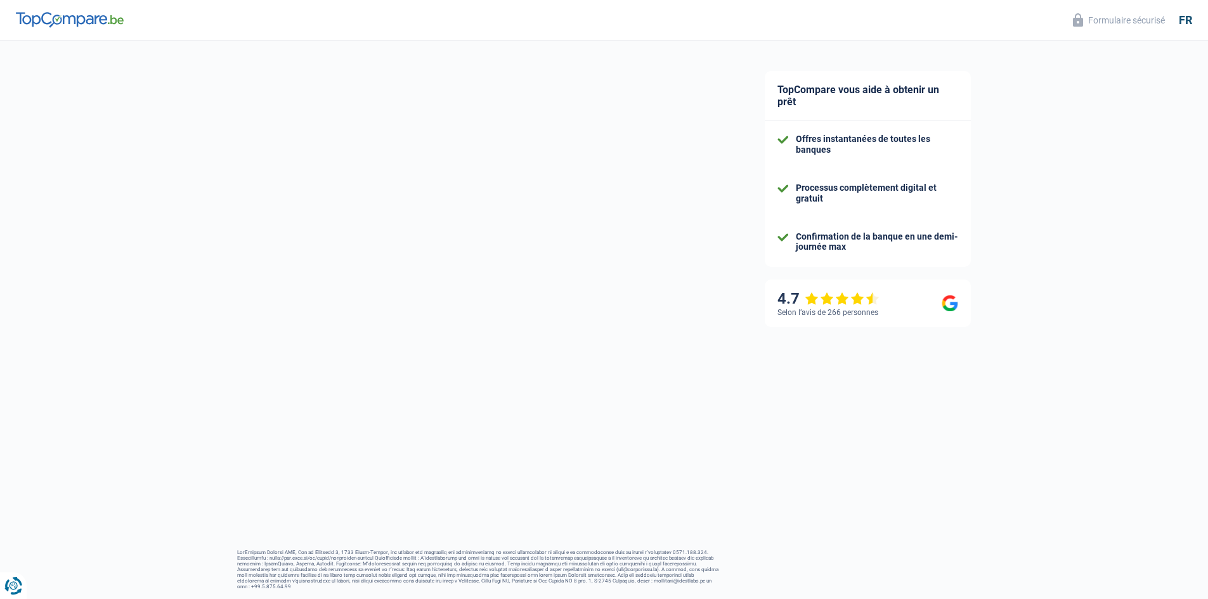
select select "32"
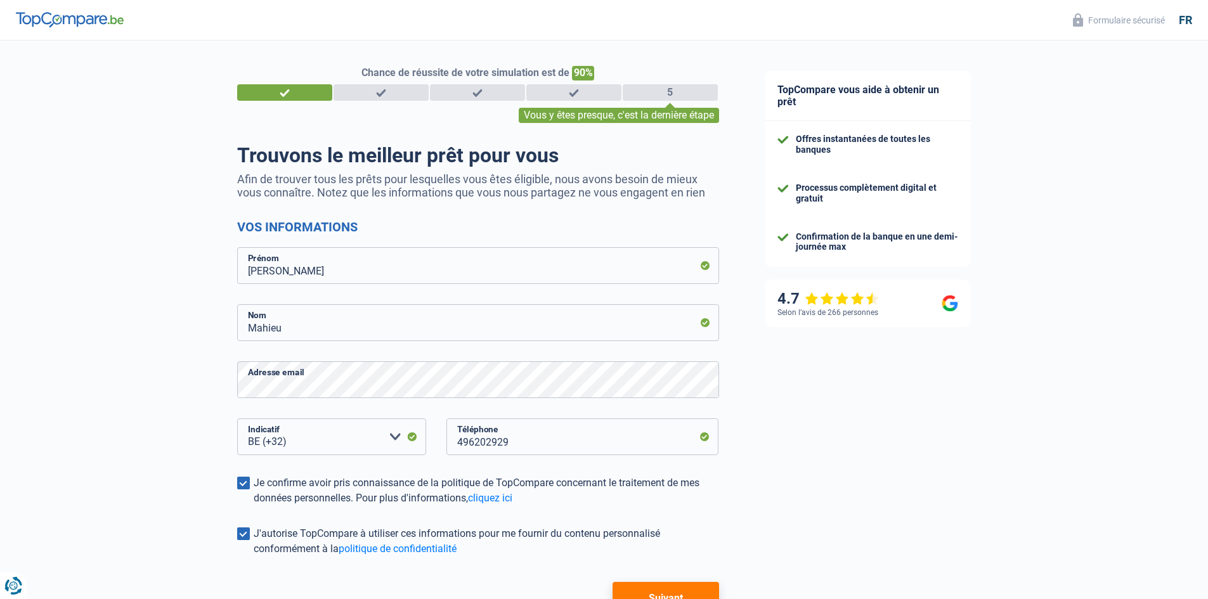
click at [305, 93] on div "1" at bounding box center [284, 92] width 95 height 16
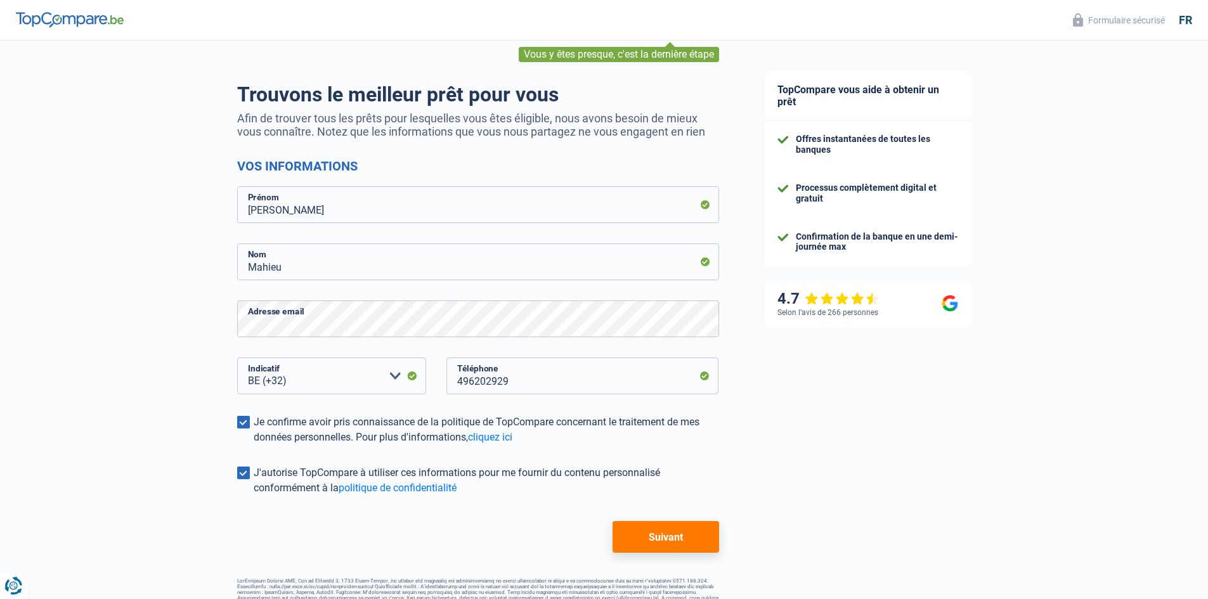
scroll to position [89, 0]
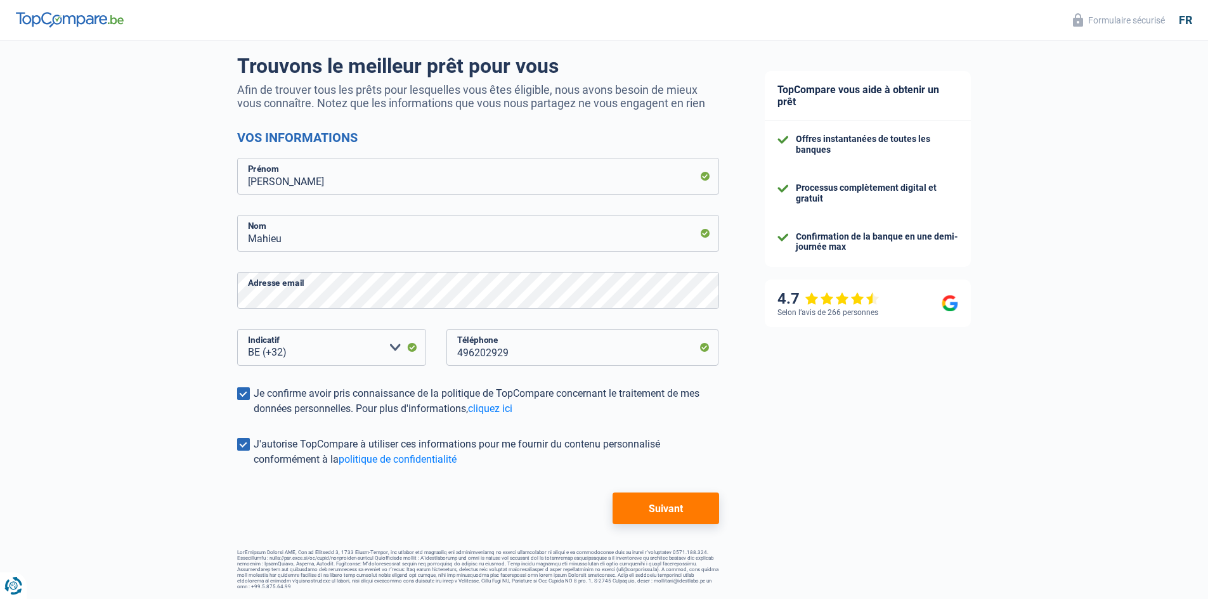
click at [660, 510] on button "Suivant" at bounding box center [666, 509] width 106 height 32
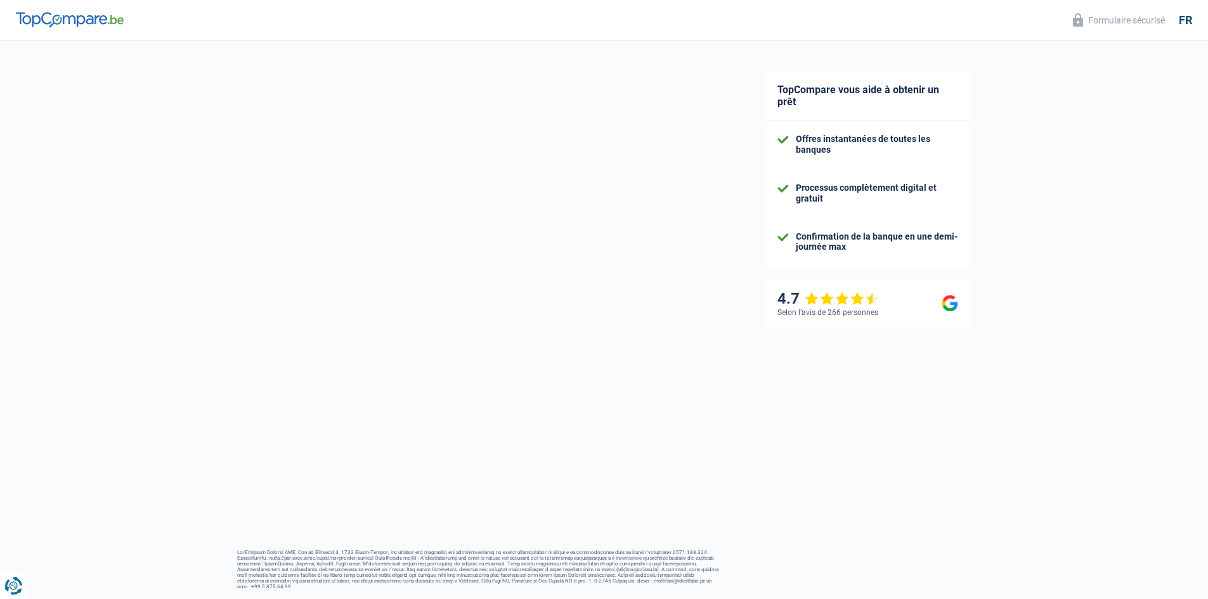
select select "publicEmployee"
select select "BE"
select select "stateUniversityEu"
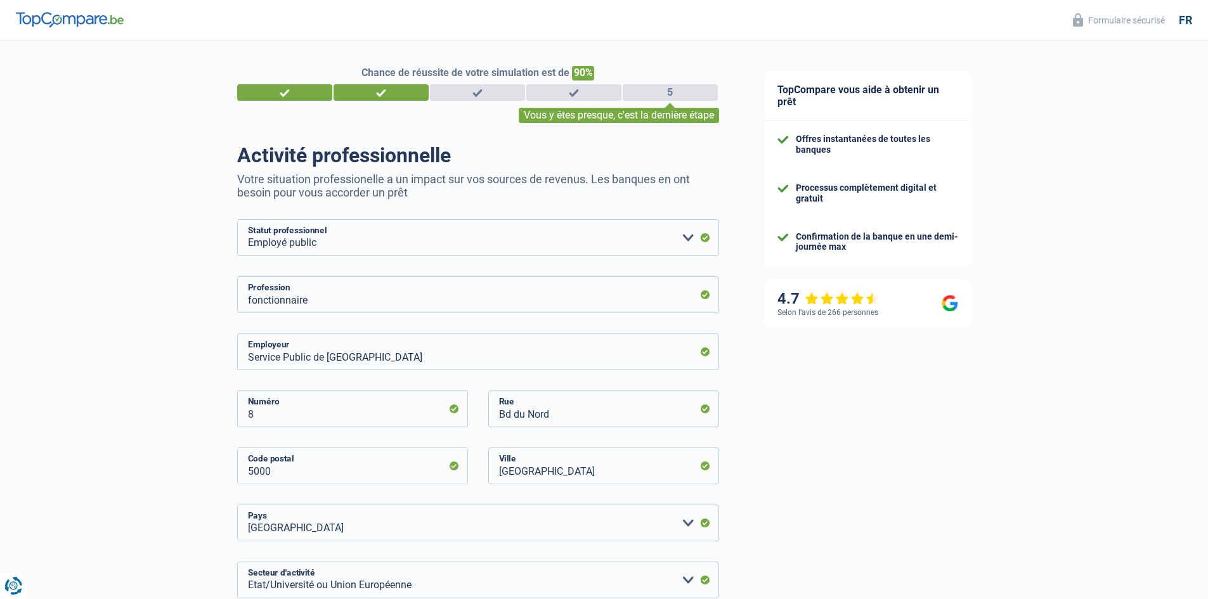
click at [283, 90] on div "1" at bounding box center [284, 92] width 95 height 16
click at [468, 69] on span "Chance de réussite de votre simulation est de" at bounding box center [465, 73] width 208 height 12
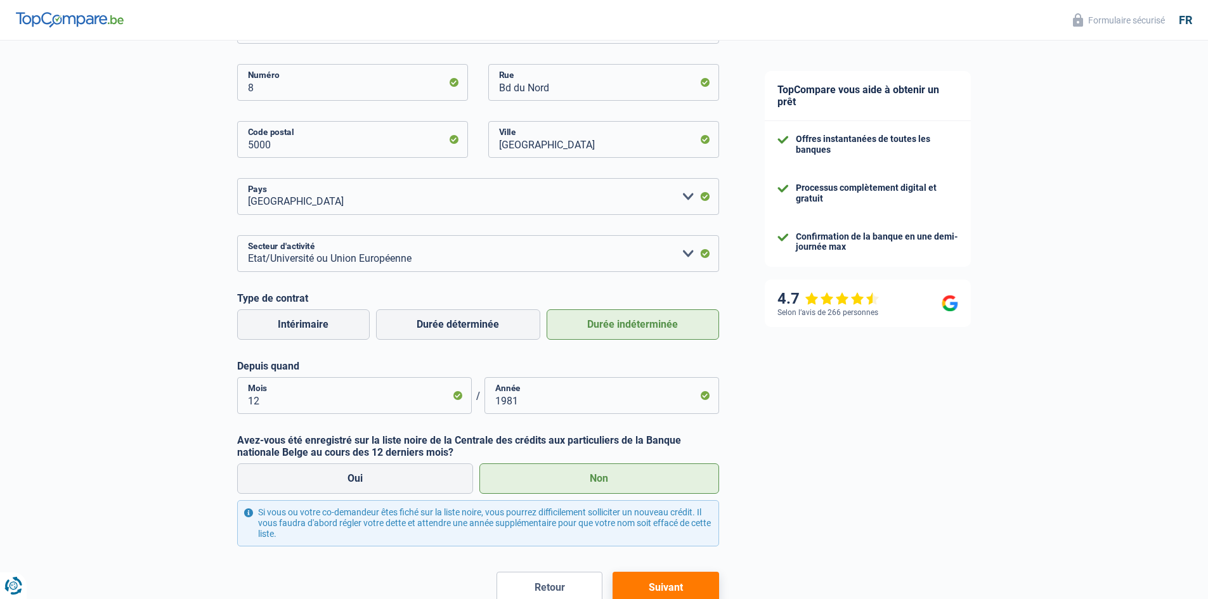
scroll to position [406, 0]
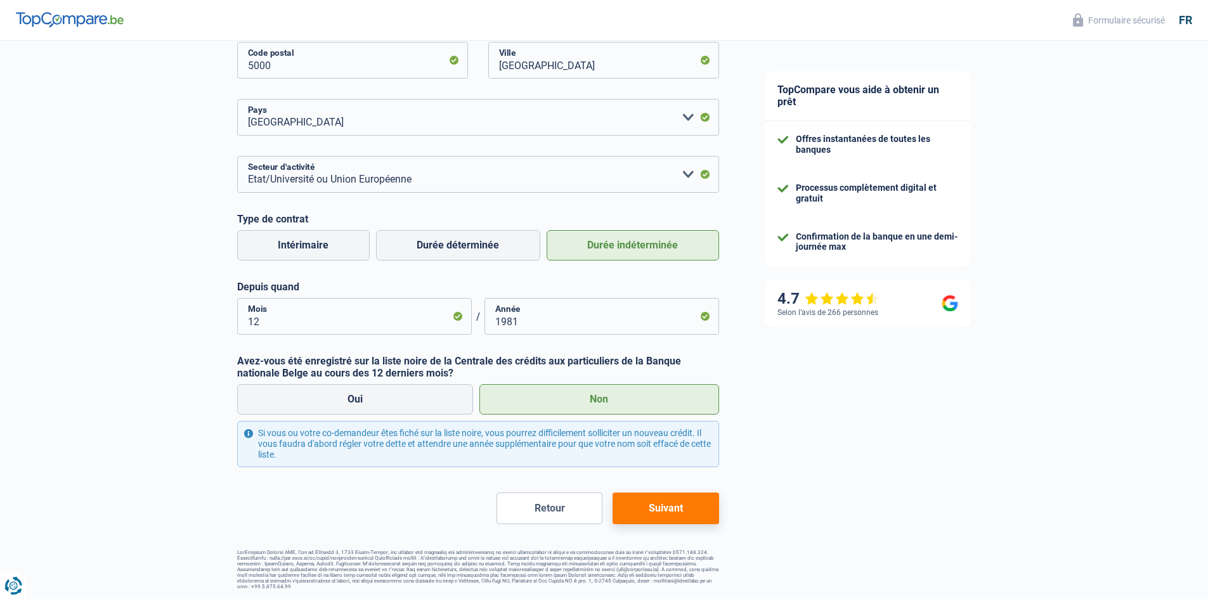
click at [554, 506] on button "Retour" at bounding box center [550, 509] width 106 height 32
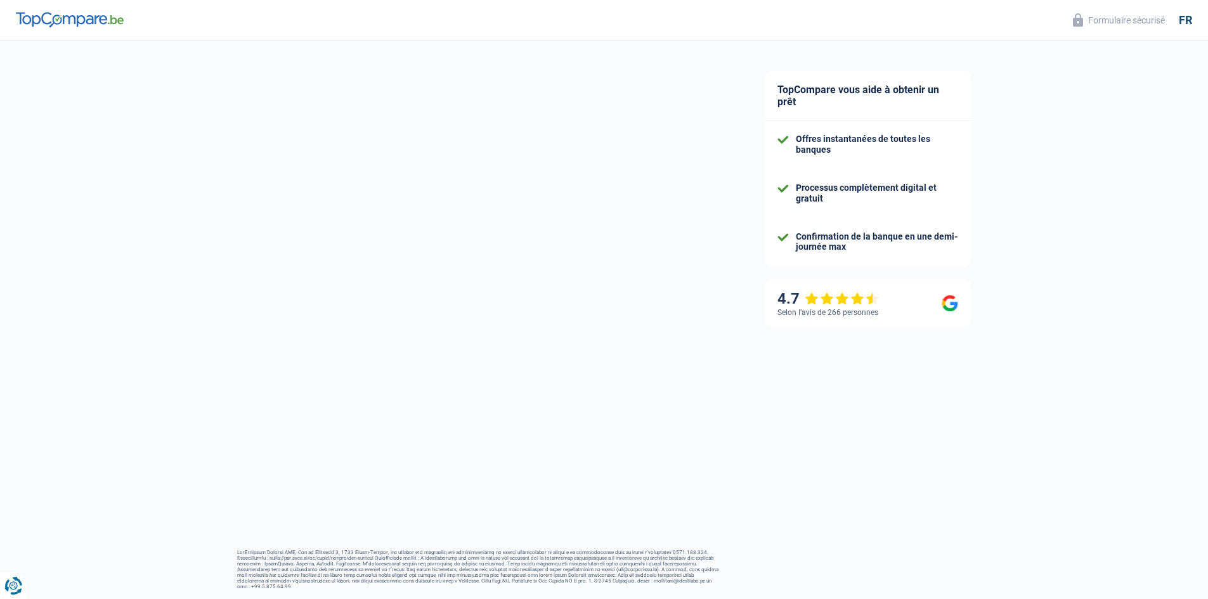
scroll to position [68, 0]
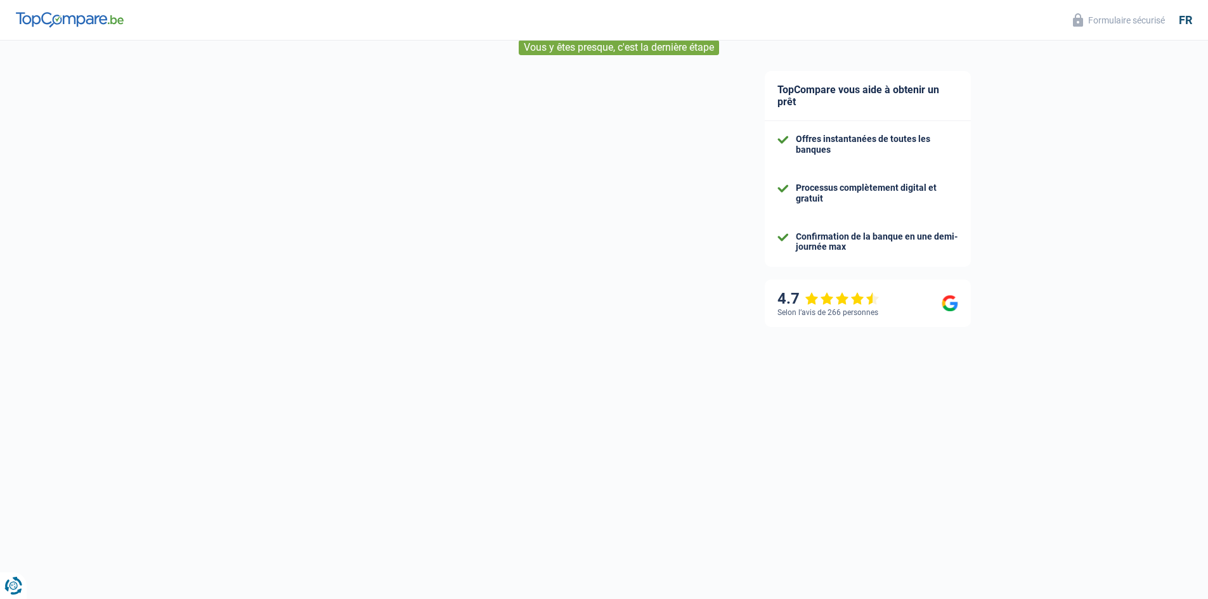
select select "32"
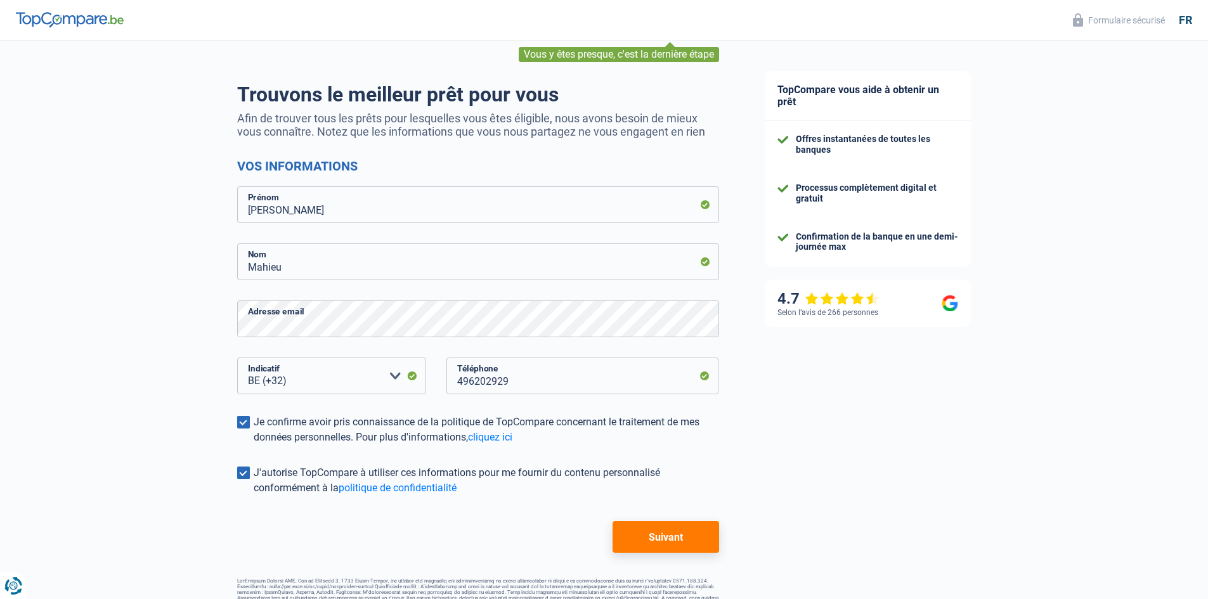
scroll to position [89, 0]
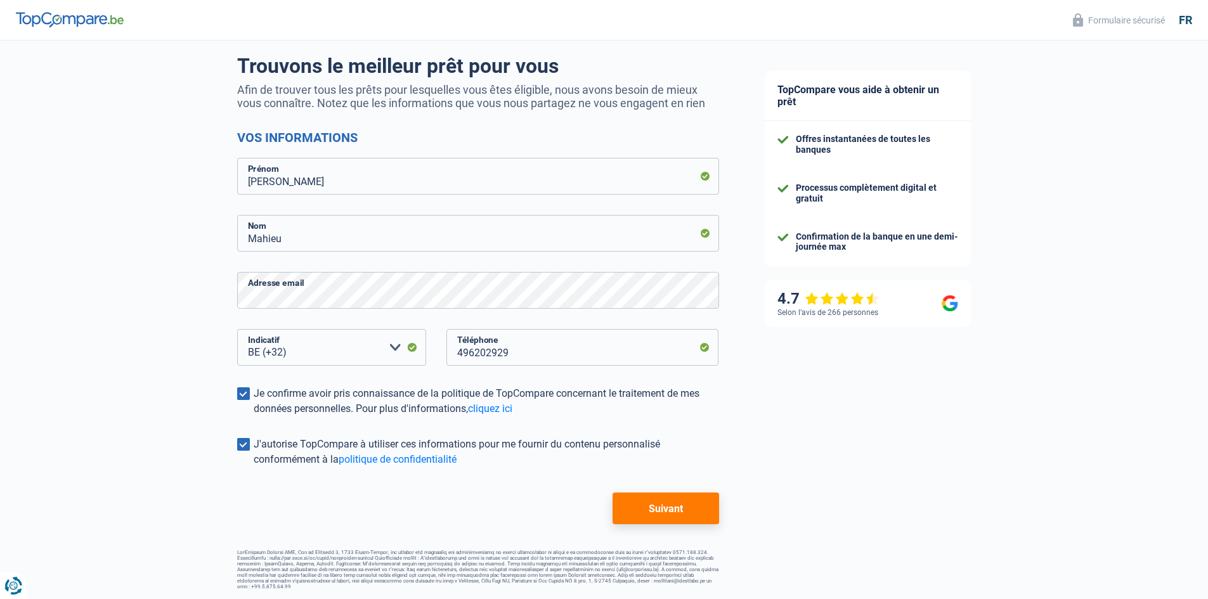
click at [661, 512] on button "Suivant" at bounding box center [666, 509] width 106 height 32
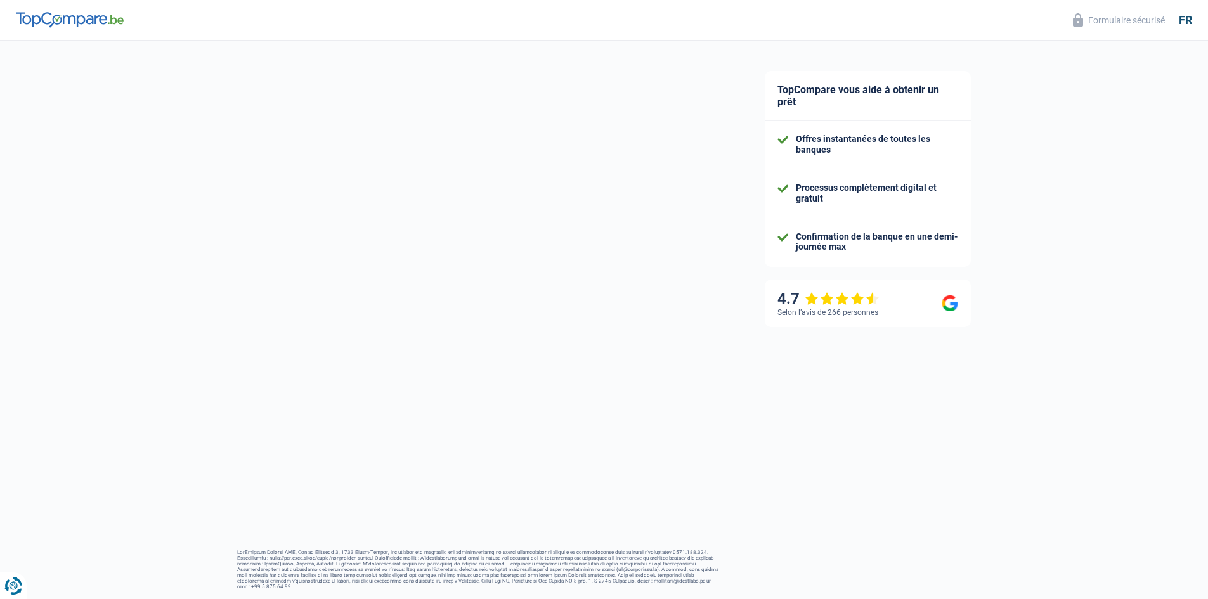
select select "publicEmployee"
select select "BE"
select select "stateUniversityEu"
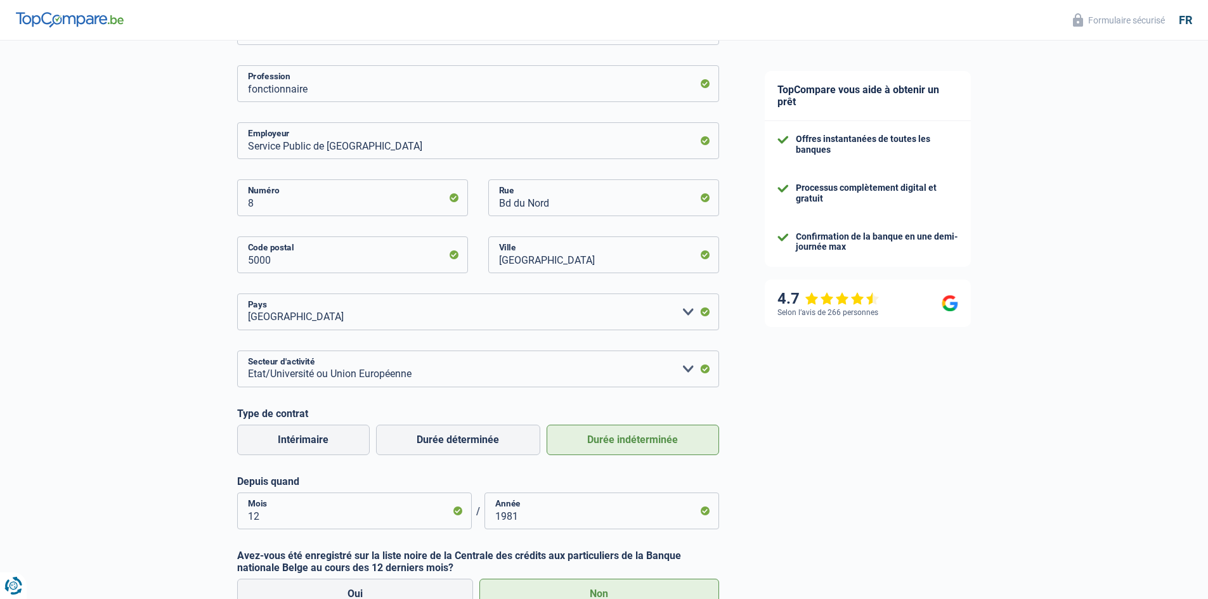
scroll to position [406, 0]
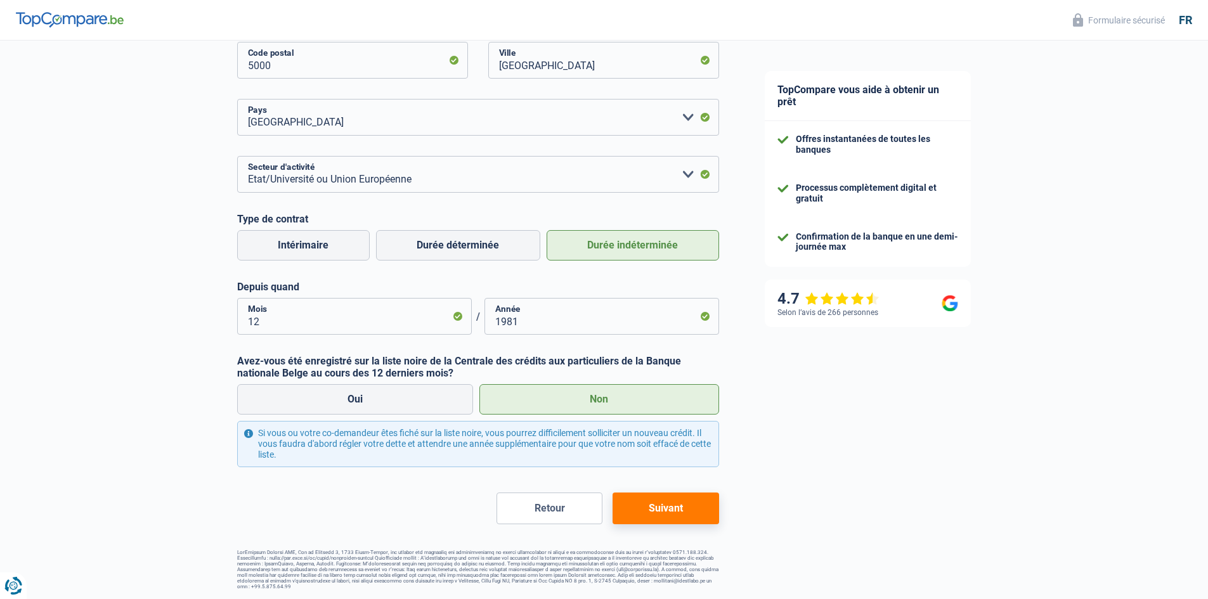
click at [667, 510] on button "Suivant" at bounding box center [666, 509] width 106 height 32
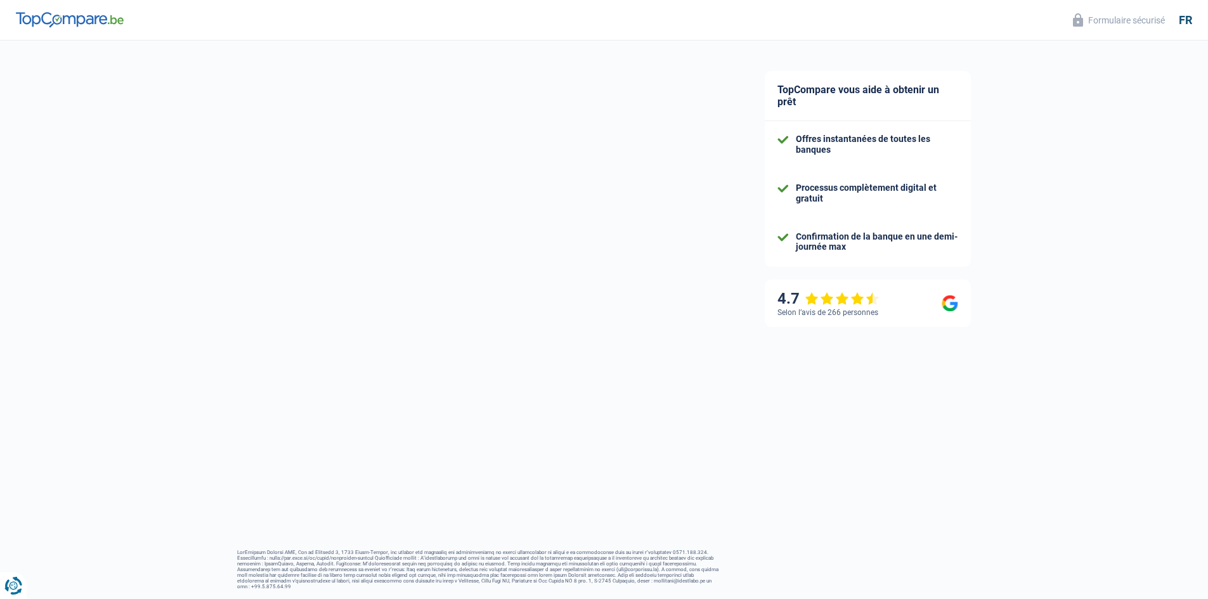
select select "cohabitation"
select select "ownerWithMortgage"
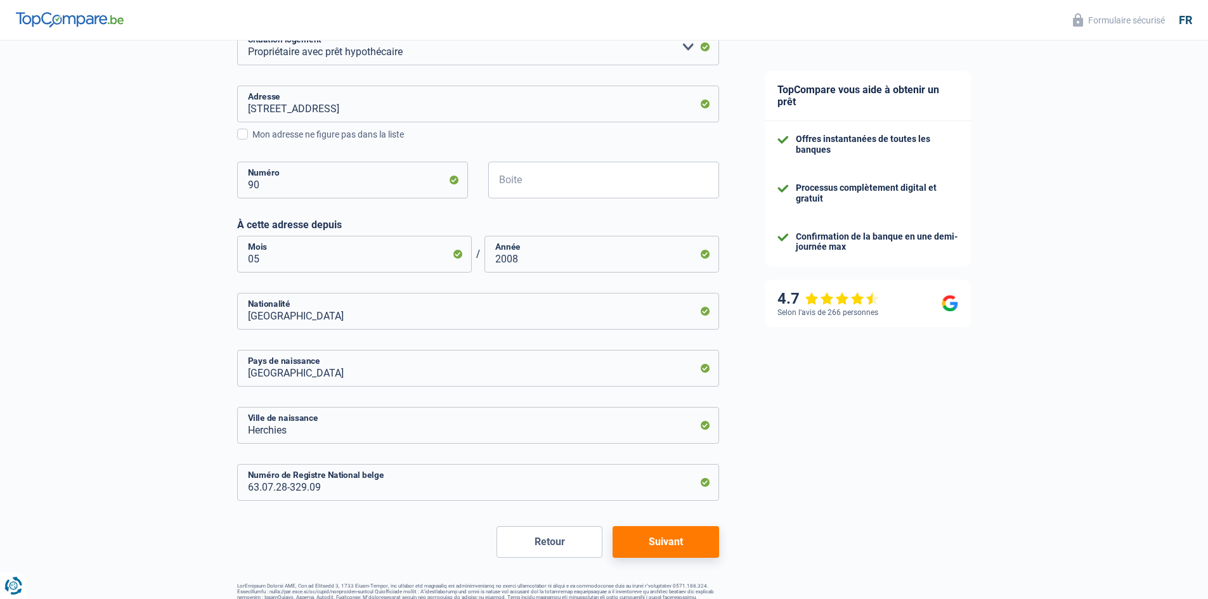
scroll to position [398, 0]
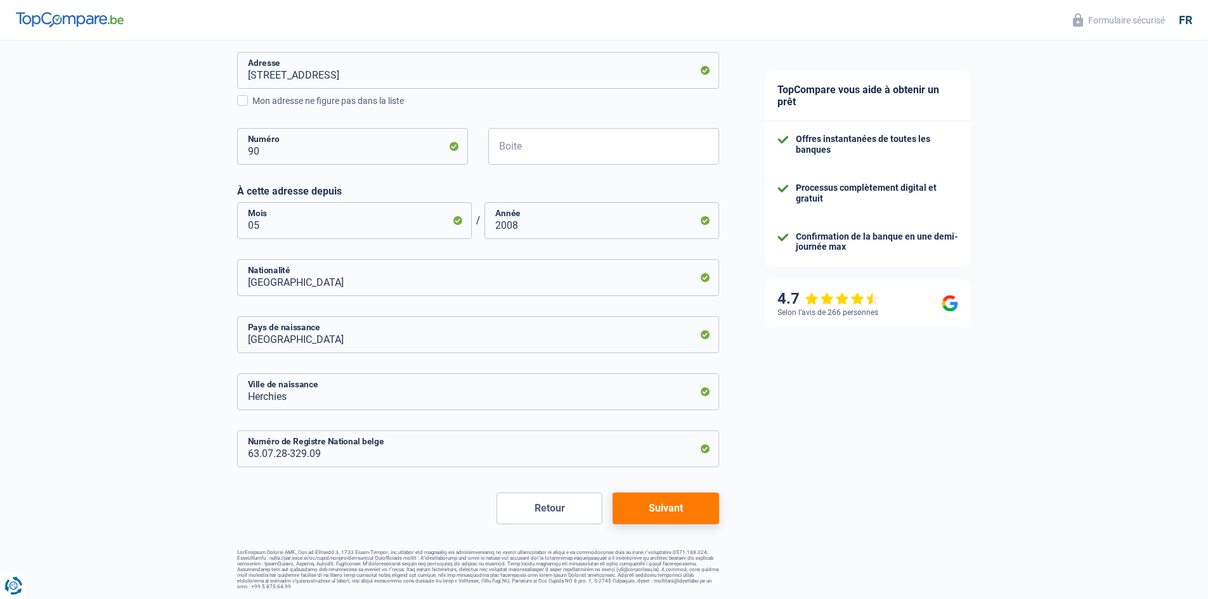
click at [656, 506] on button "Suivant" at bounding box center [666, 509] width 106 height 32
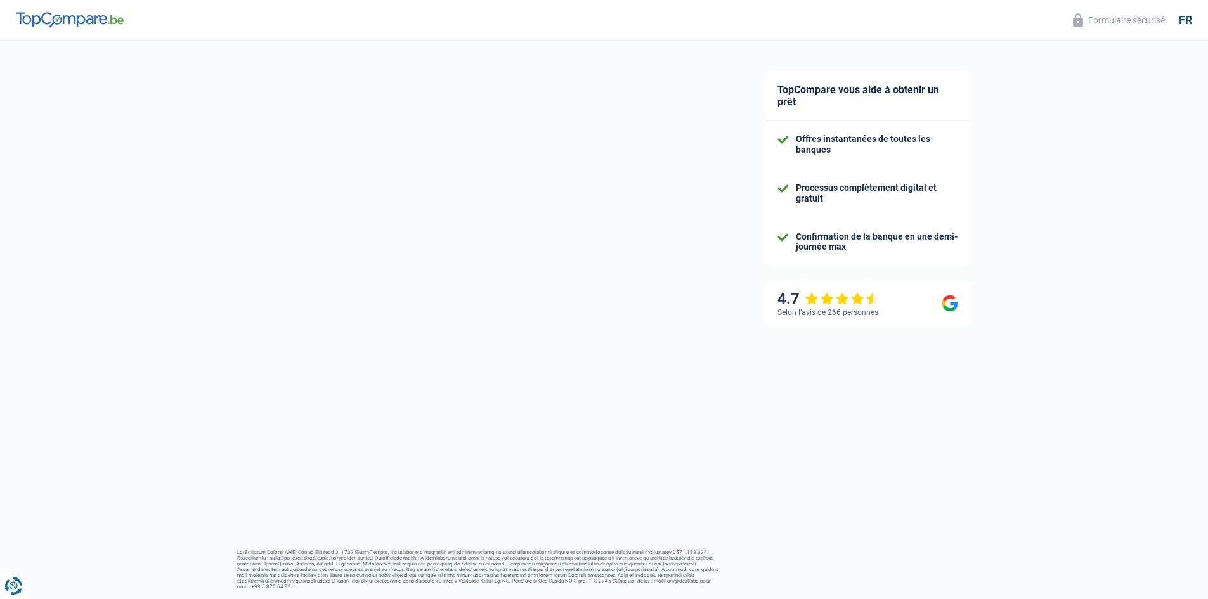
select select "netSalary"
select select "mealVouchers"
select select "mortgage"
select select "180"
select select "personalLoan"
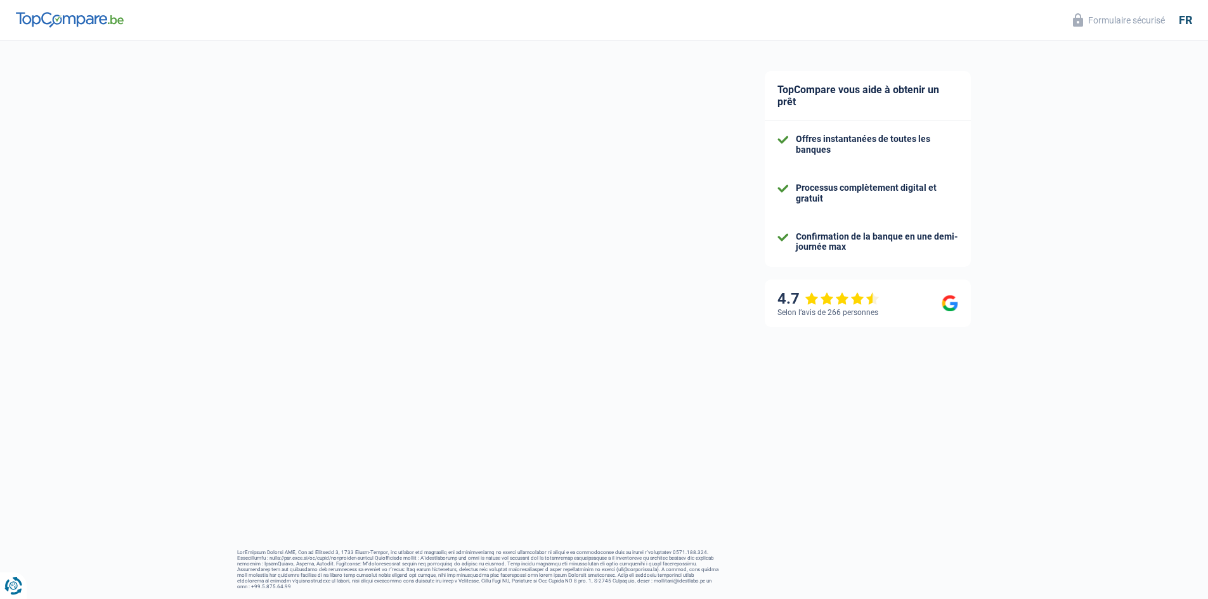
select select "carRestore"
select select "36"
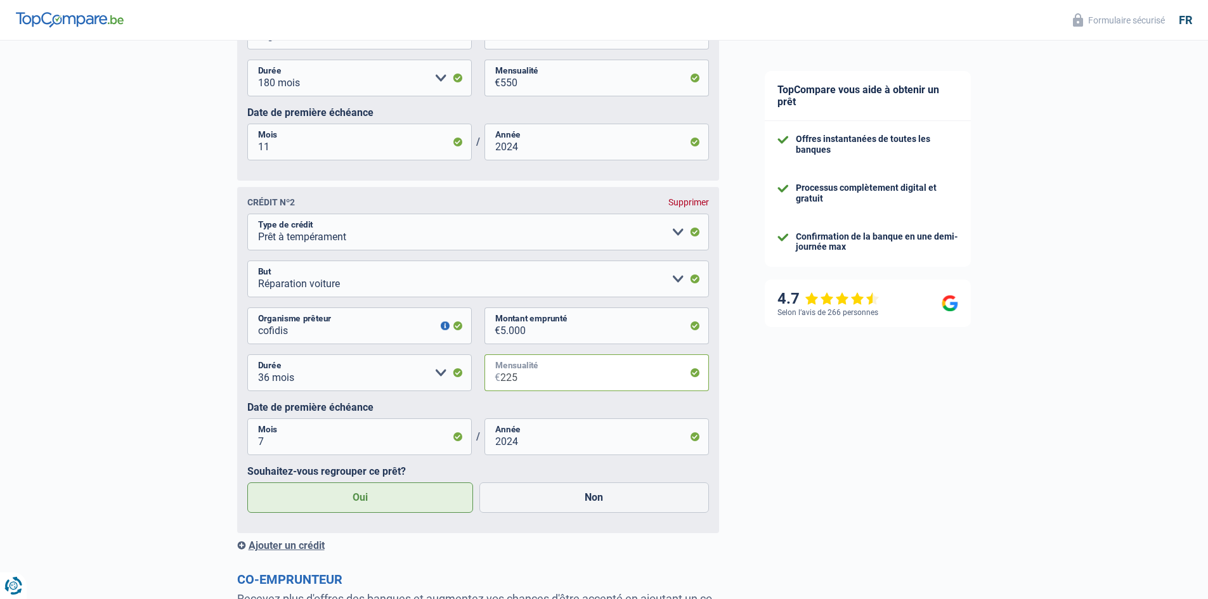
click at [519, 382] on input "225" at bounding box center [604, 373] width 209 height 37
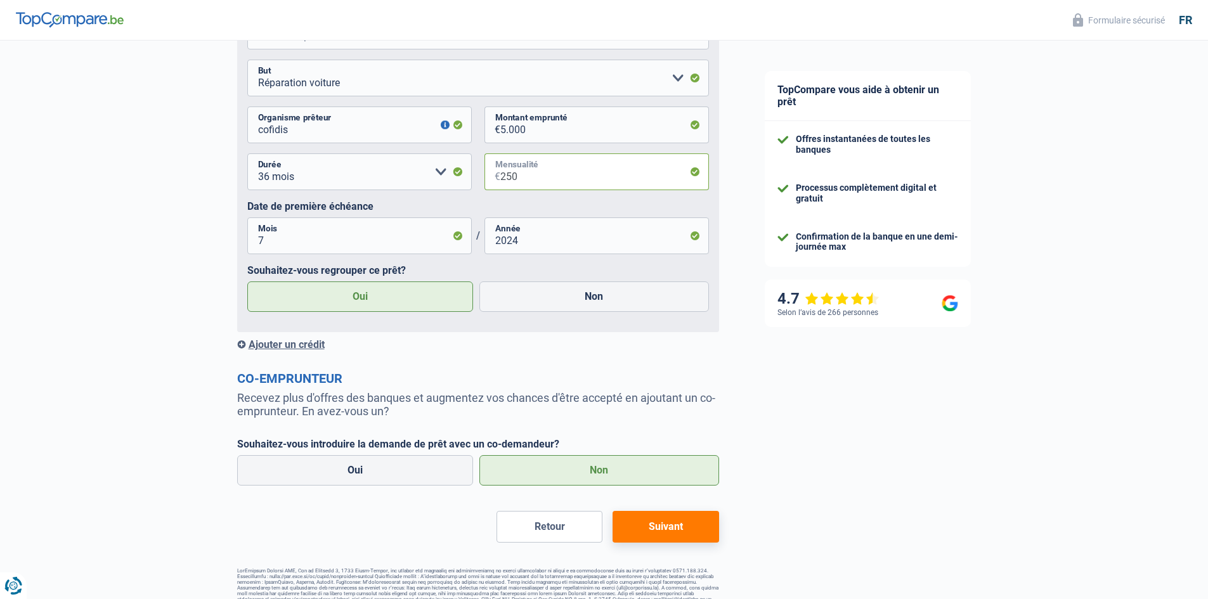
scroll to position [1070, 0]
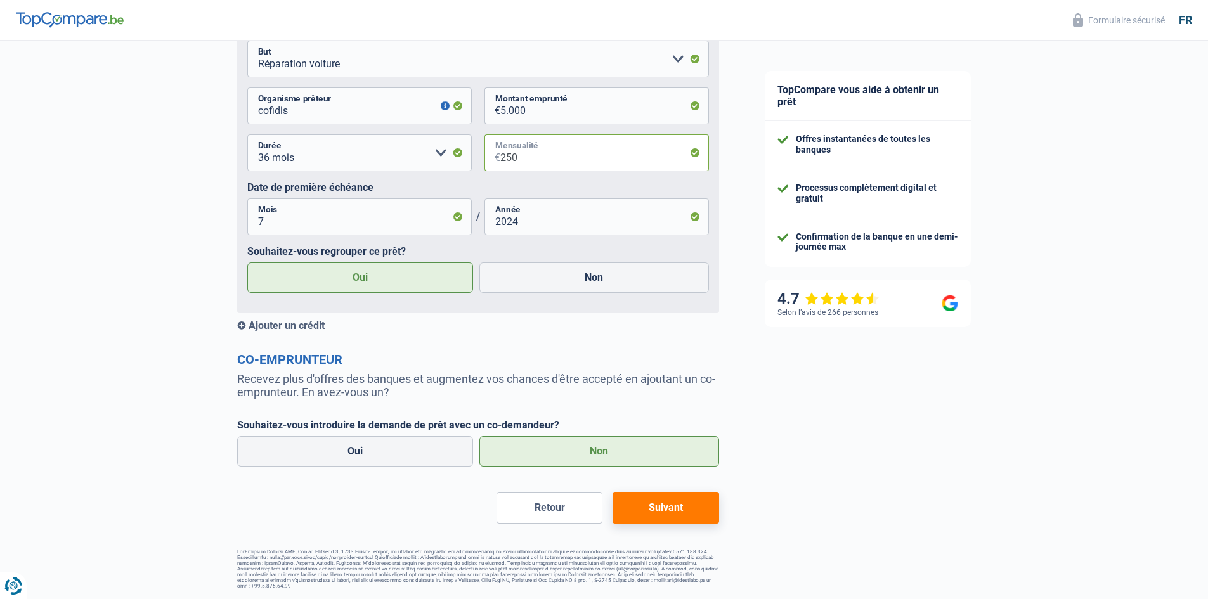
type input "250"
click at [660, 507] on button "Suivant" at bounding box center [666, 508] width 106 height 32
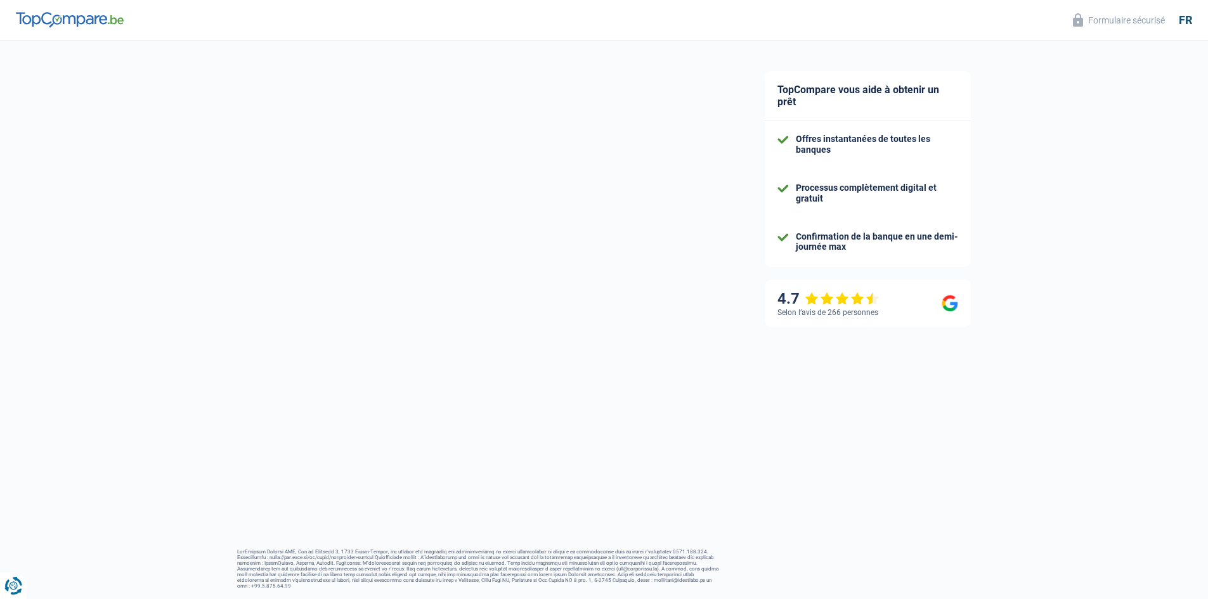
scroll to position [30, 0]
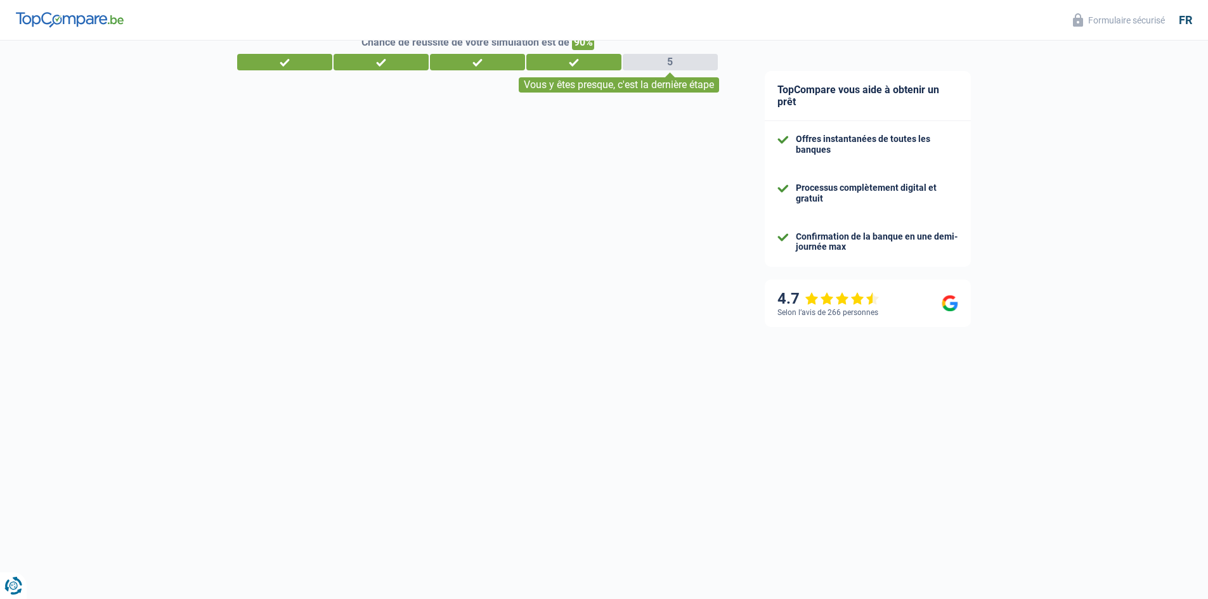
select select "refinancing"
select select "36"
select select "10-12"
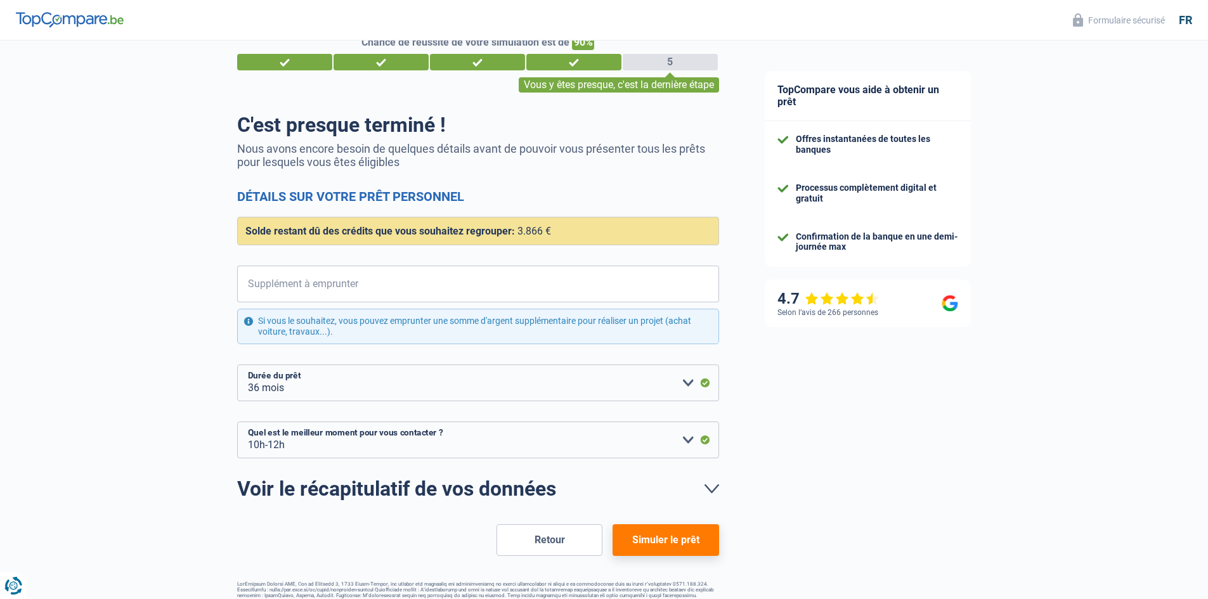
scroll to position [0, 0]
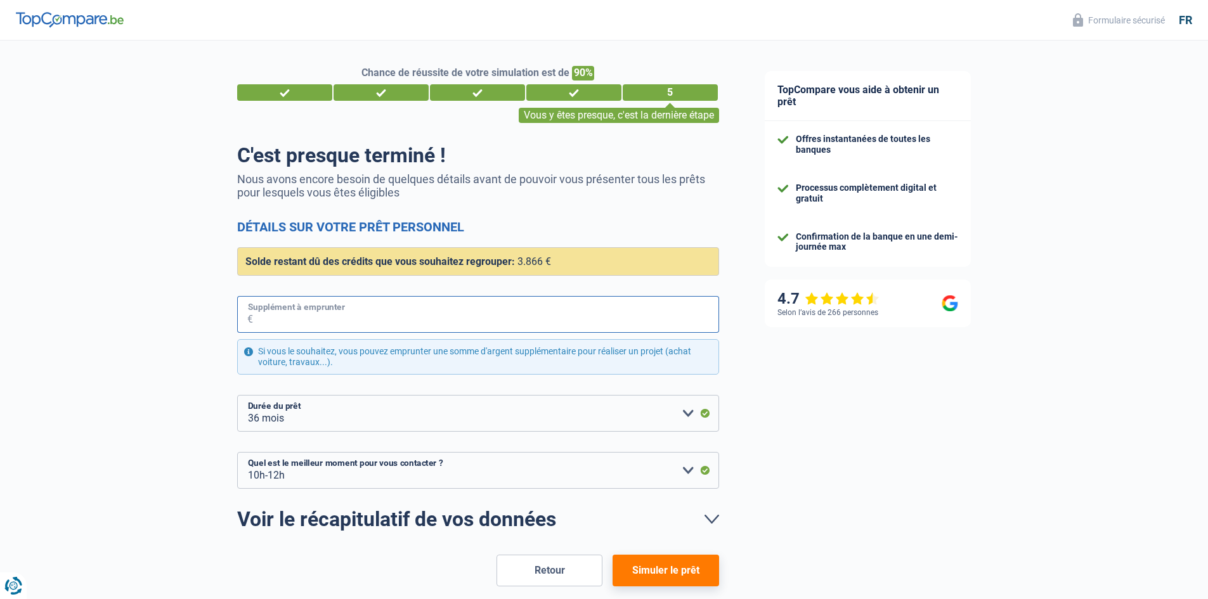
click at [342, 314] on input "Supplément à emprunter" at bounding box center [486, 314] width 466 height 37
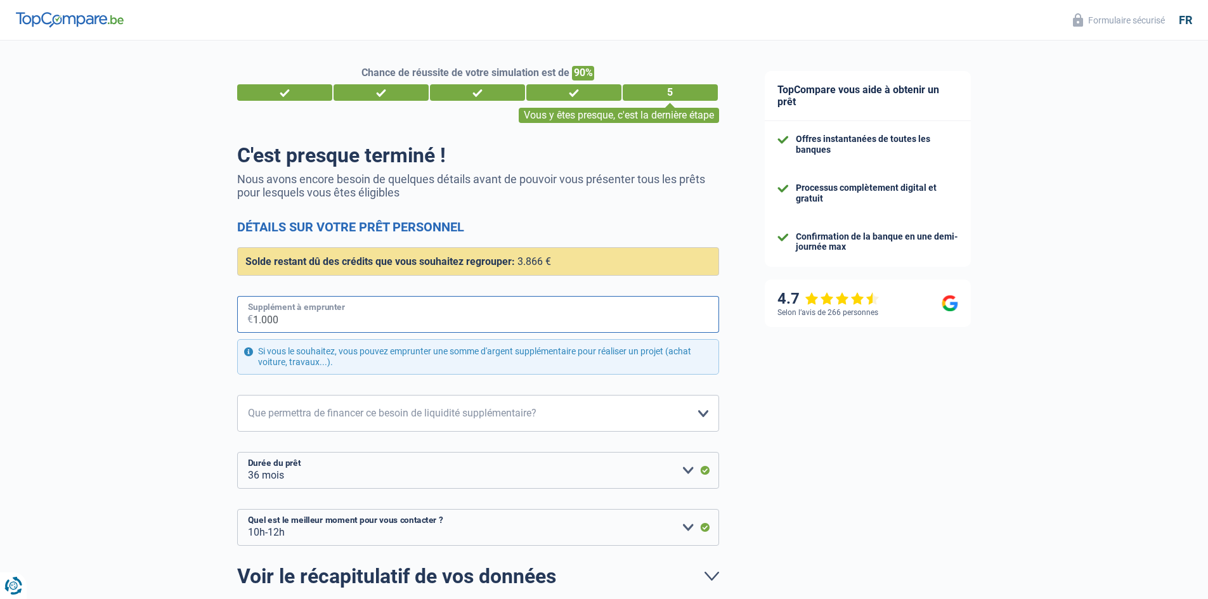
type input "10.000"
select select "60"
type input "10.000"
click at [414, 414] on select "Confort maison: meubles, textile, peinture, électroménager, outillage non-profe…" at bounding box center [478, 413] width 482 height 37
select select "houseOrGarden"
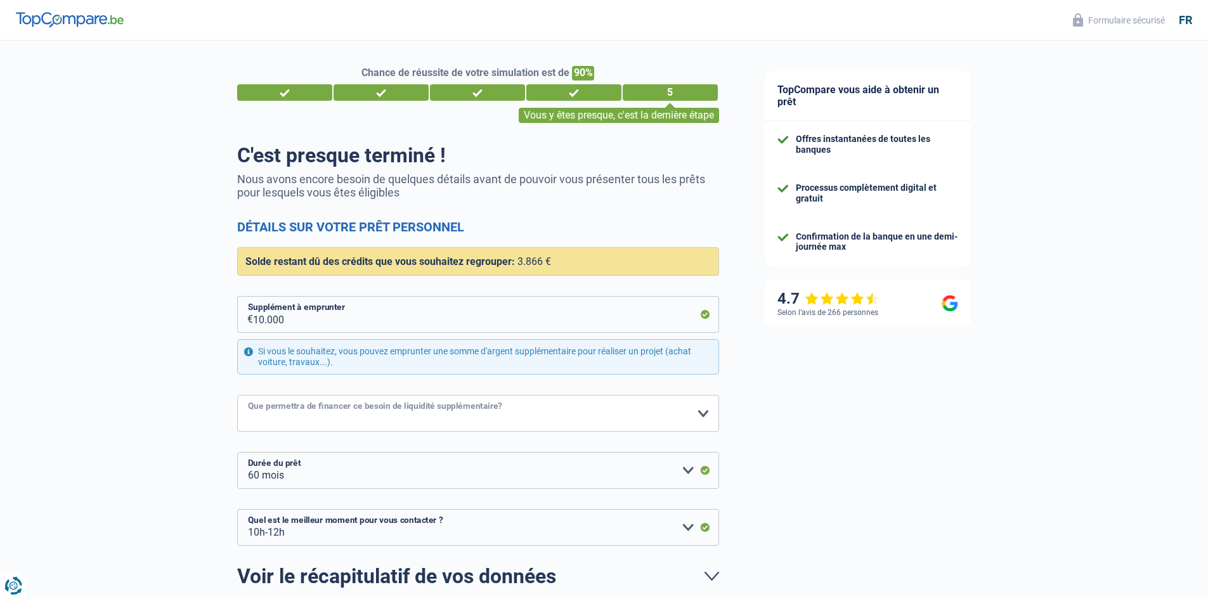
click at [237, 396] on select "Confort maison: meubles, textile, peinture, électroménager, outillage non-profe…" at bounding box center [478, 413] width 482 height 37
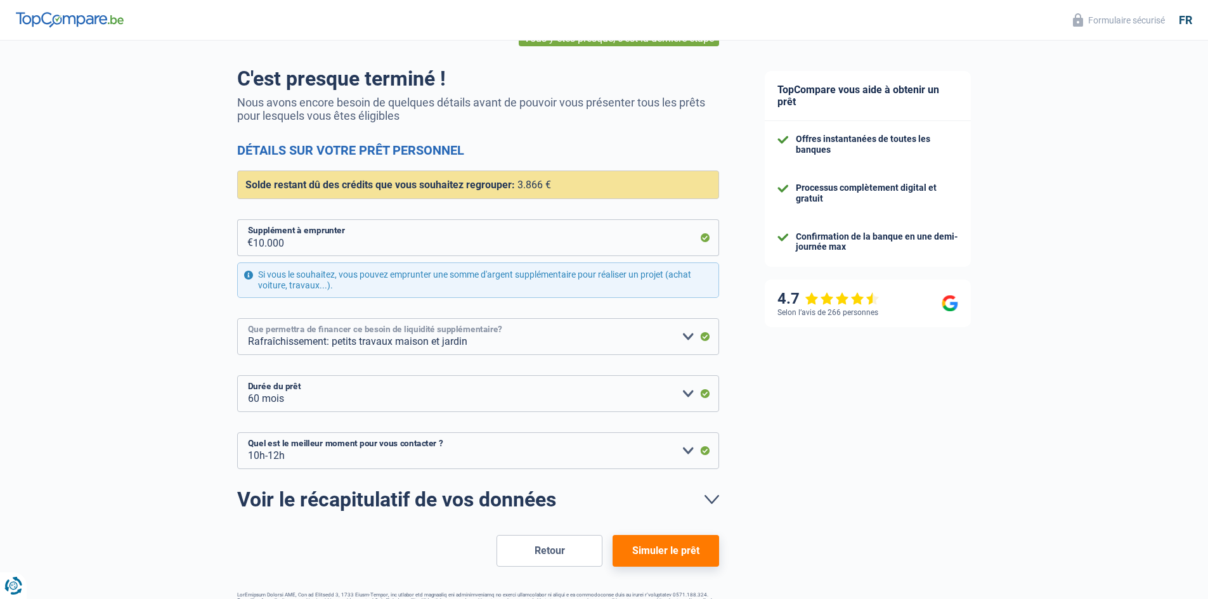
scroll to position [119, 0]
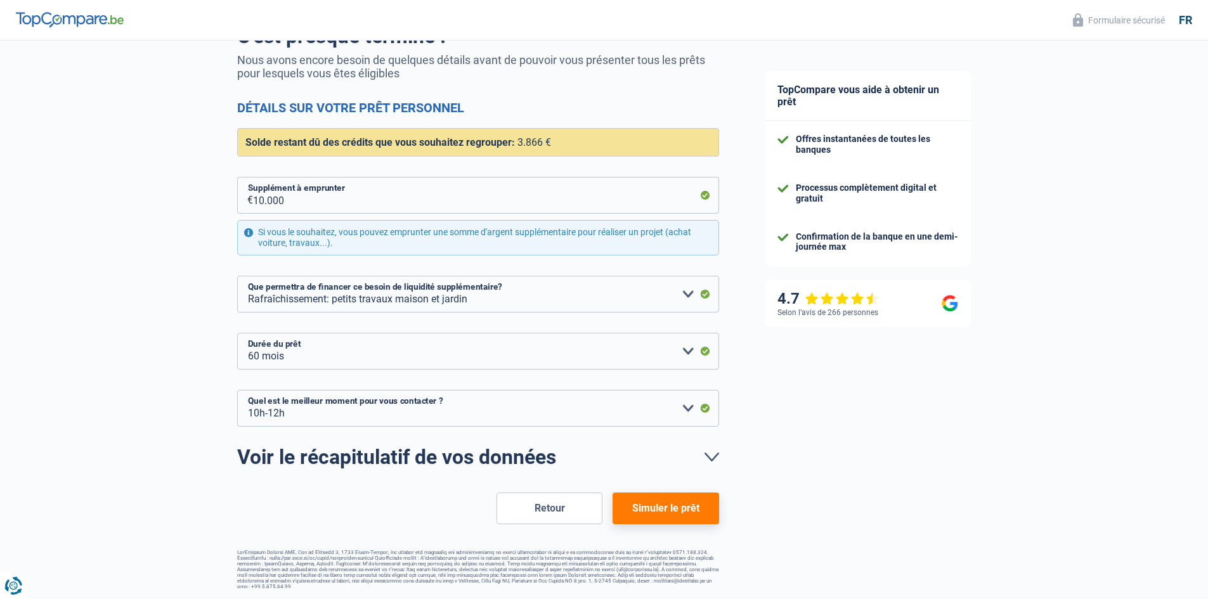
click at [667, 508] on button "Simuler le prêt" at bounding box center [666, 509] width 106 height 32
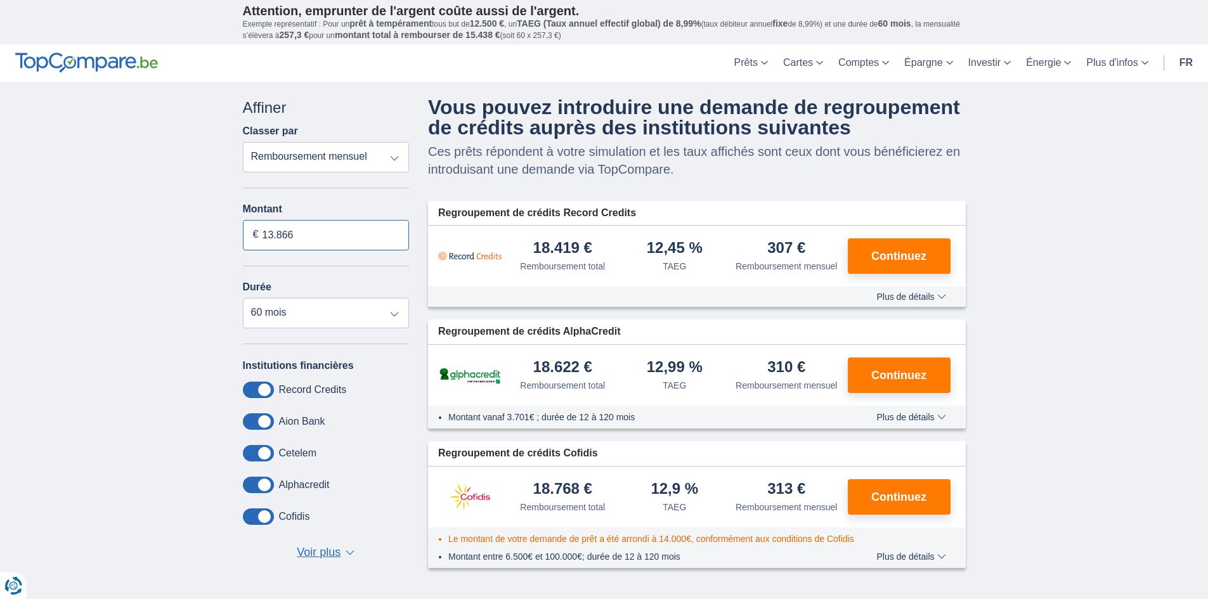
click at [298, 233] on input "13.866" at bounding box center [326, 235] width 167 height 30
click at [293, 233] on input "13.866" at bounding box center [326, 235] width 167 height 30
click at [295, 233] on input "13.866" at bounding box center [326, 235] width 167 height 30
click at [296, 233] on input "13.866" at bounding box center [326, 235] width 167 height 30
click at [297, 233] on input "13.866" at bounding box center [326, 235] width 167 height 30
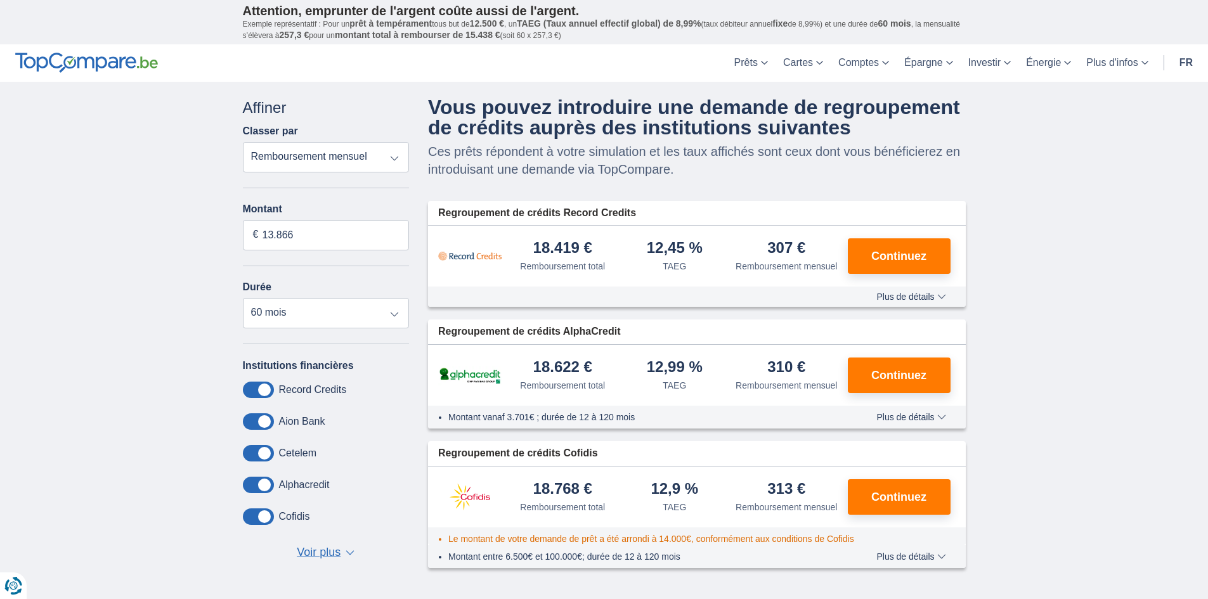
click at [364, 153] on select "Remboursement total TAEG Remboursement mensuel" at bounding box center [326, 157] width 167 height 30
click at [355, 313] on select "12 mois 18 mois 24 mois 30 mois 36 mois 42 mois 48 mois 60 mois" at bounding box center [326, 313] width 167 height 30
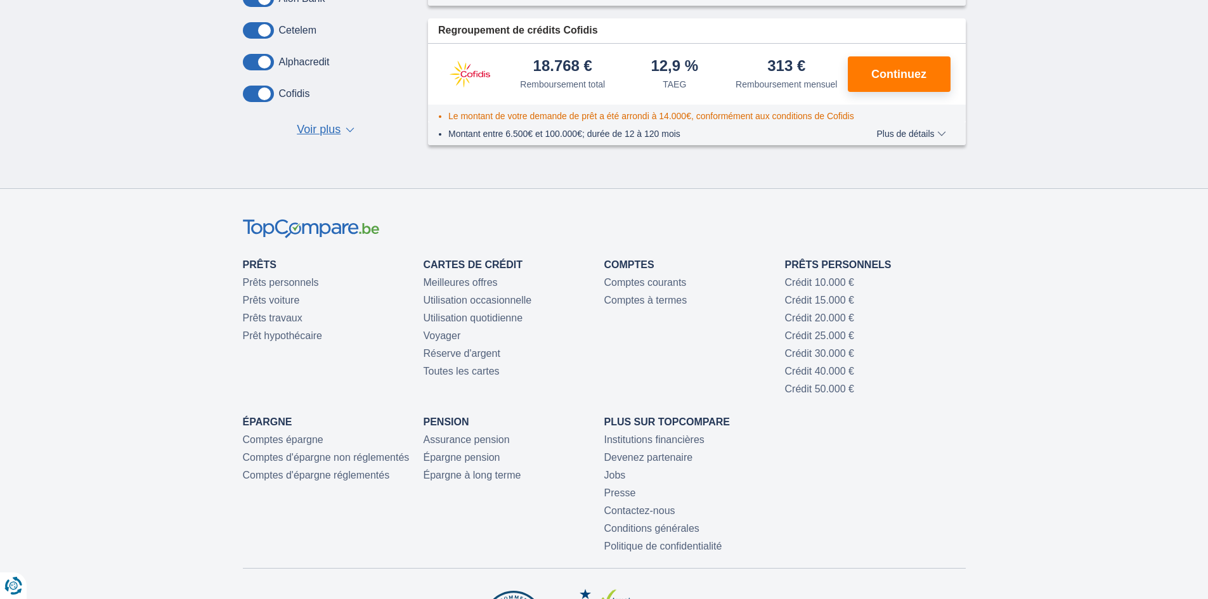
scroll to position [211, 0]
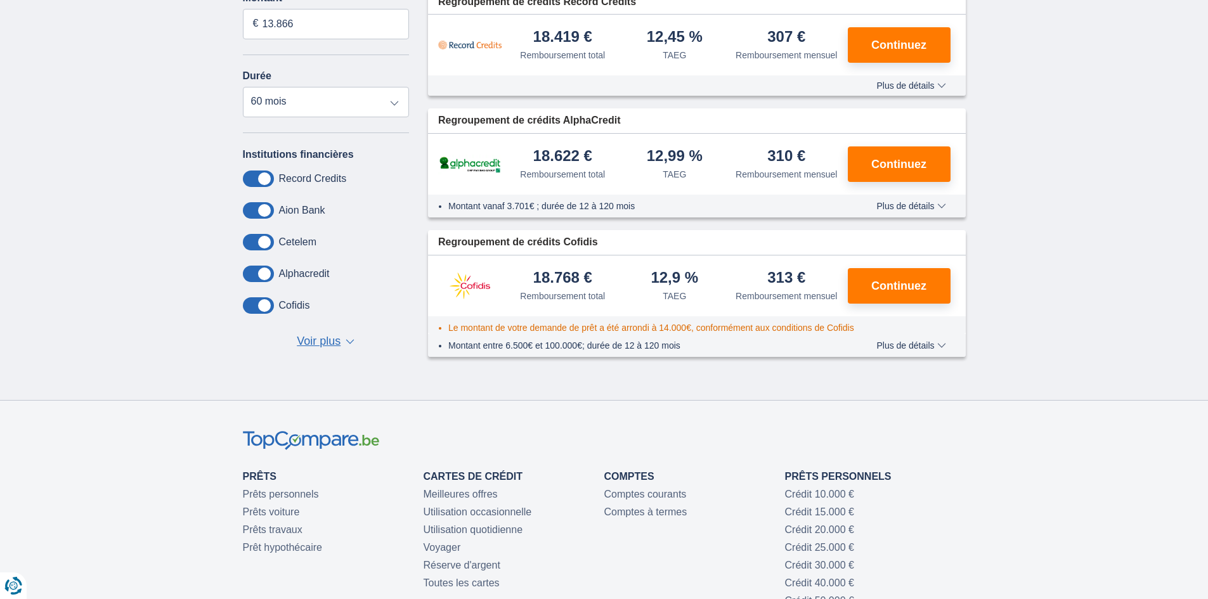
click at [330, 341] on span "Voir plus" at bounding box center [319, 342] width 44 height 16
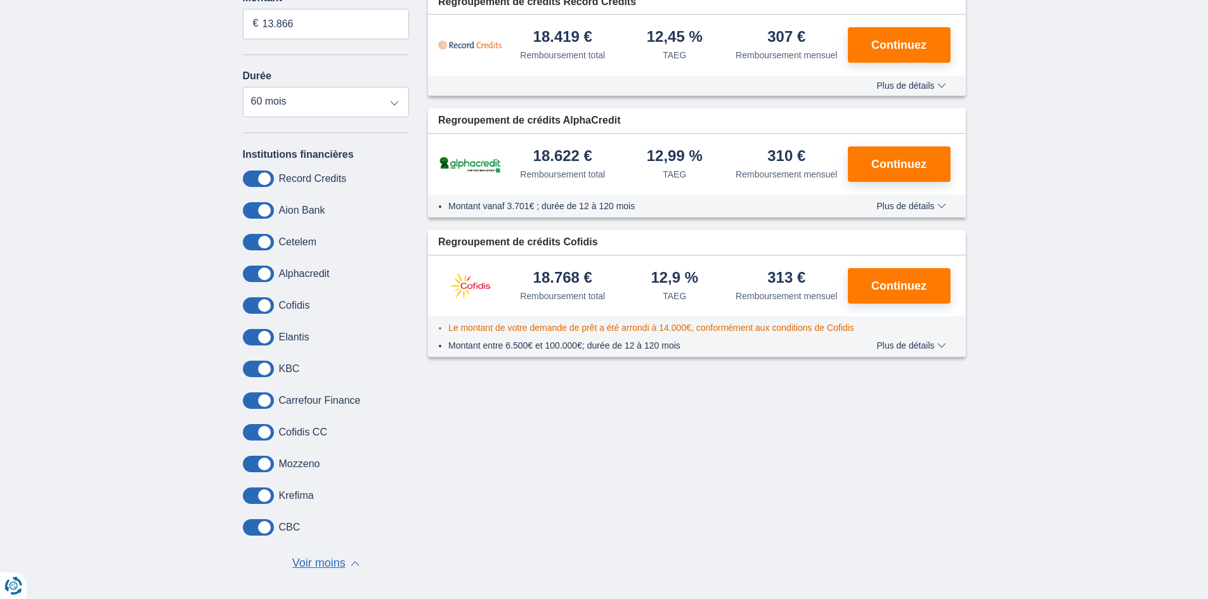
click at [894, 204] on span "Plus de détails" at bounding box center [910, 206] width 69 height 9
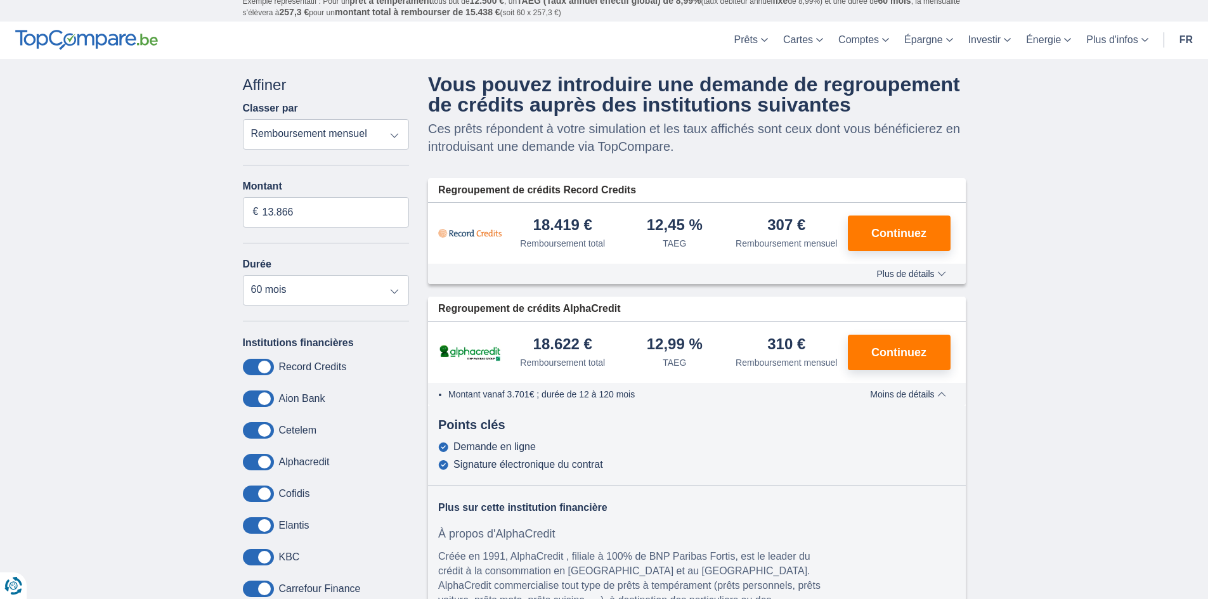
scroll to position [0, 0]
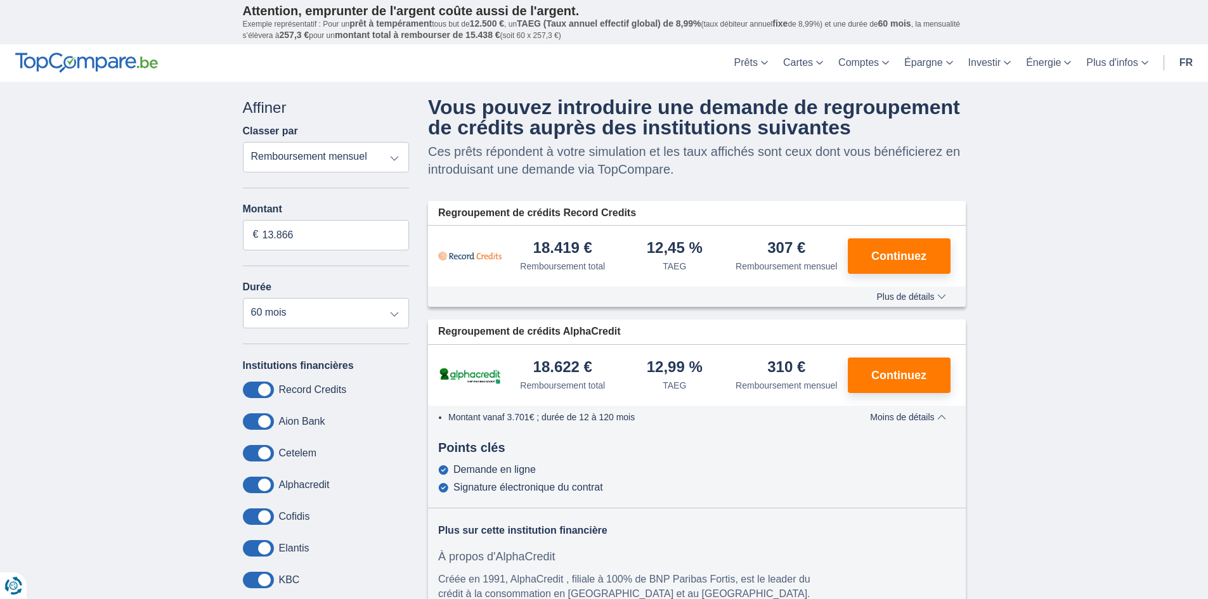
click at [1046, 268] on div "× widget.non-eligible-application.title widget.non-eligible-application.text no…" at bounding box center [604, 480] width 1208 height 797
click at [327, 237] on input "13.866" at bounding box center [326, 235] width 167 height 30
click at [316, 317] on select "12 mois 18 mois 24 mois 30 mois 36 mois 42 mois 48 mois 60 mois" at bounding box center [326, 313] width 167 height 30
click at [243, 298] on select "12 mois 18 mois 24 mois 30 mois 36 mois 42 mois 48 mois 60 mois" at bounding box center [326, 313] width 167 height 30
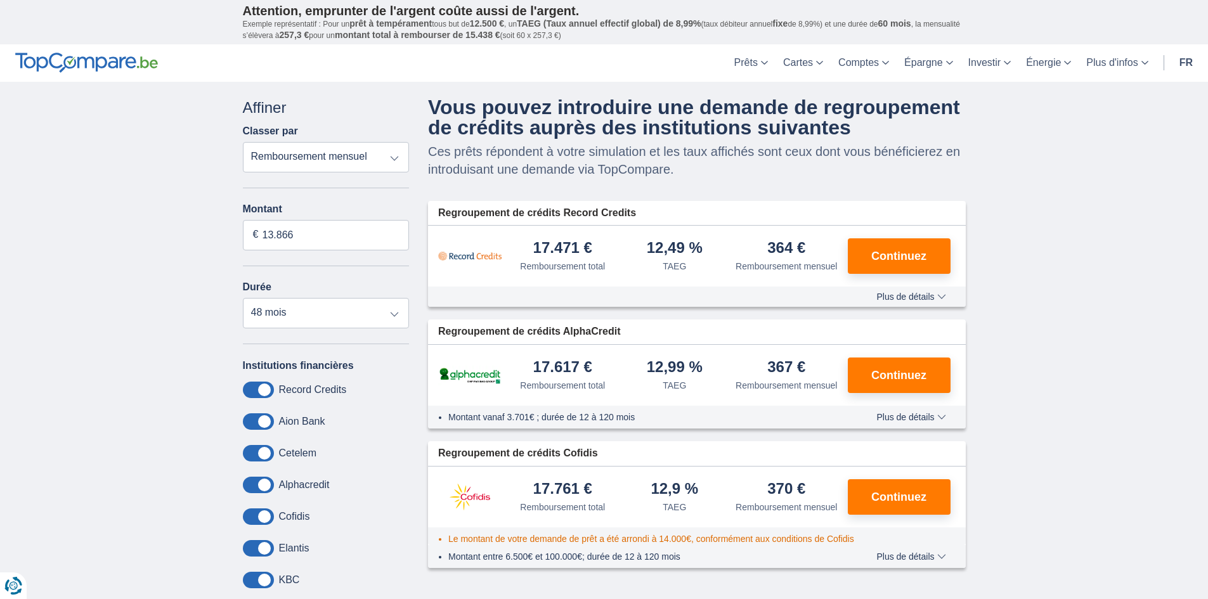
click at [906, 294] on span "Plus de détails" at bounding box center [910, 296] width 69 height 9
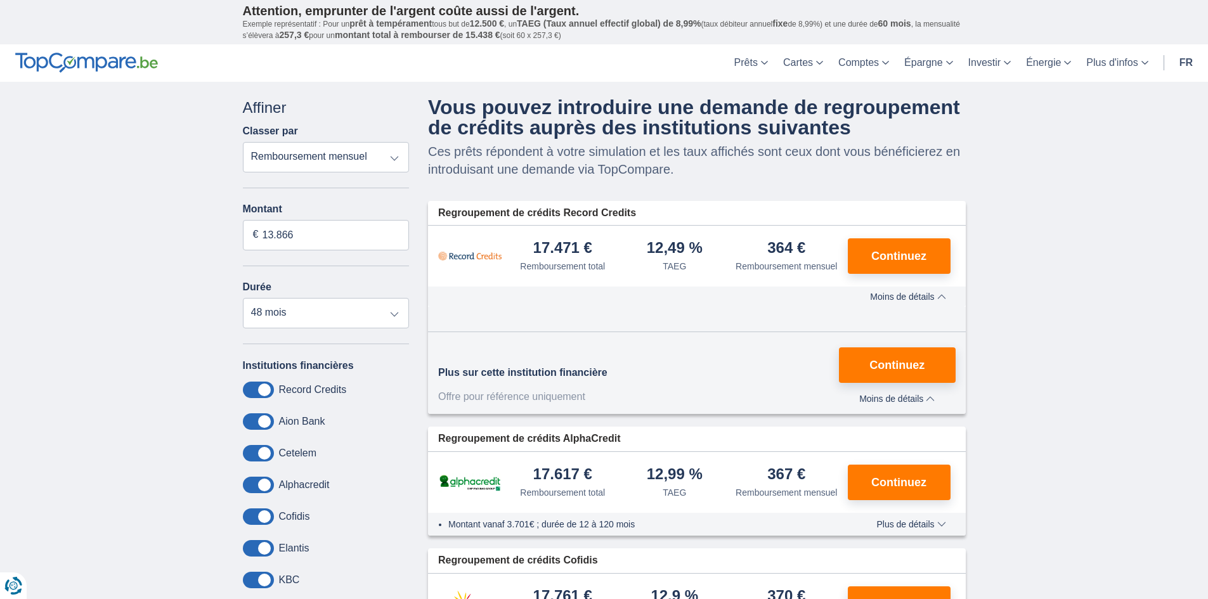
click at [1062, 291] on div "× widget.non-eligible-application.title widget.non-eligible-application.text no…" at bounding box center [604, 458] width 1208 height 752
click at [1032, 298] on div "× widget.non-eligible-application.title widget.non-eligible-application.text no…" at bounding box center [604, 458] width 1208 height 752
click at [890, 396] on span "Moins de détails" at bounding box center [896, 398] width 75 height 9
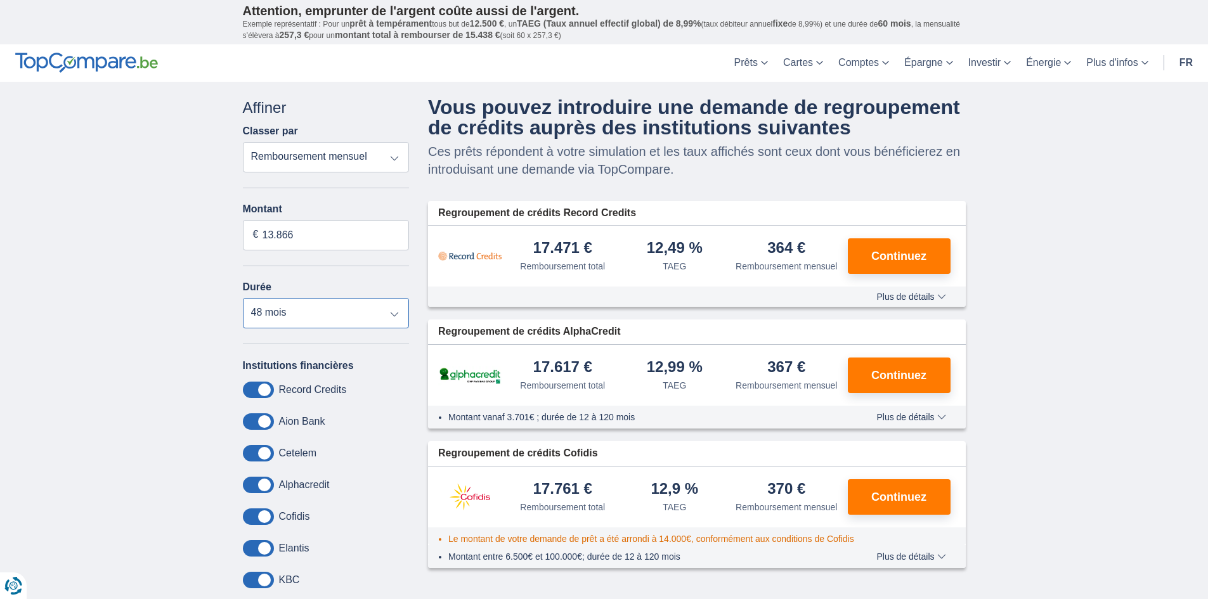
click at [334, 313] on select "12 mois 18 mois 24 mois 30 mois 36 mois 42 mois 48 mois 60 mois" at bounding box center [326, 313] width 167 height 30
select select "60"
click at [243, 298] on select "12 mois 18 mois 24 mois 30 mois 36 mois 42 mois 48 mois 60 mois" at bounding box center [326, 313] width 167 height 30
click at [894, 251] on span "Continuez" at bounding box center [898, 256] width 55 height 11
